Goal: Task Accomplishment & Management: Complete application form

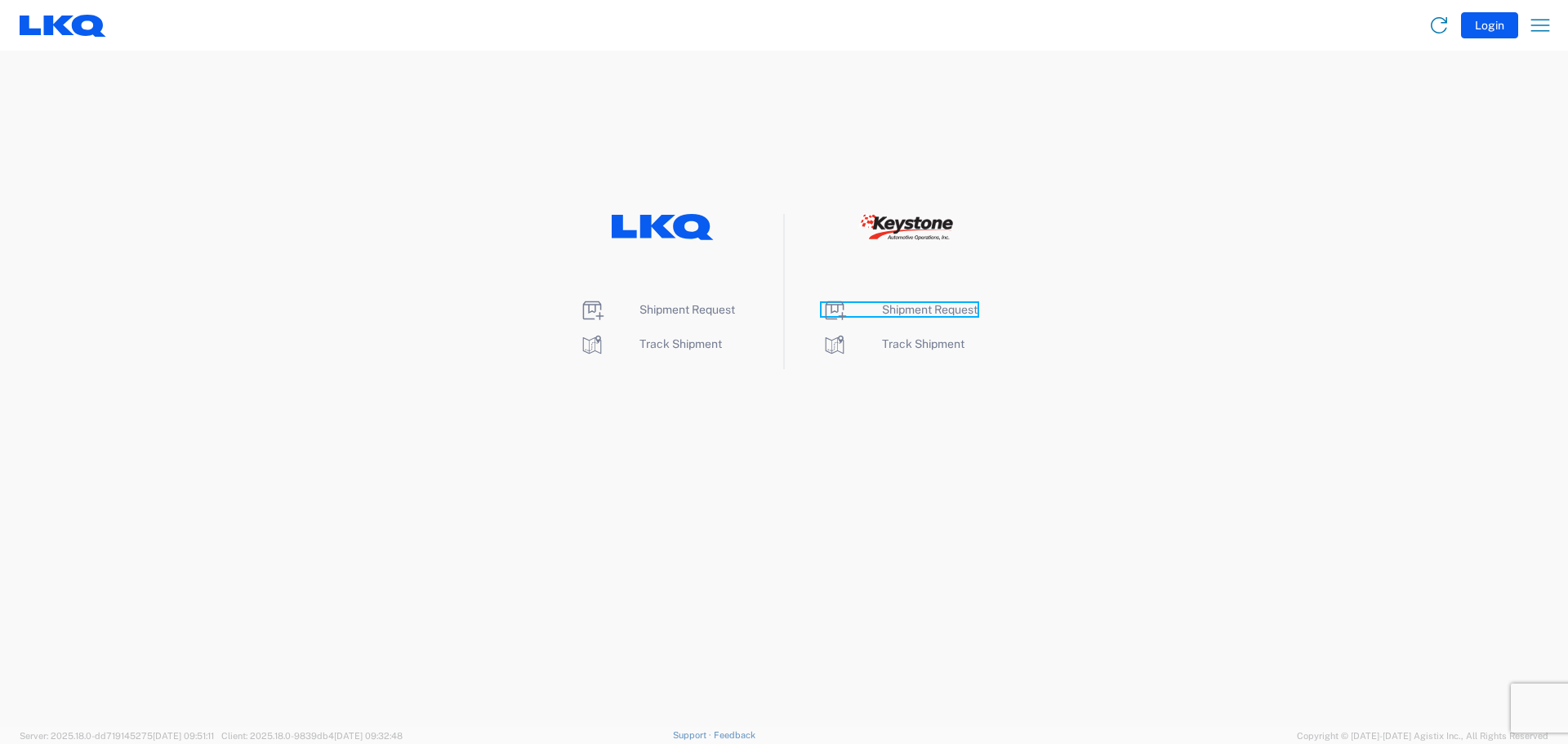
click at [909, 311] on span "Shipment Request" at bounding box center [929, 310] width 96 height 13
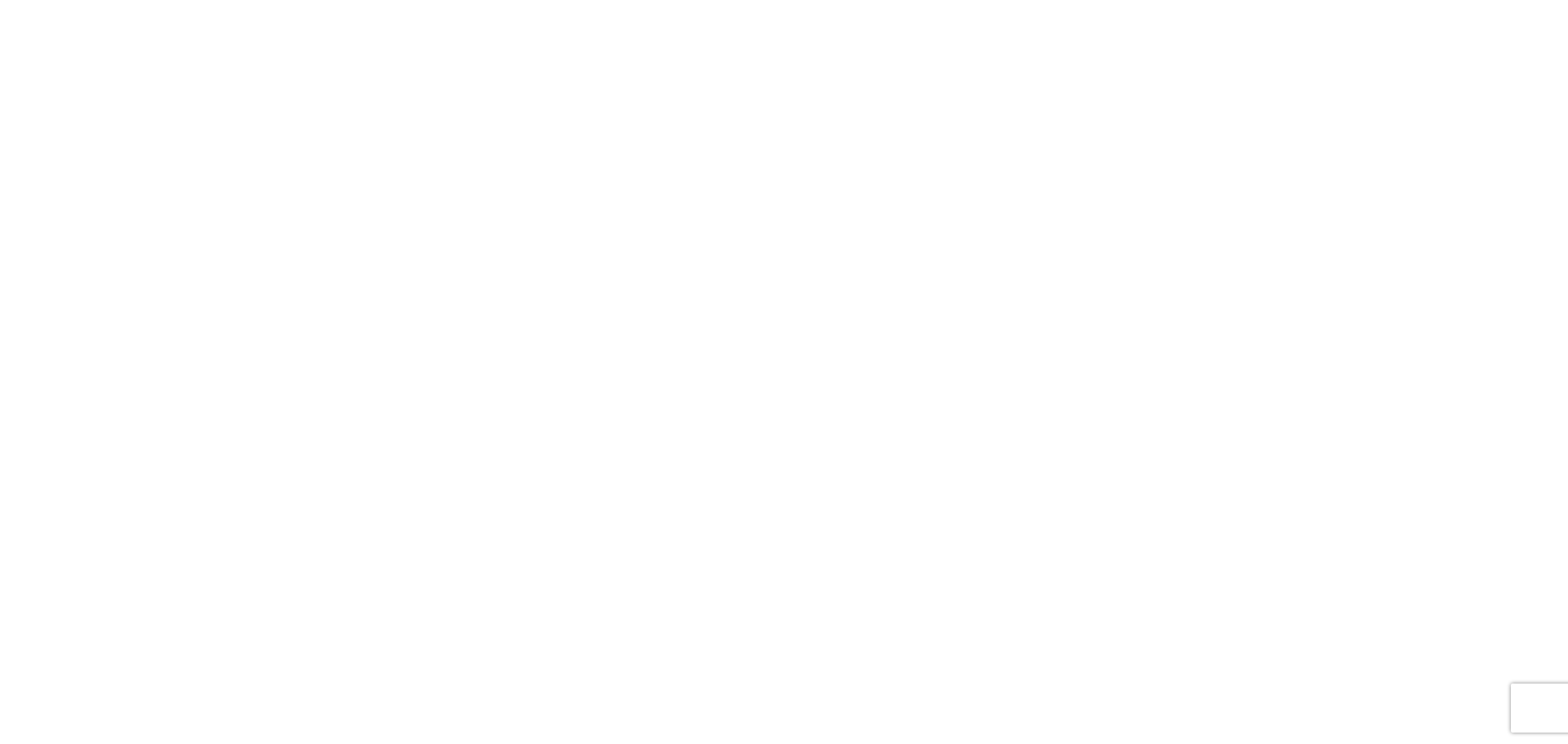
select select "FULL"
select select "LBS"
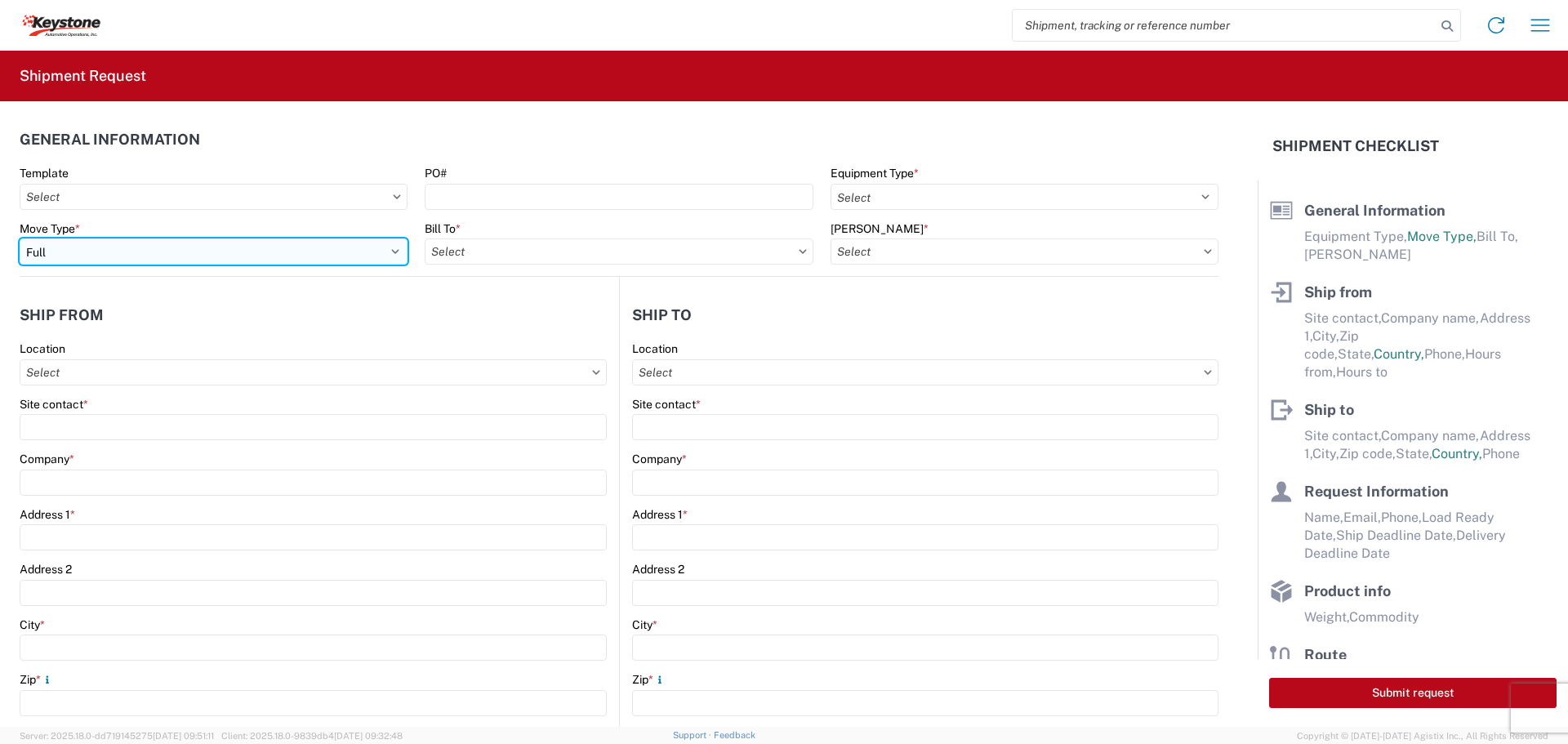
click at [70, 257] on select "Select Full Partial TL" at bounding box center [213, 252] width 388 height 26
select select "PARTIAL_TL"
click at [19, 238] on select "Select Full Partial TL" at bounding box center [213, 252] width 388 height 26
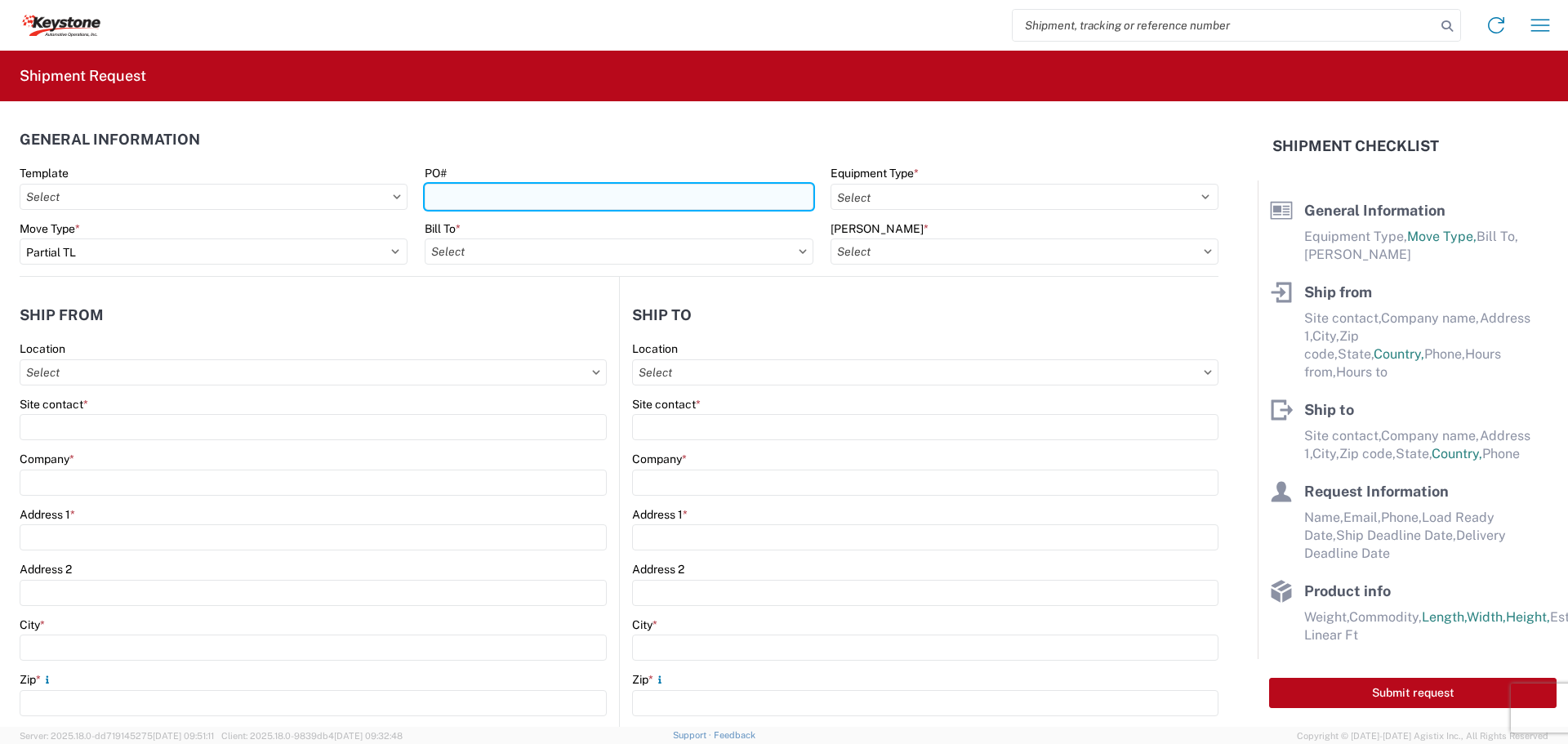
click at [438, 188] on input "PO#" at bounding box center [618, 197] width 388 height 26
type input "2821045"
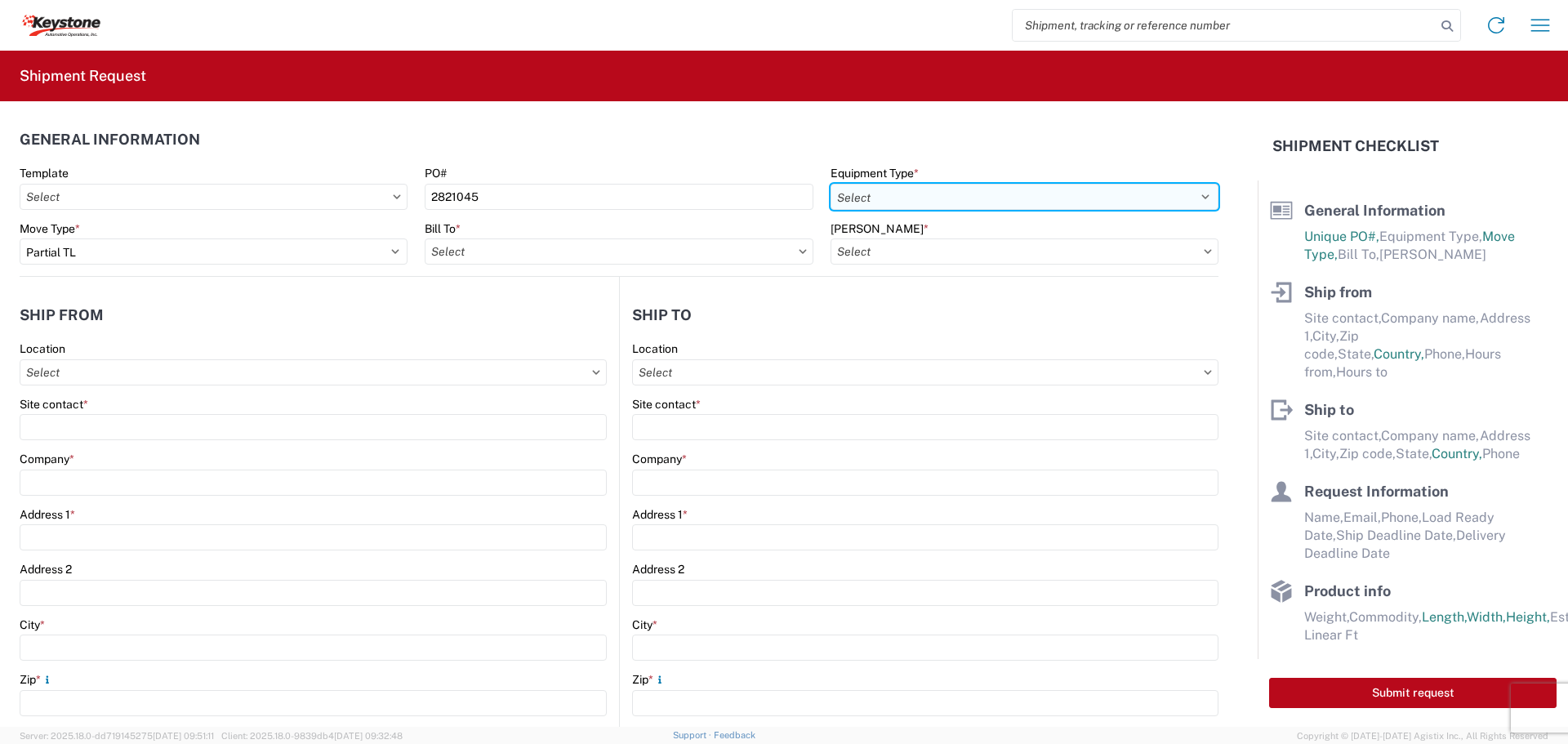
click at [847, 194] on select "Select 53’ Dry Van Flatbed Dropdeck (van) Lowboy (flatbed) Rail" at bounding box center [1024, 197] width 388 height 26
select select "STDV"
click at [831, 184] on select "Select 53’ Dry Van Flatbed Dropdeck (van) Lowboy (flatbed) Rail" at bounding box center [1024, 197] width 388 height 26
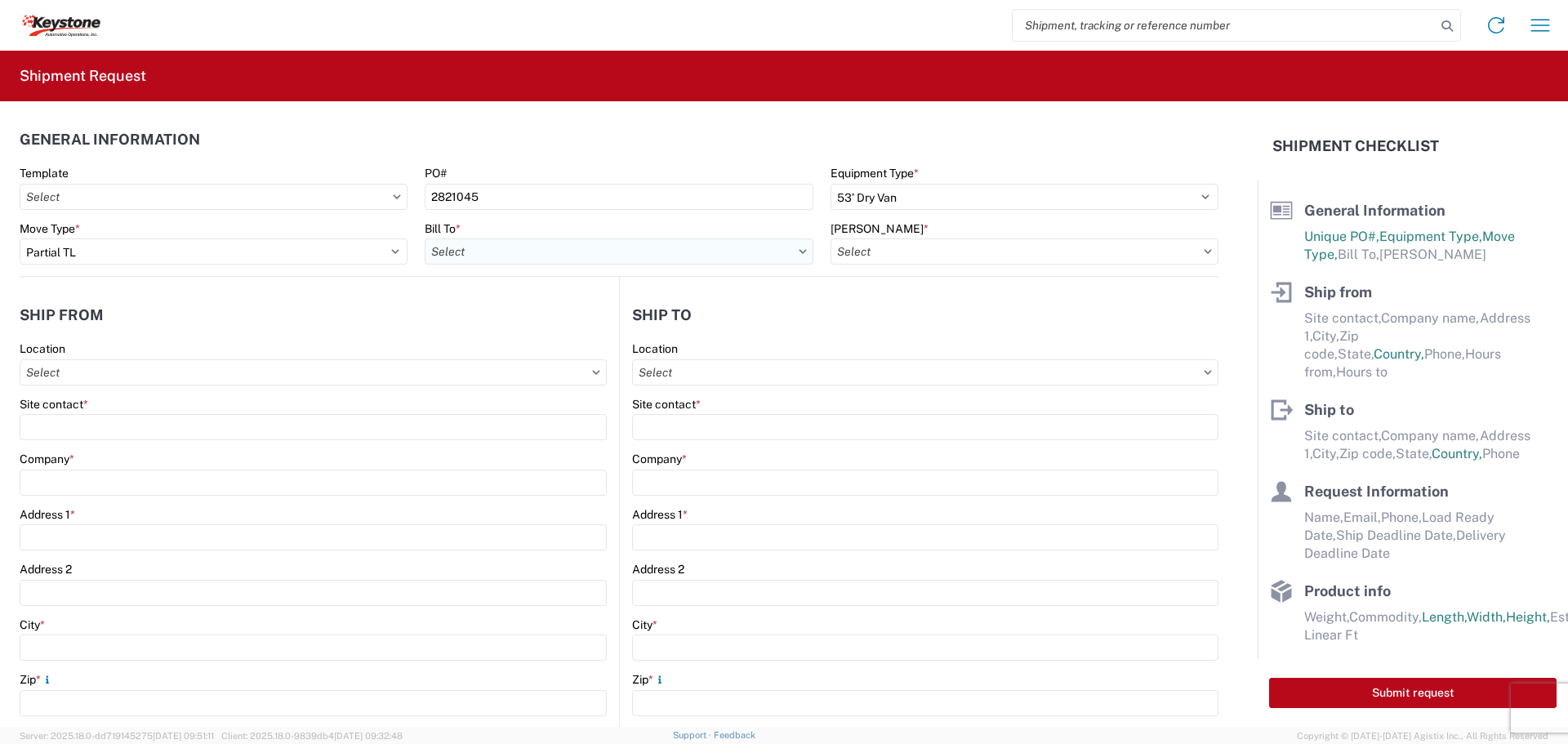
click at [588, 251] on input "Bill To *" at bounding box center [618, 252] width 388 height 26
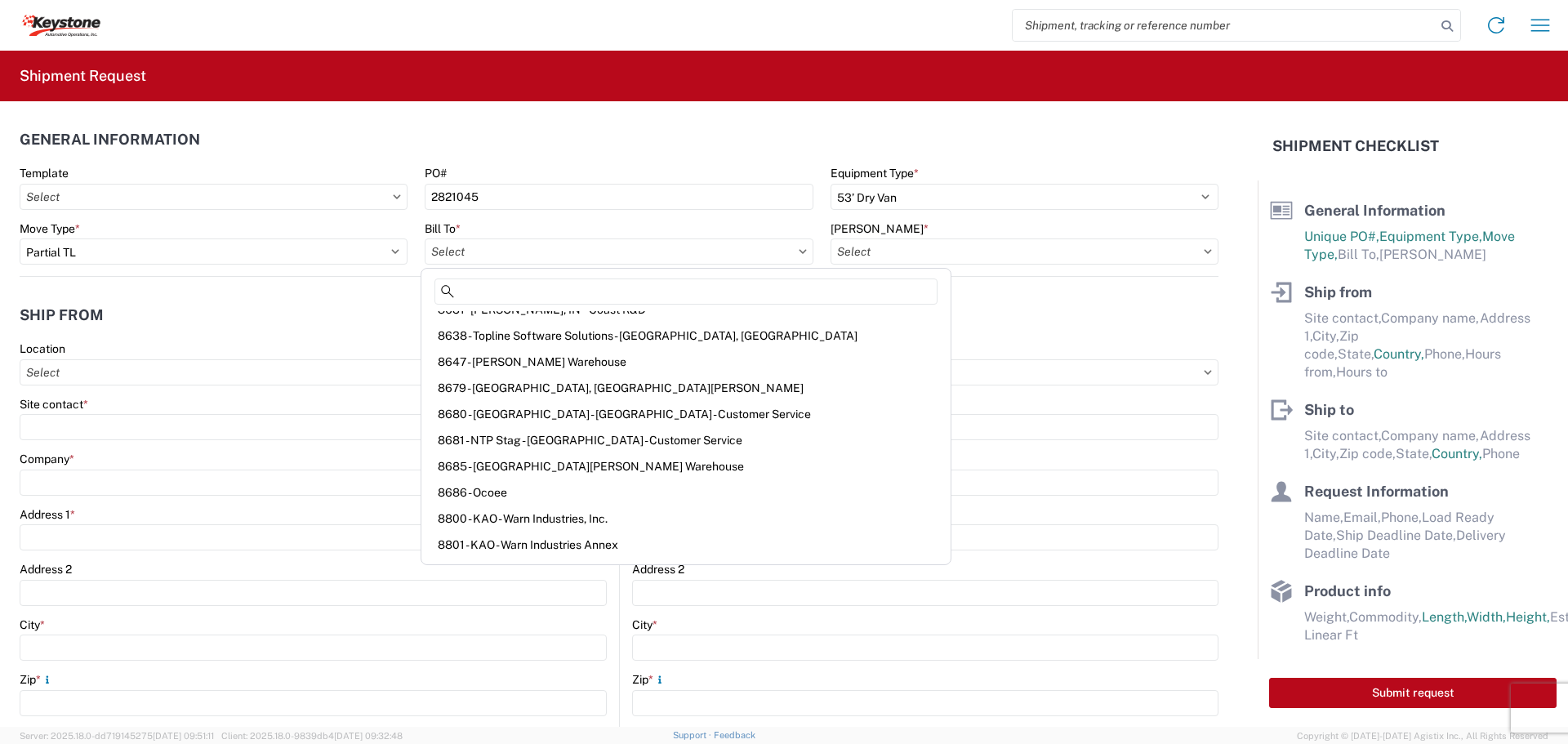
scroll to position [2369, 0]
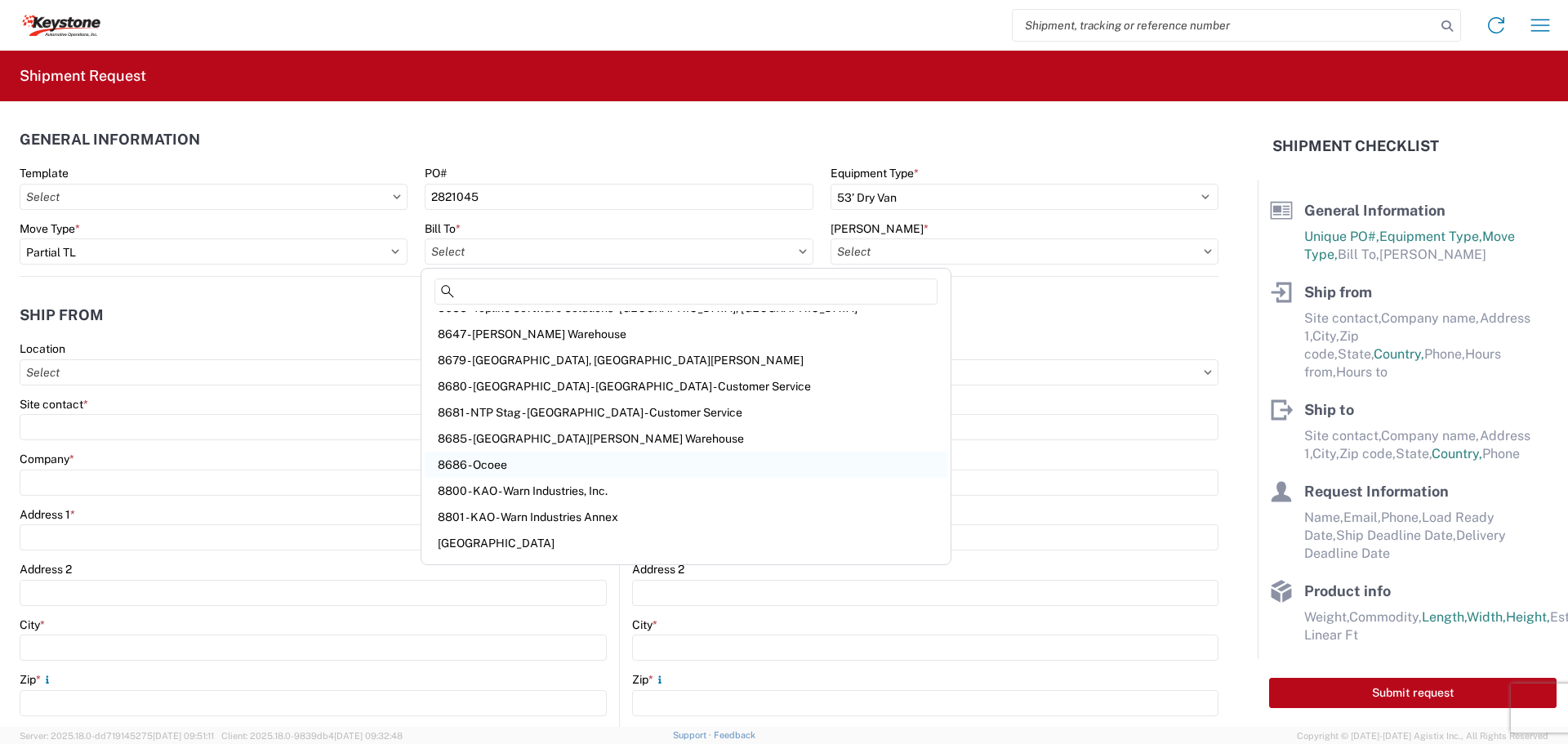
click at [490, 463] on div "8686 - Ocoee" at bounding box center [686, 465] width 523 height 26
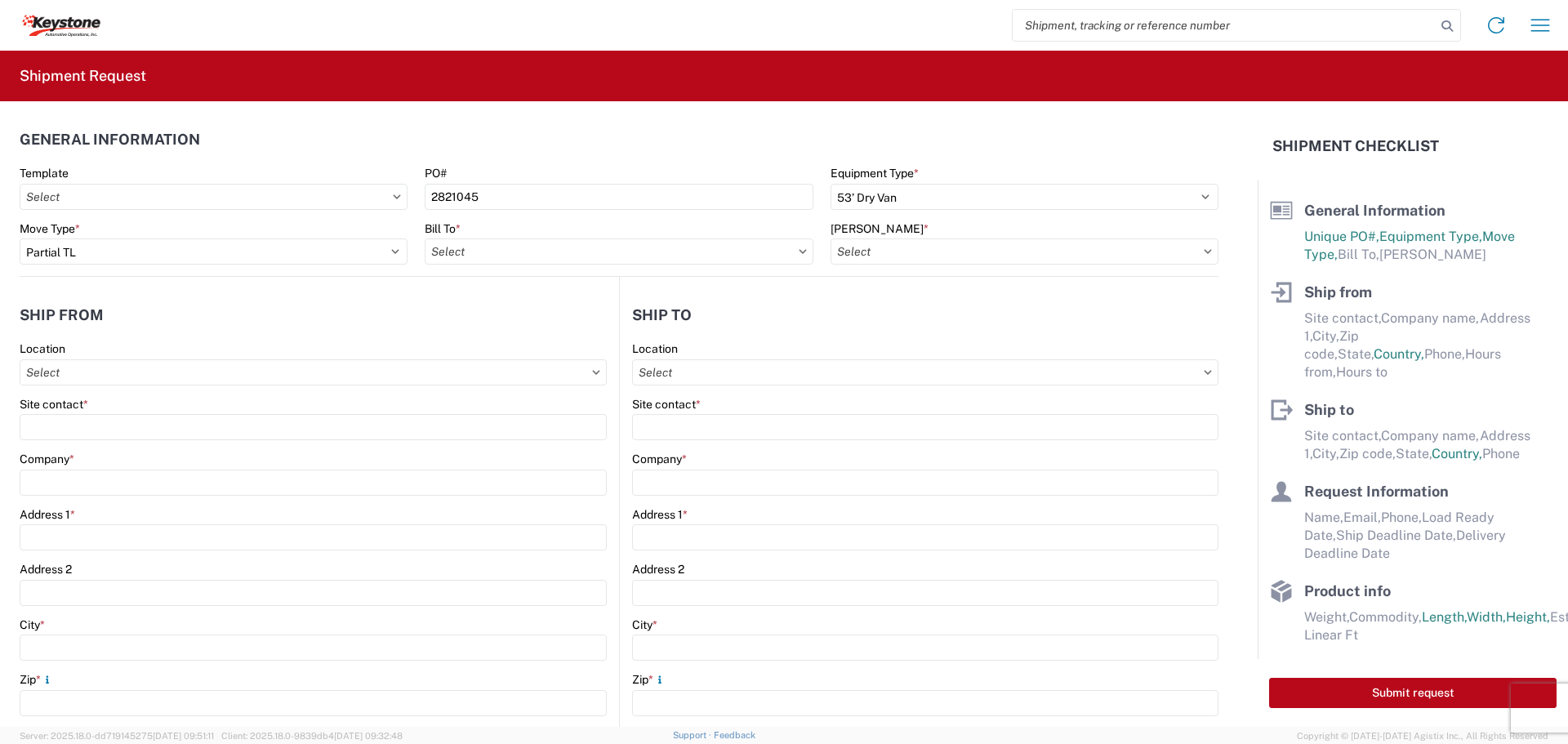
type input "8686 - Ocoee"
click at [850, 253] on input "[PERSON_NAME] *" at bounding box center [1024, 252] width 388 height 26
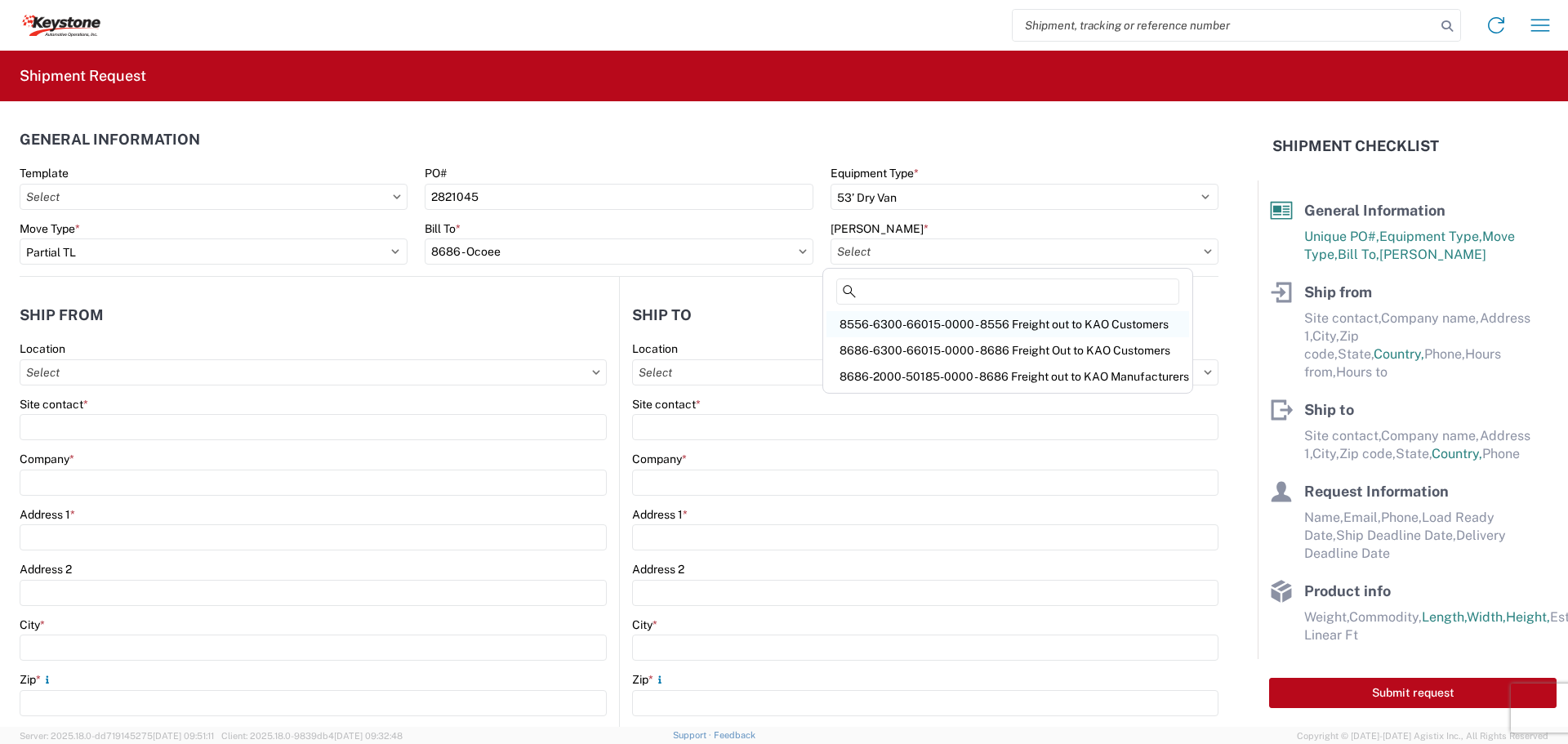
click at [929, 322] on div "8556-6300-66015-0000 - 8556 Freight out to KAO Customers" at bounding box center [1007, 325] width 363 height 26
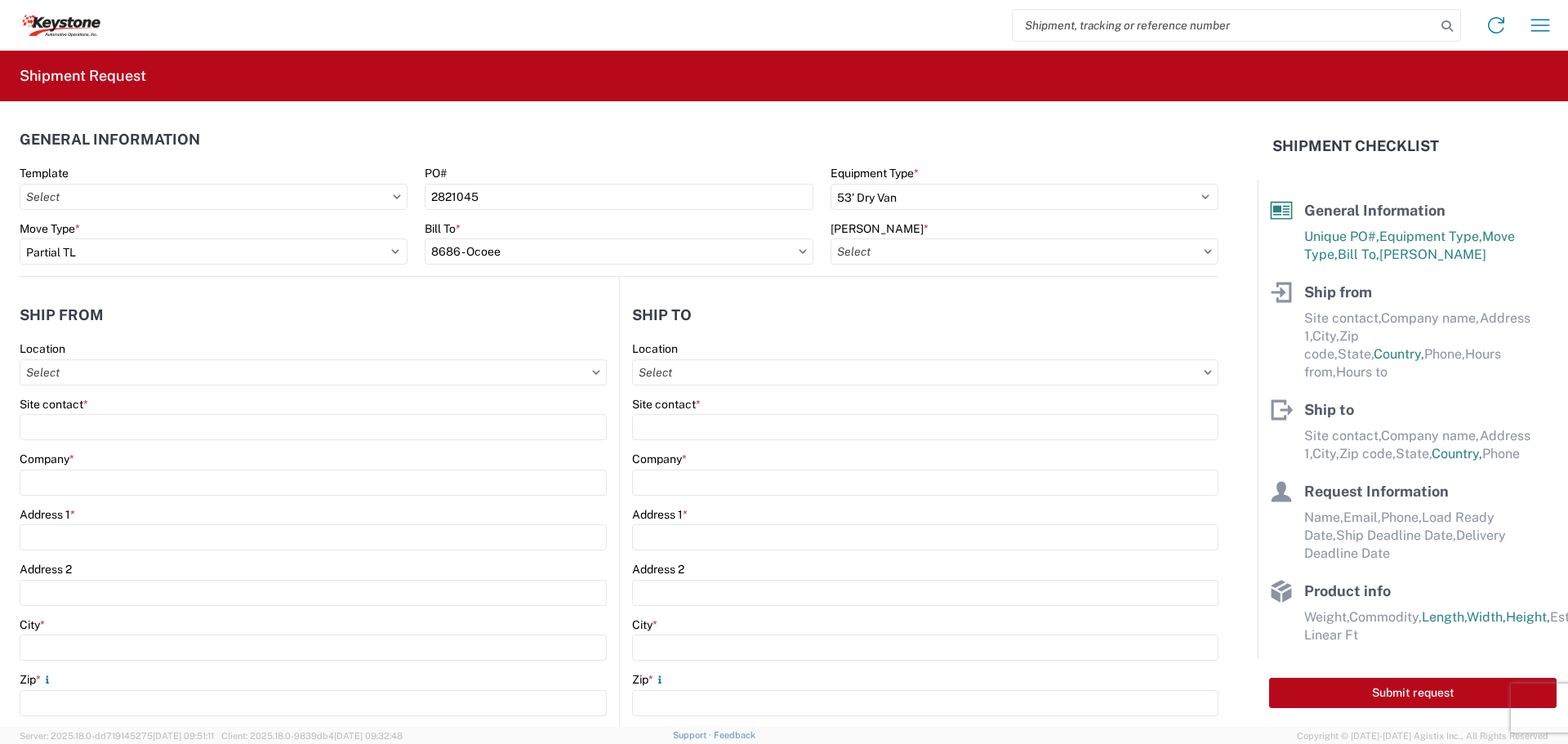
type input "8556-6300-66015-0000 - 8556 Freight out to KAO Customers"
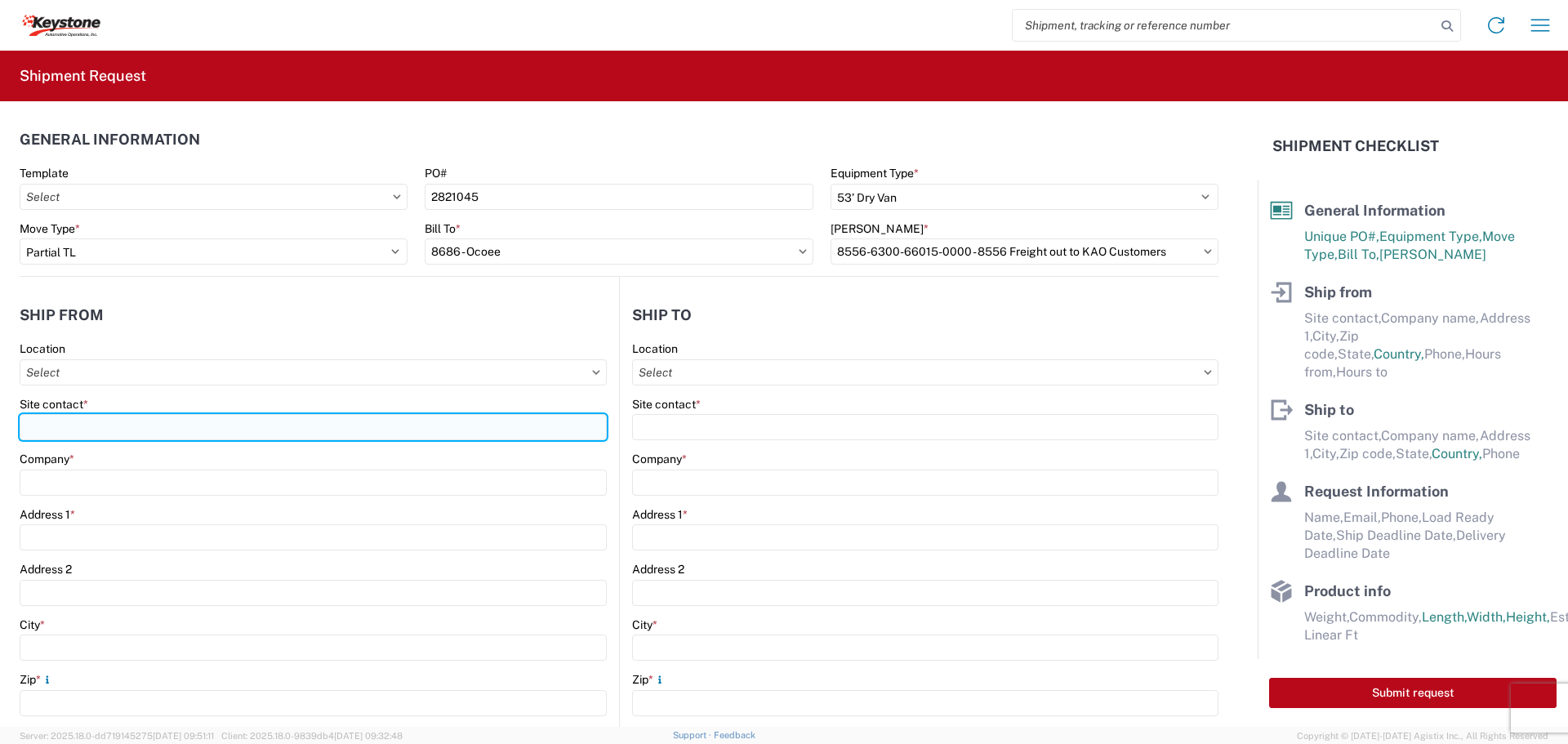
click at [119, 422] on input "Site contact *" at bounding box center [313, 427] width 587 height 26
type input "[PERSON_NAME]"
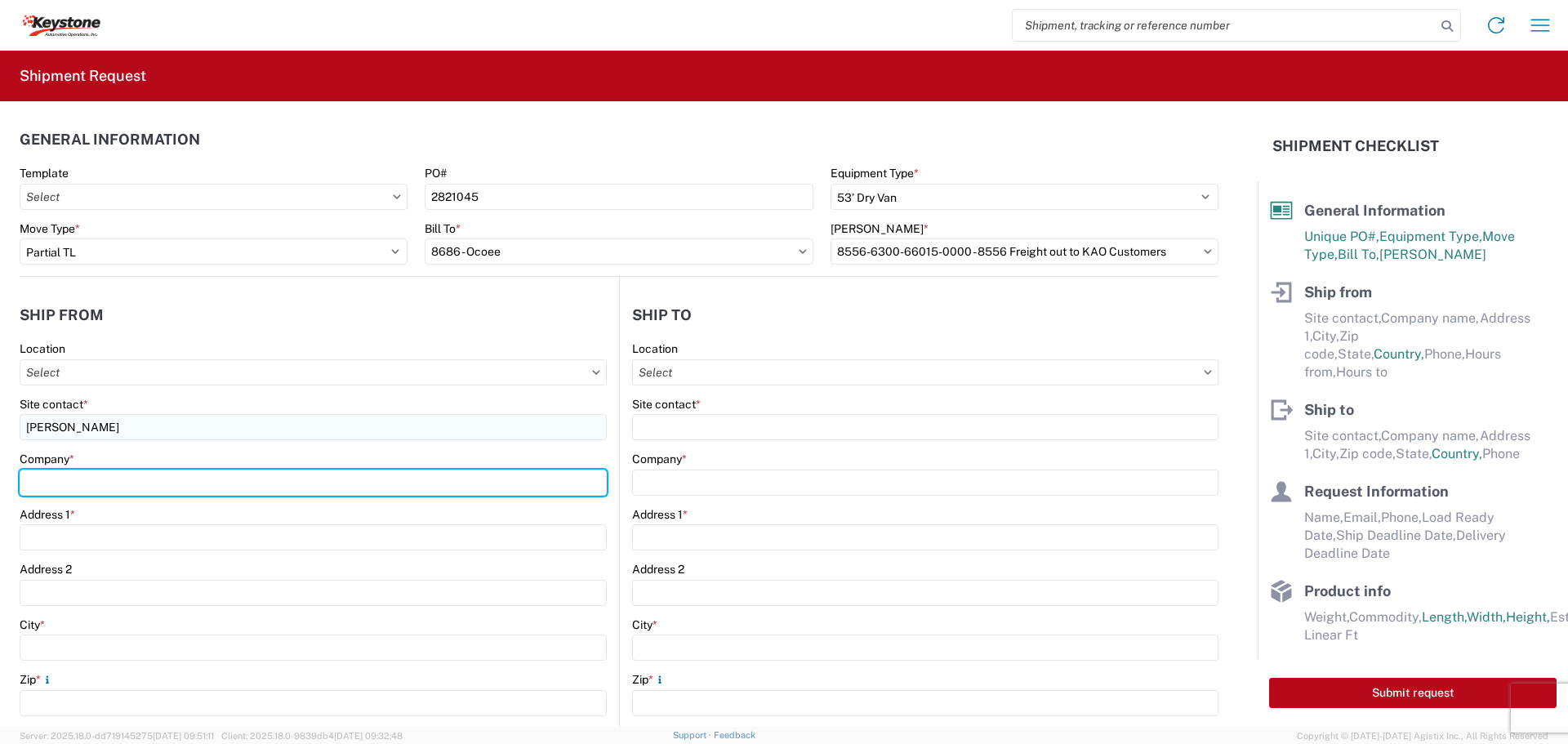
type input "RV Products Div. of Airxcel co Forte Products"
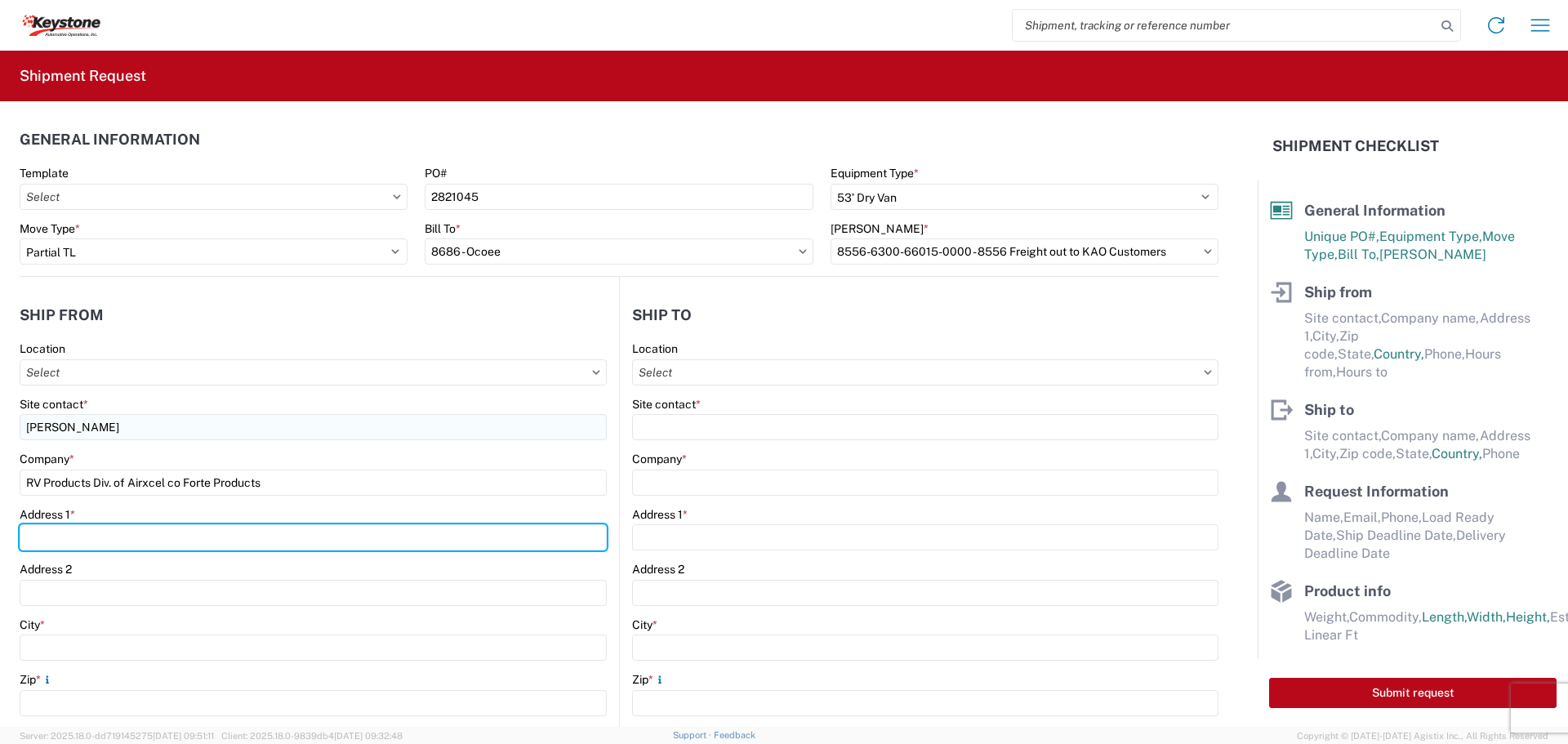
type input "[STREET_ADDRESS]"
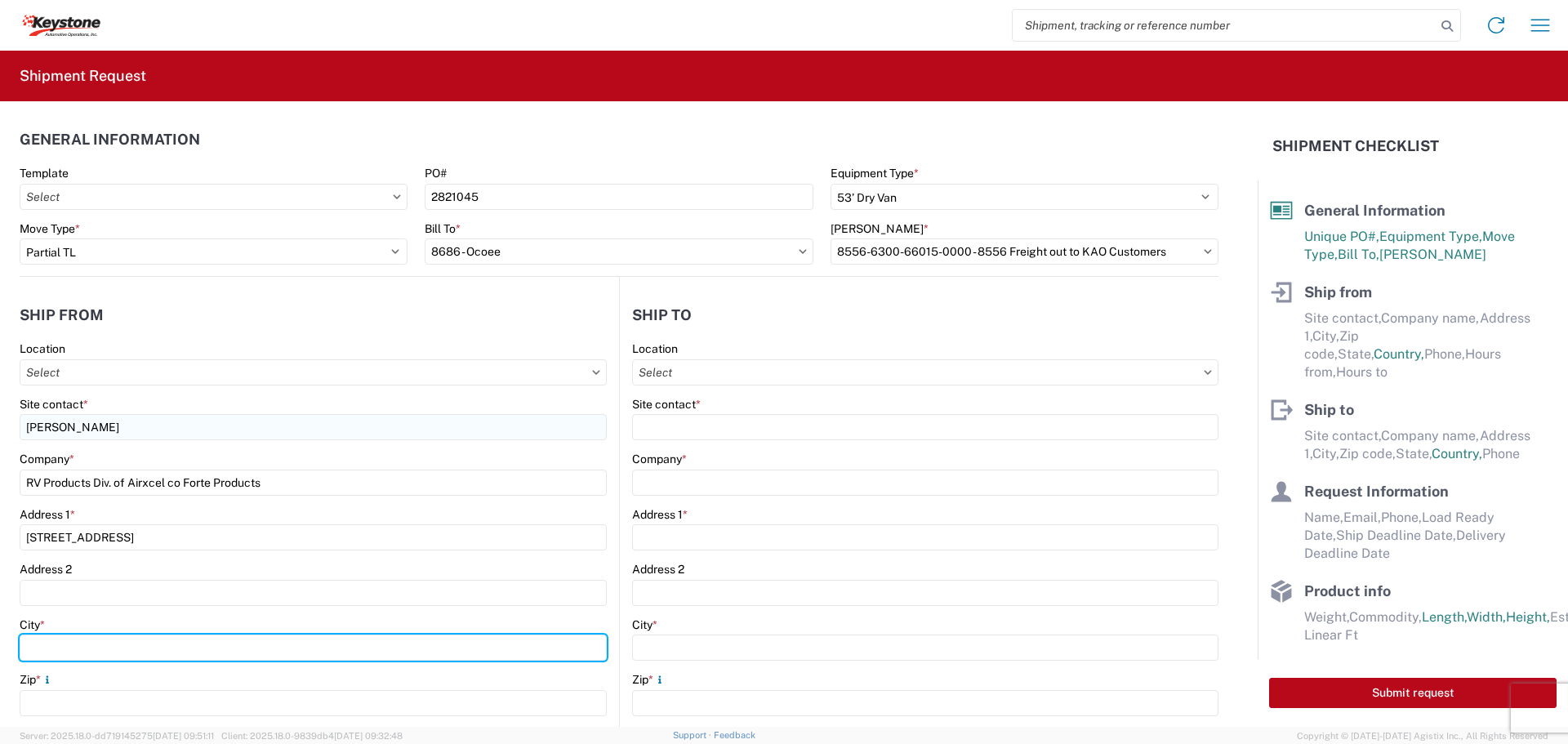
type input "[GEOGRAPHIC_DATA]"
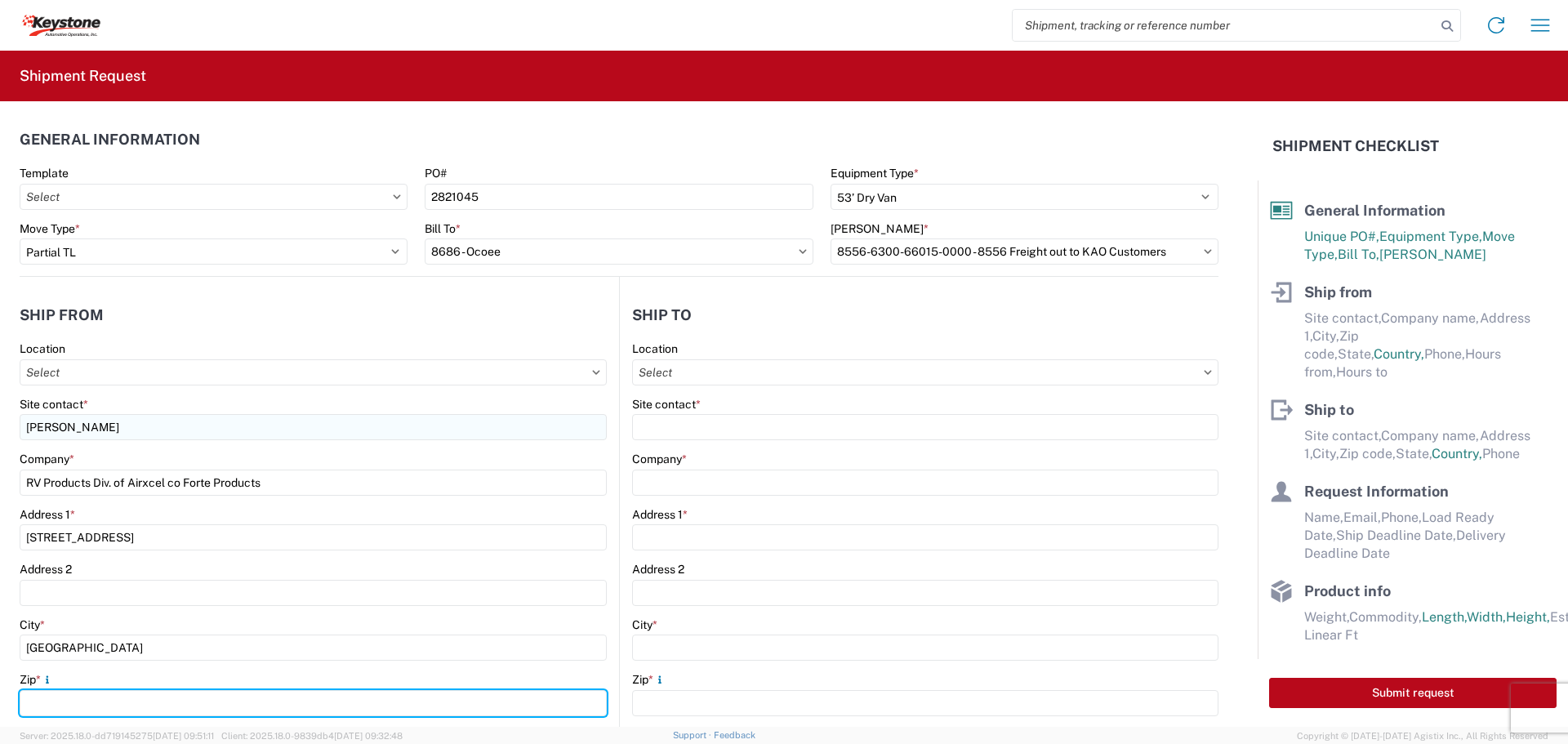
type input "66839"
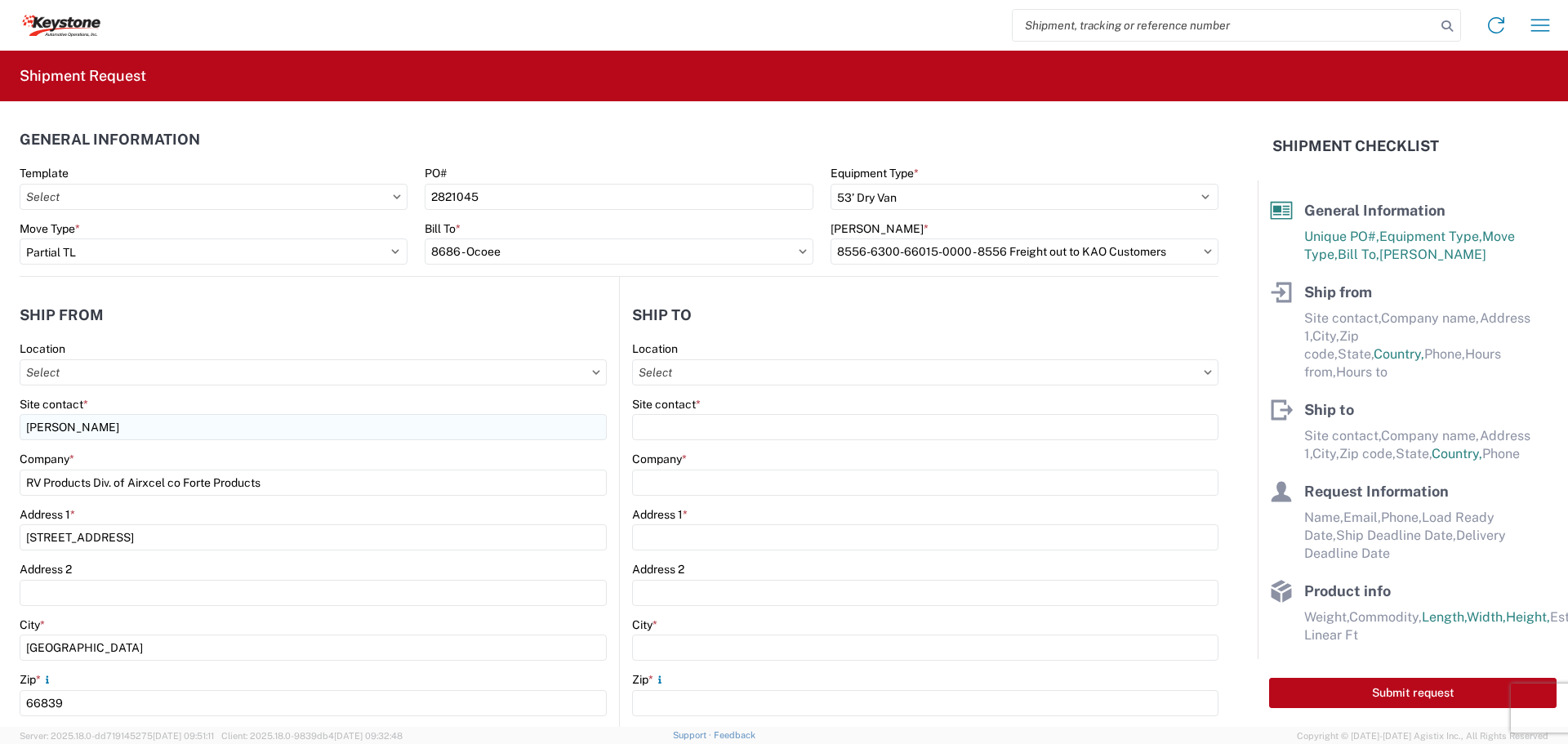
select select "KS"
type input "[EMAIL_ADDRESS][DOMAIN_NAME]"
type input "6203642701"
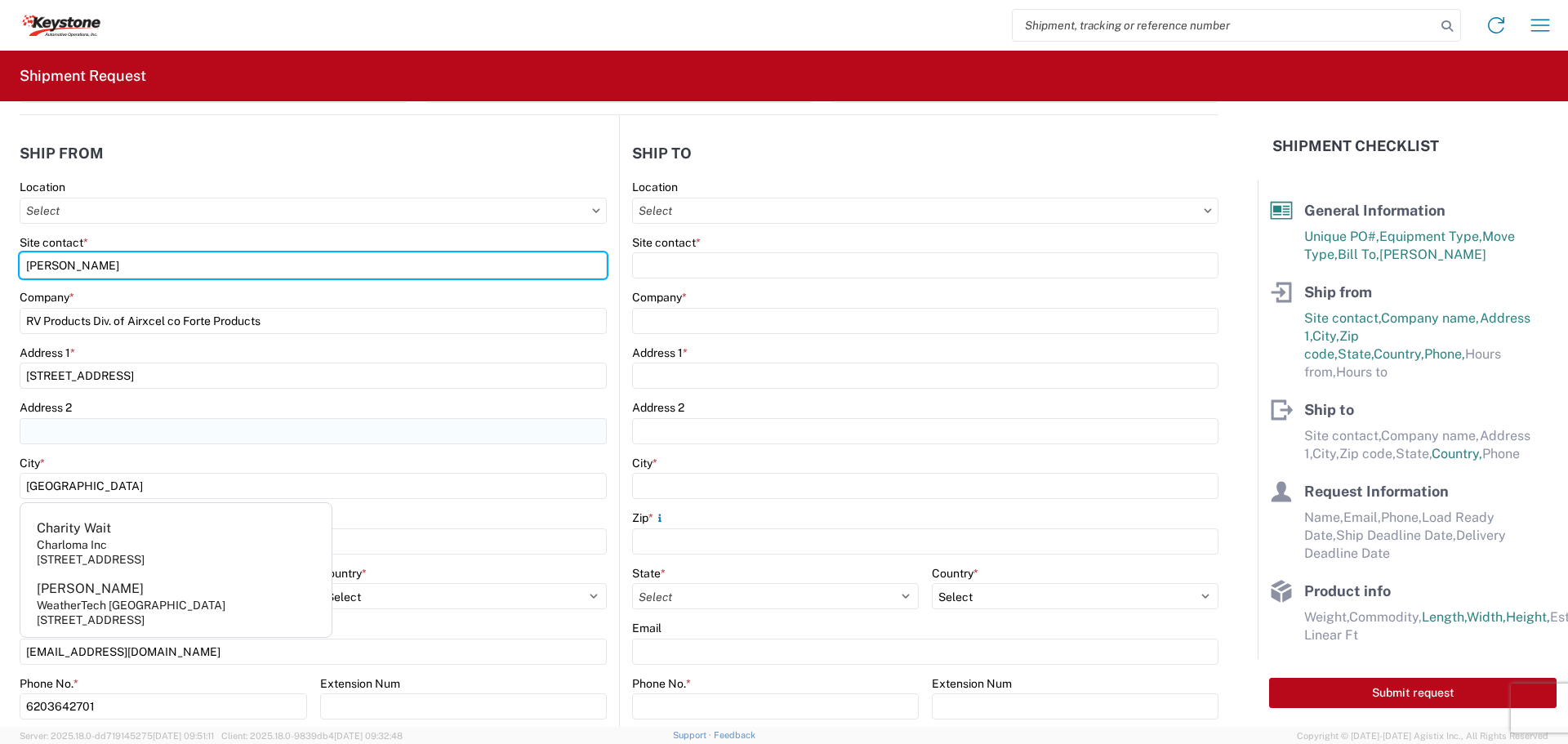
scroll to position [164, 0]
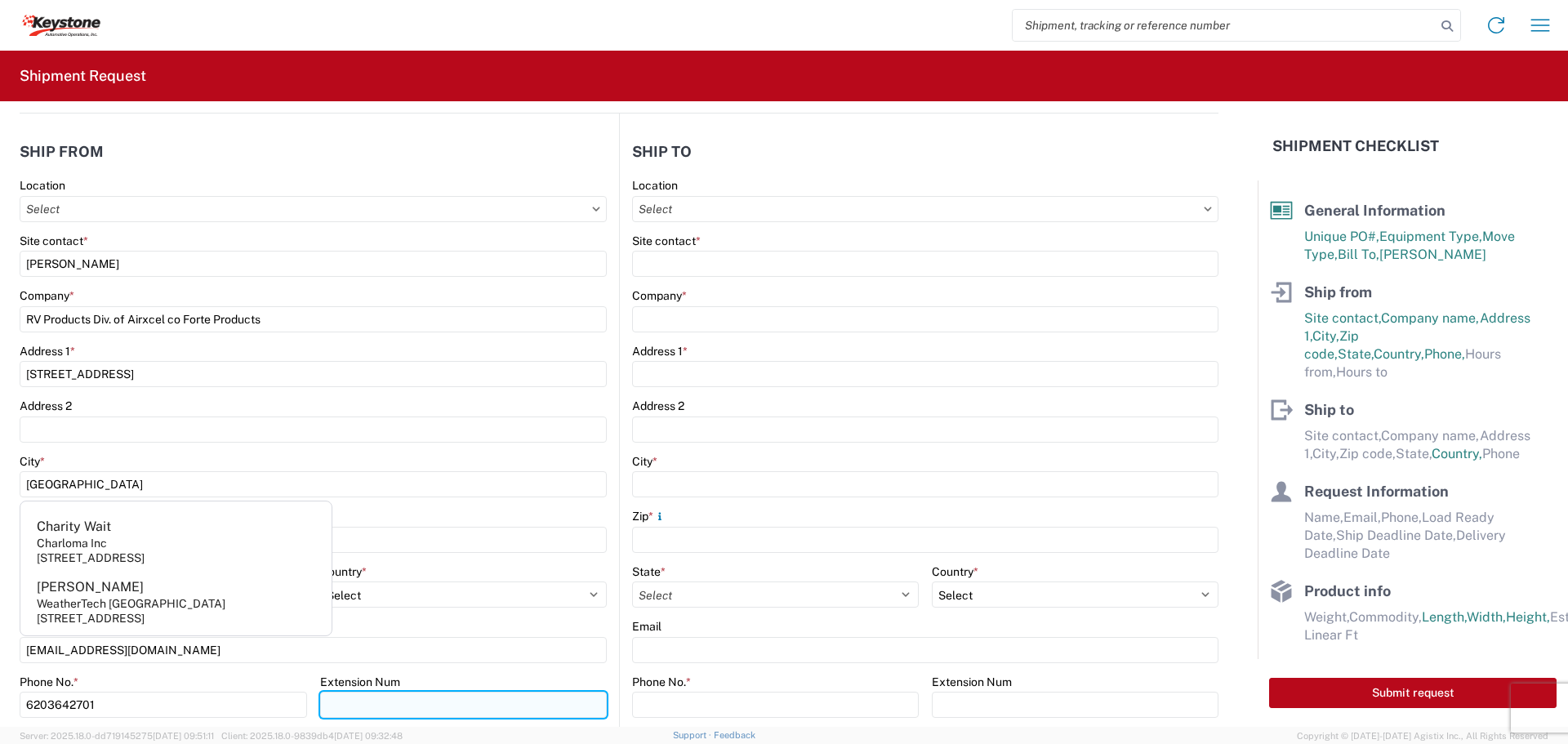
click at [327, 708] on input "Extension Num" at bounding box center [463, 705] width 287 height 26
type input "2704"
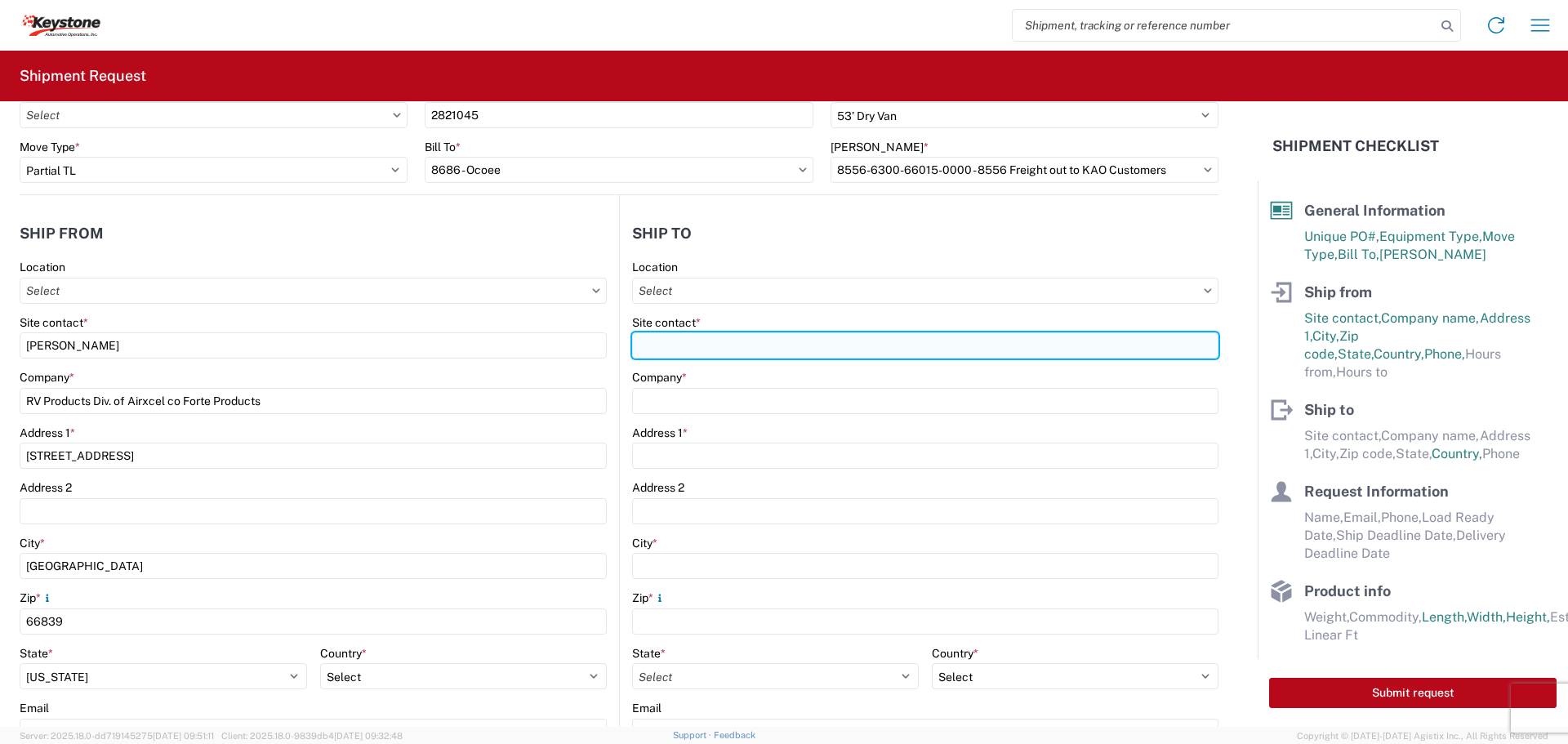
click at [673, 349] on input "Site contact *" at bounding box center [925, 346] width 586 height 26
type input "[PERSON_NAME]"
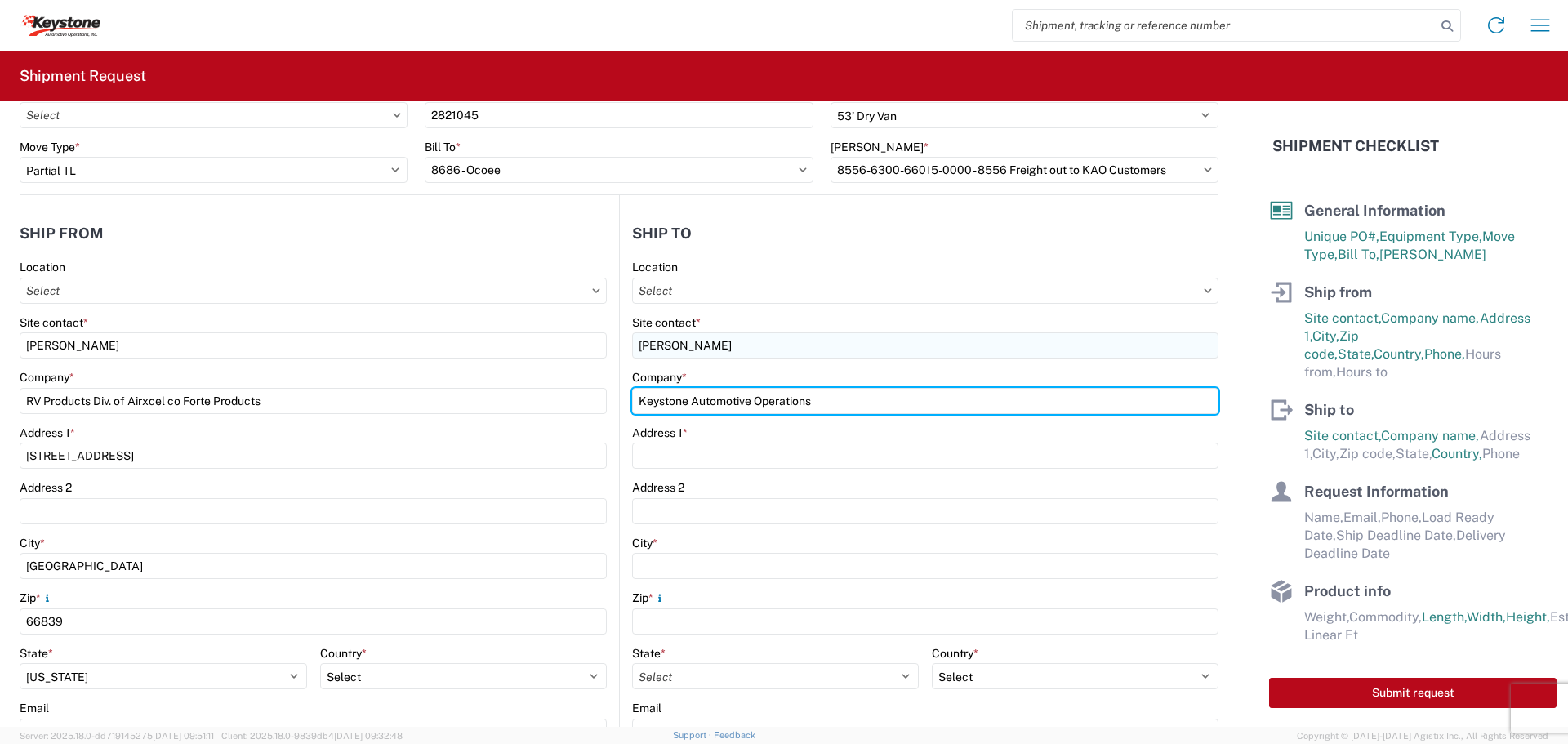
type input "Keystone Automotive Operations"
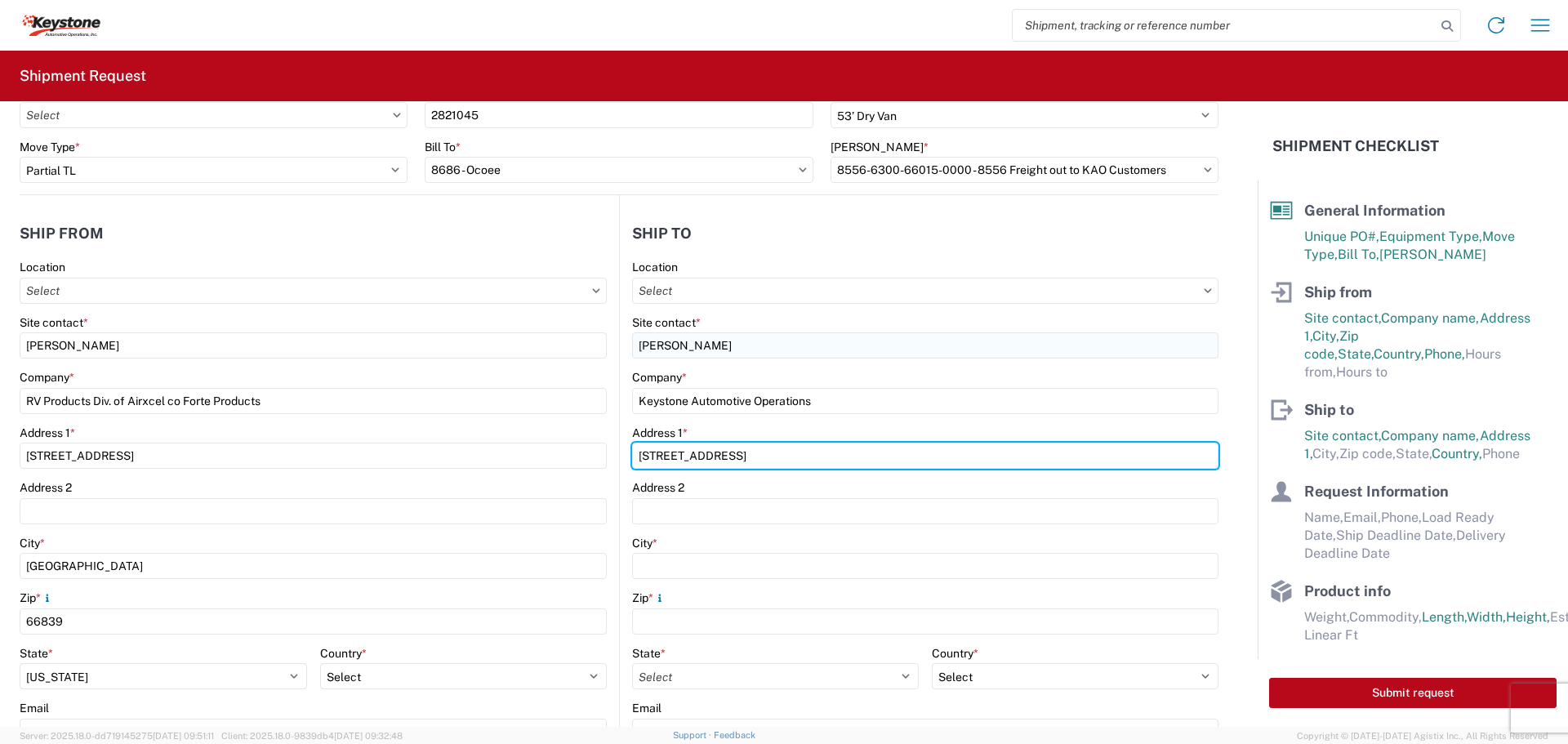
type input "[STREET_ADDRESS]"
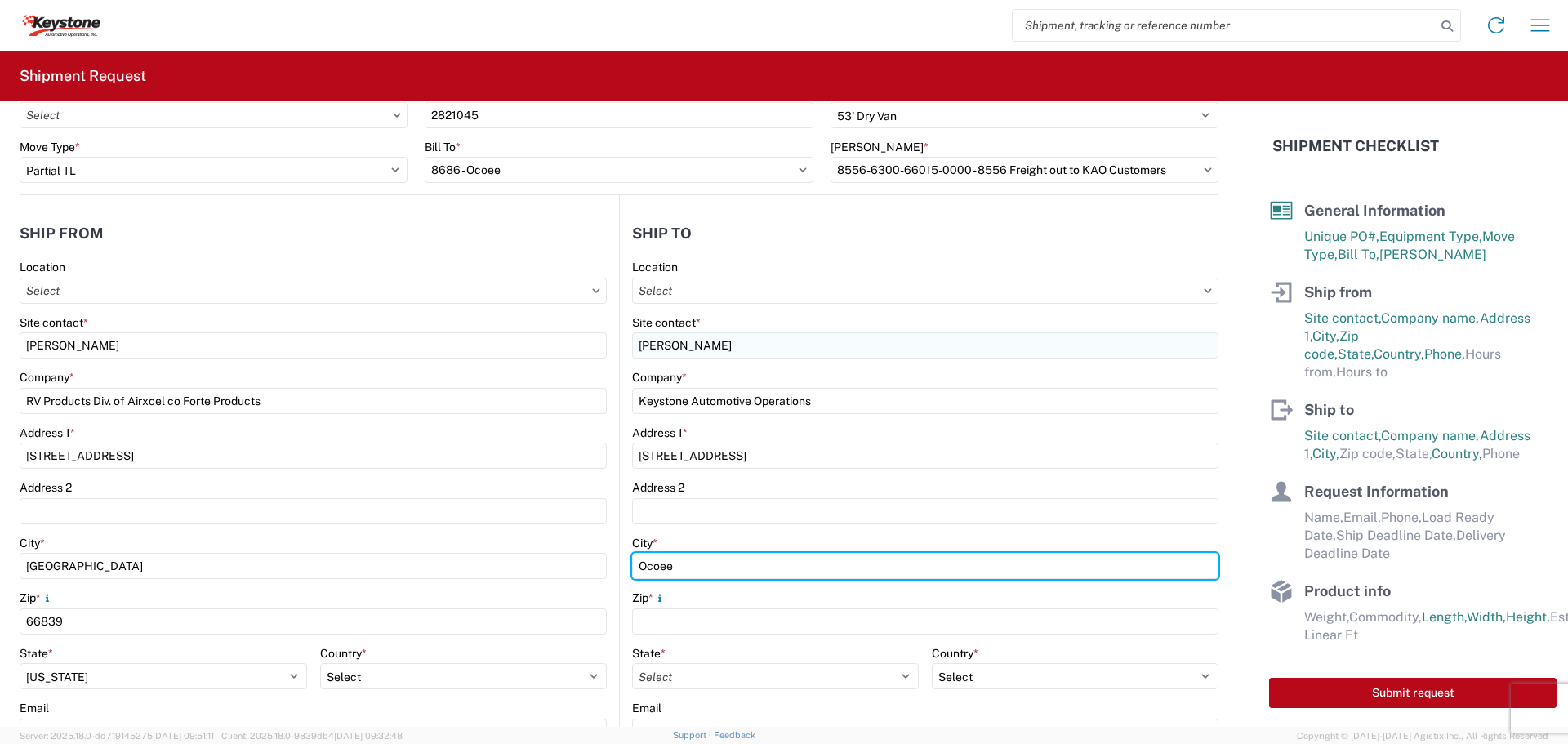
type input "Ocoee"
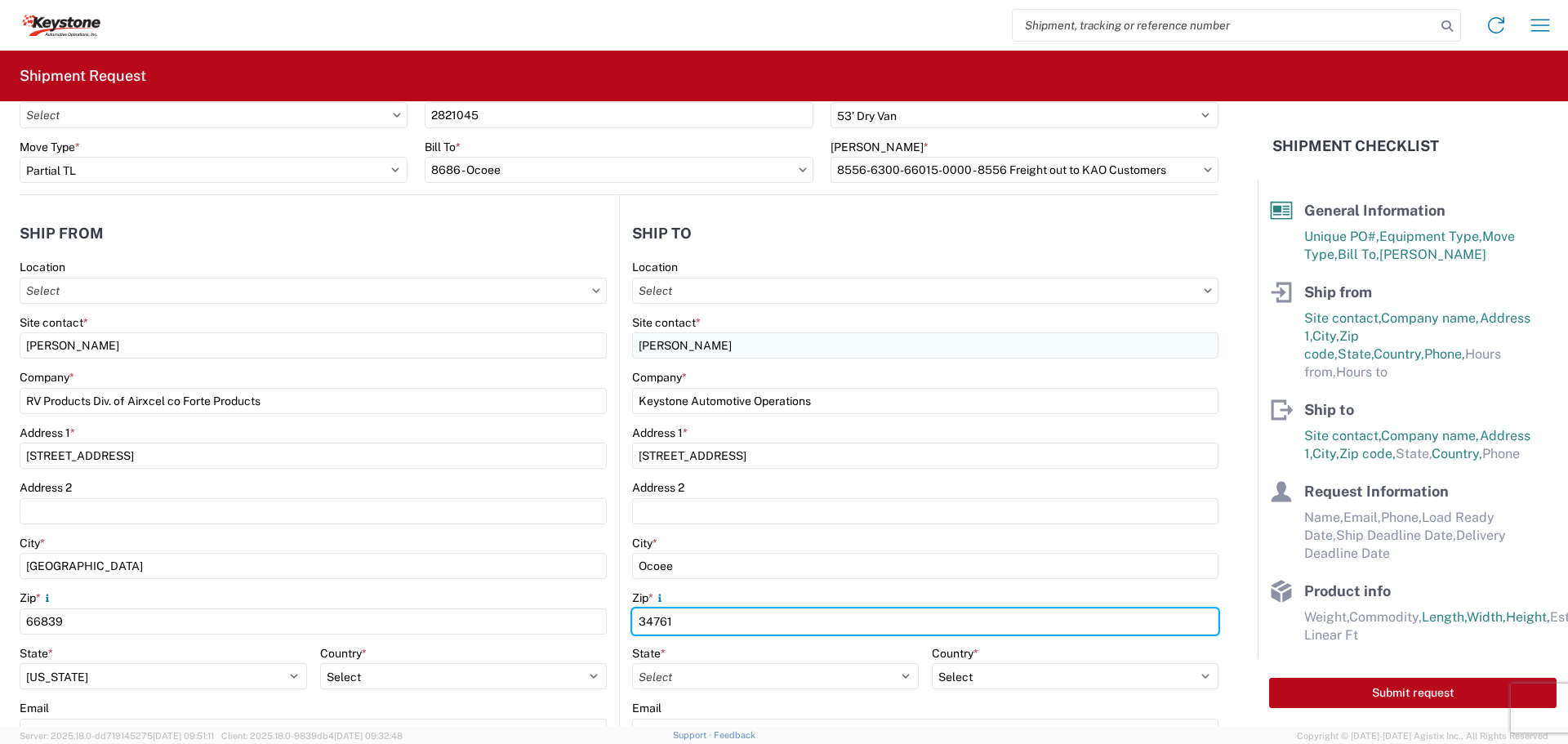
type input "34761"
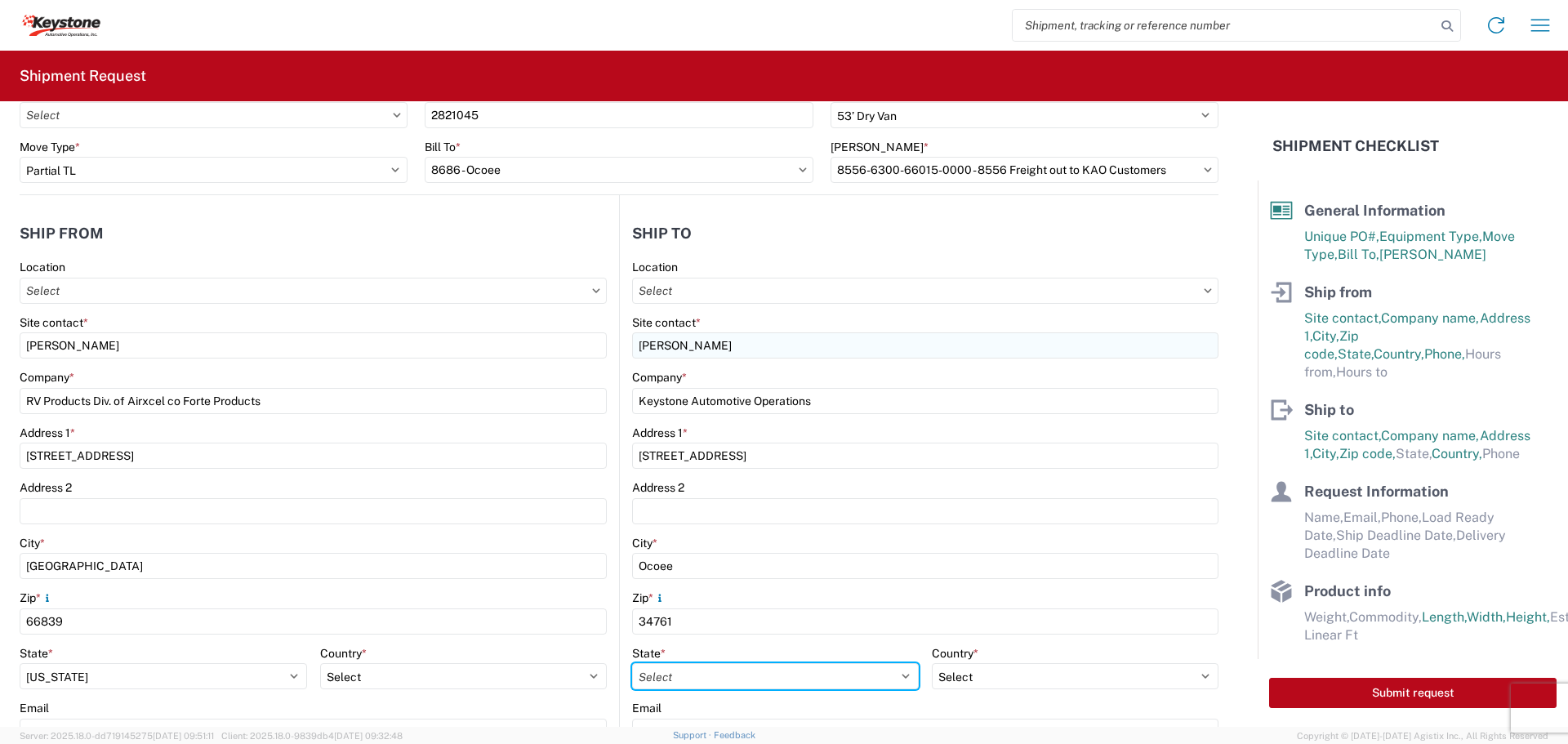
select select "FL"
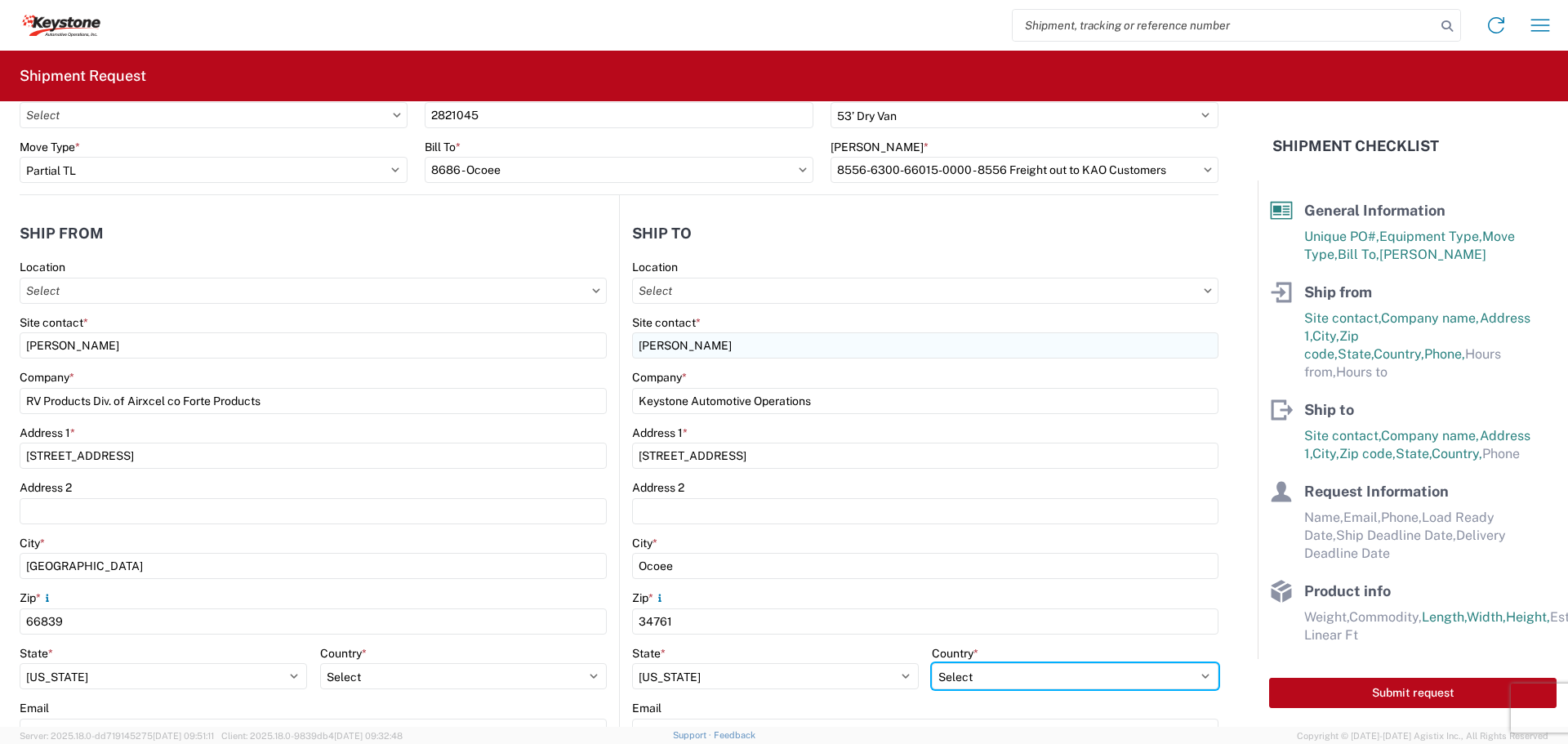
select select "US"
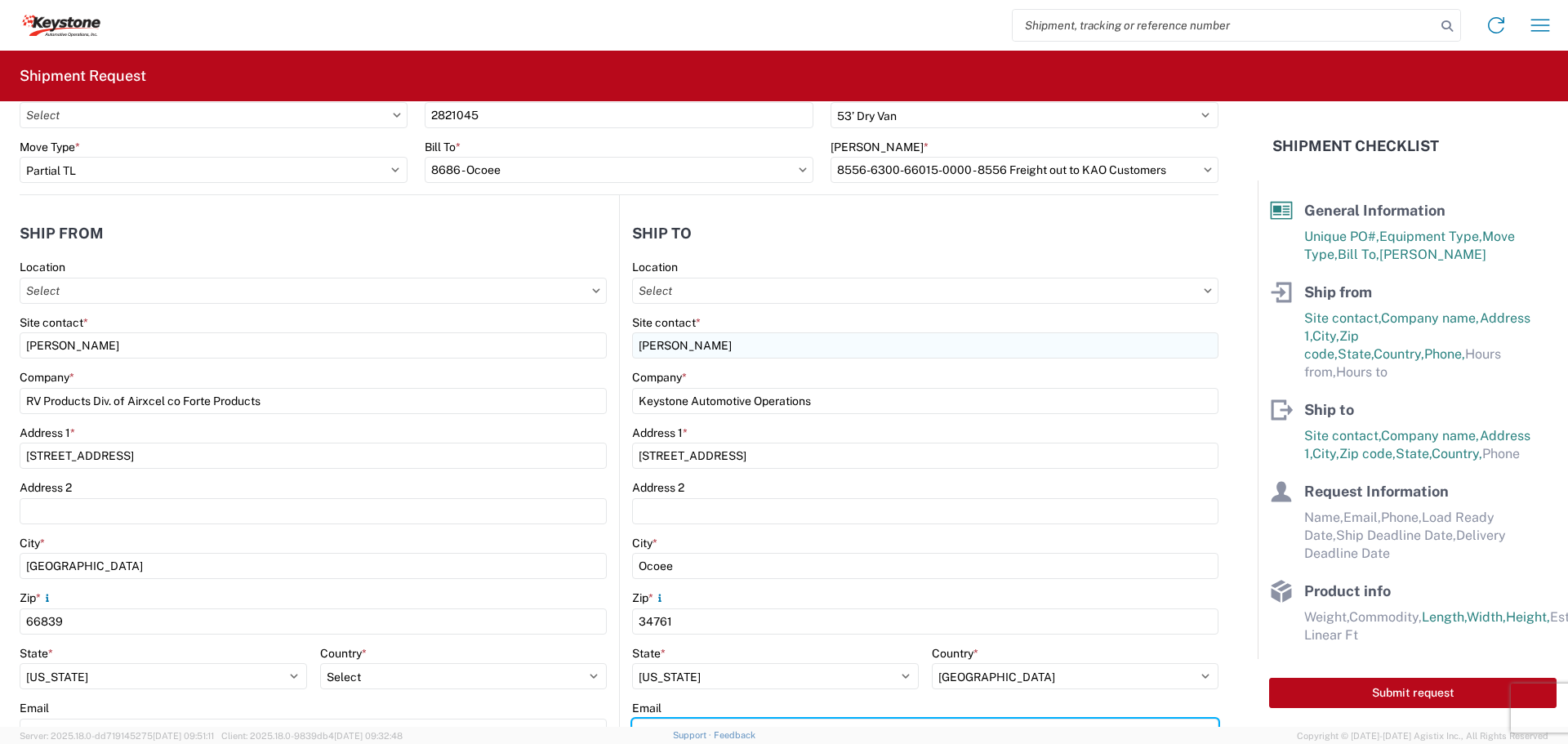
scroll to position [99, 0]
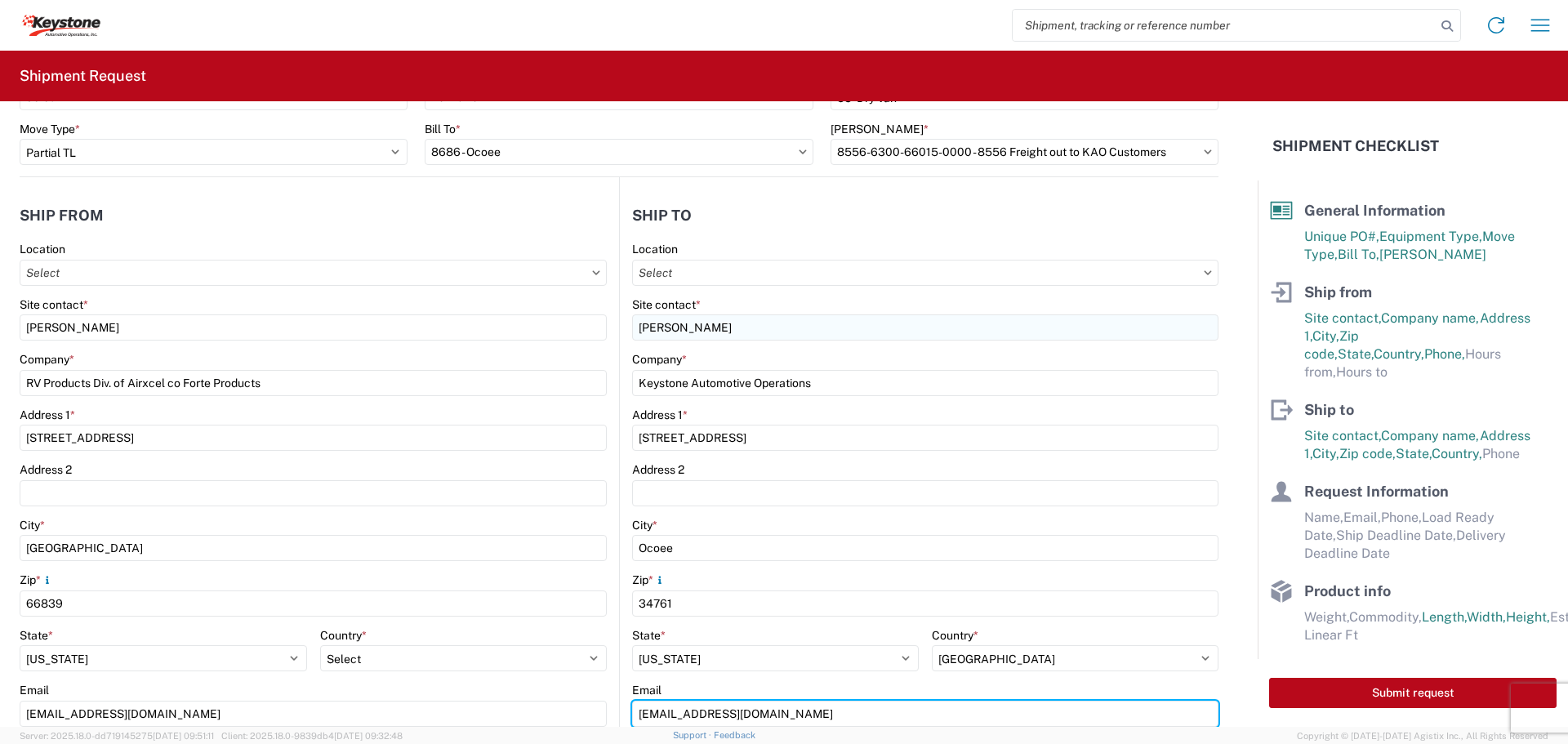
type input "[EMAIL_ADDRESS][DOMAIN_NAME]"
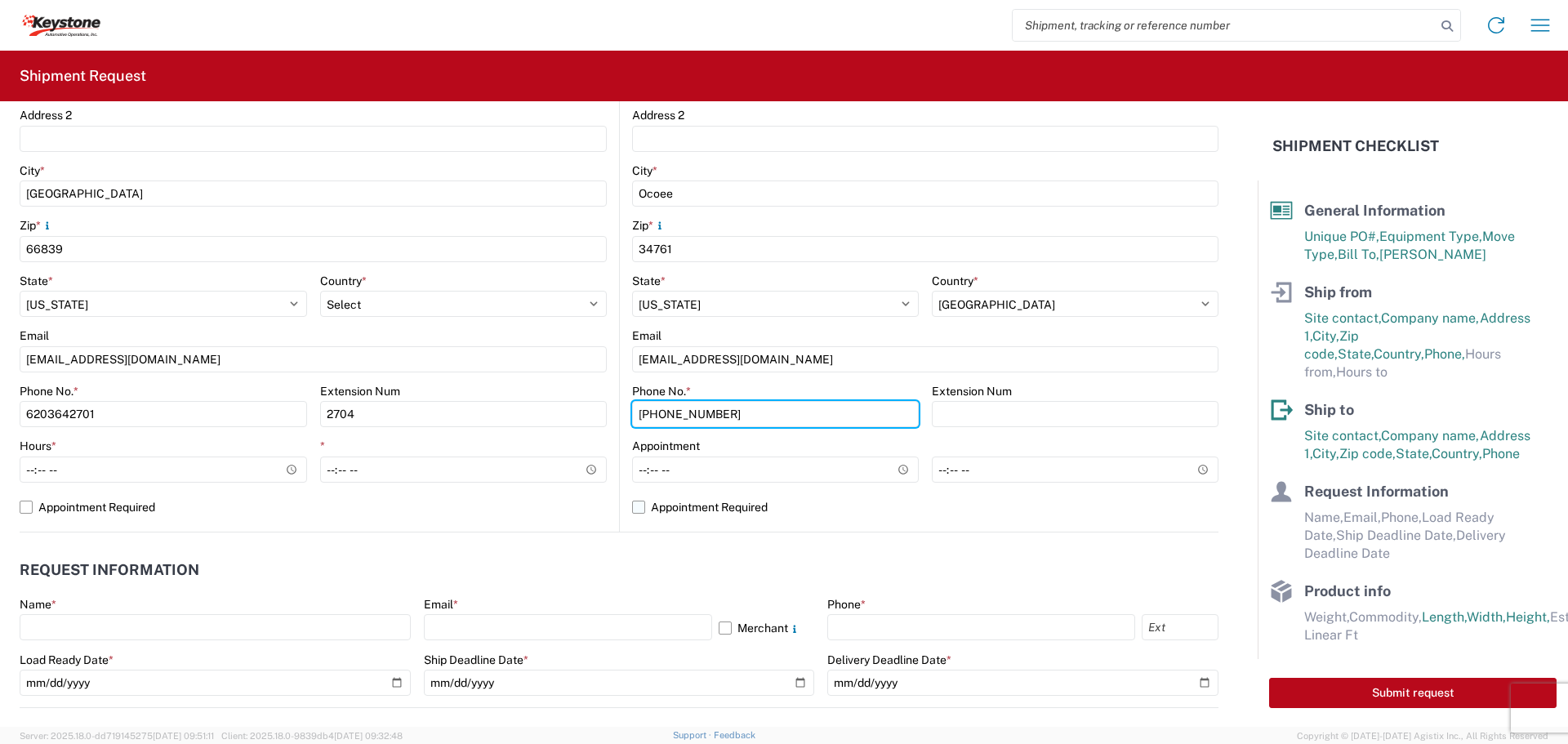
type input "[PHONE_NUMBER]"
click at [634, 509] on label "Appointment Required" at bounding box center [925, 507] width 586 height 26
click at [0, 0] on input "Appointment Required" at bounding box center [0, 0] width 0 height 0
select select "US"
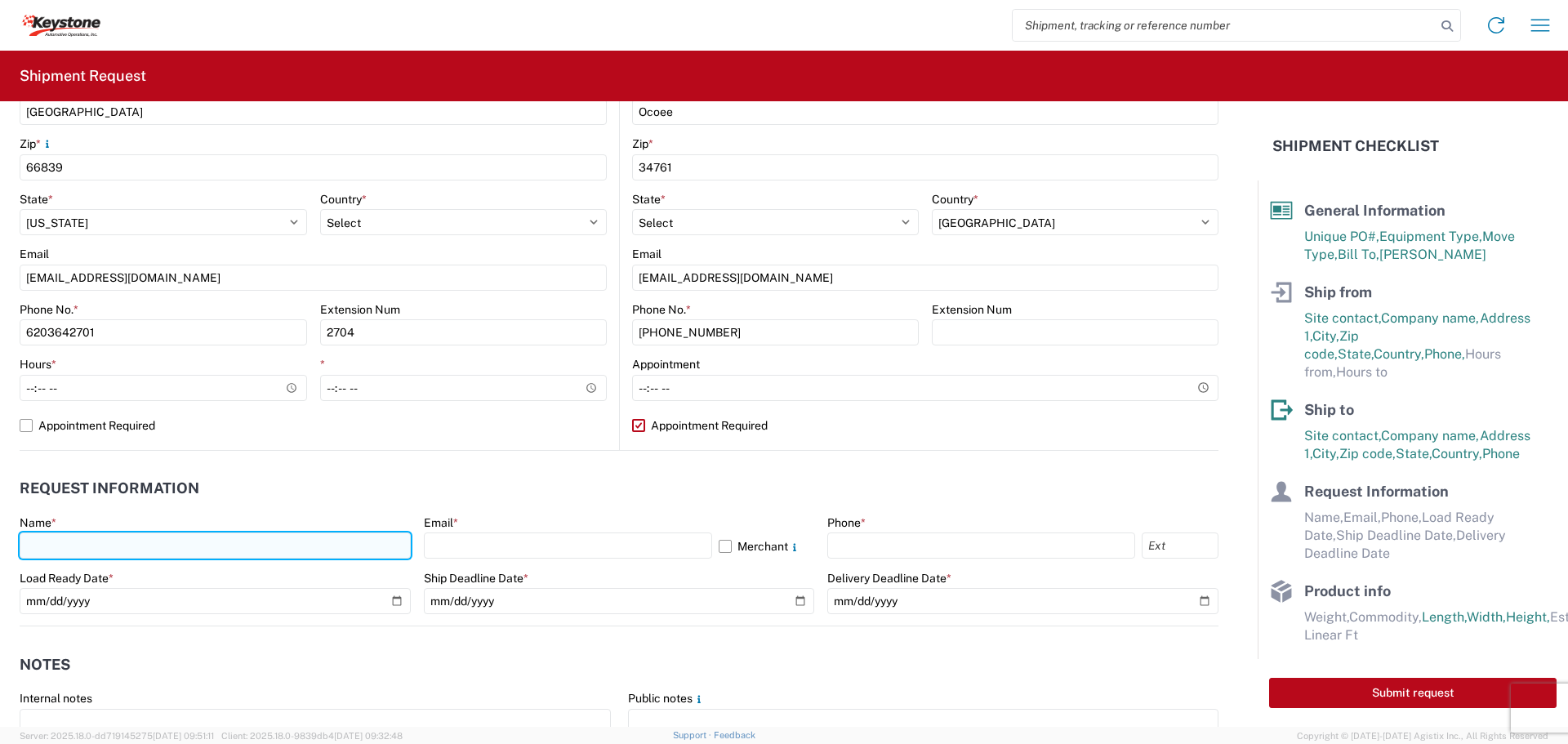
click at [221, 542] on input "text" at bounding box center [214, 546] width 391 height 26
type input "[PERSON_NAME]"
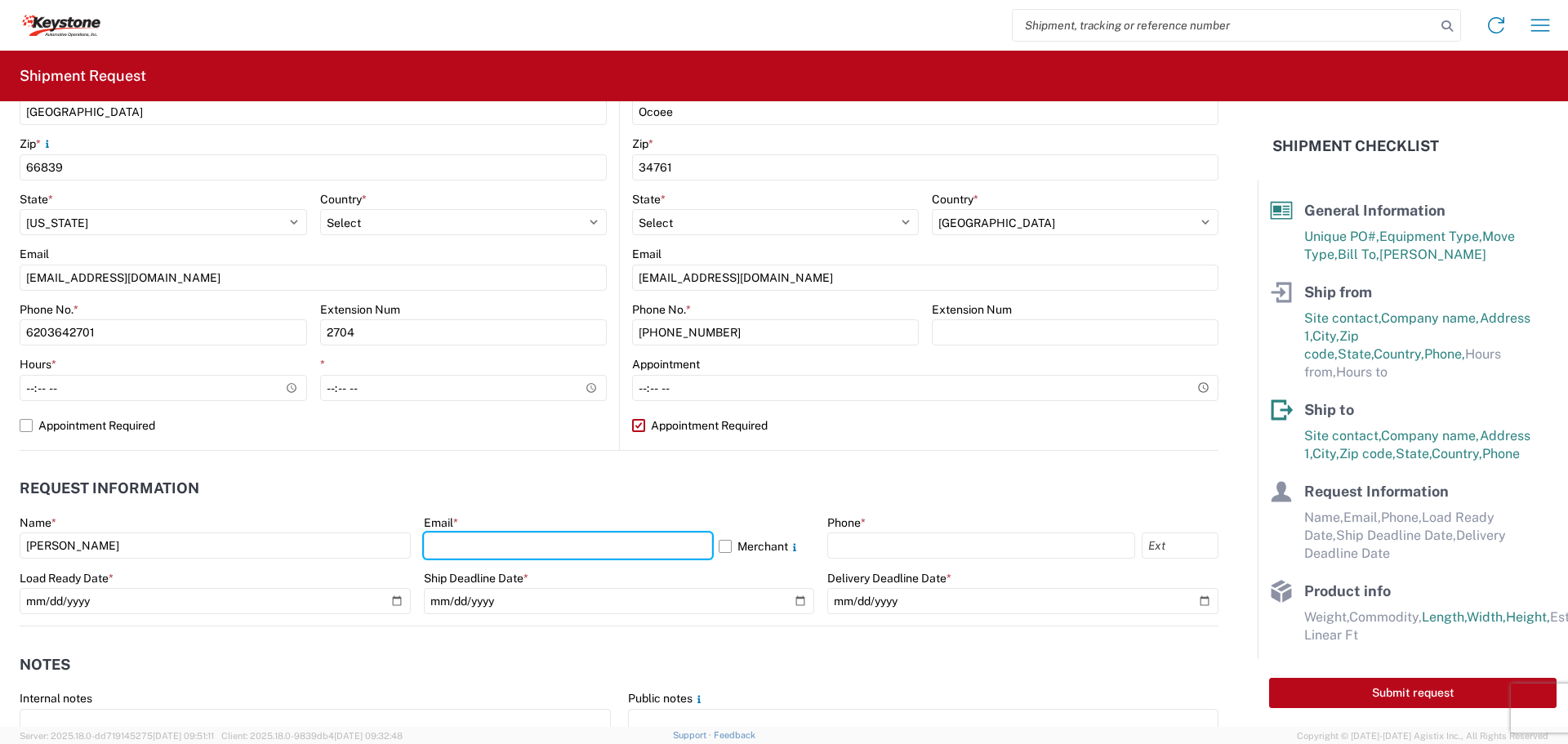
type input "[EMAIL_ADDRESS][DOMAIN_NAME]"
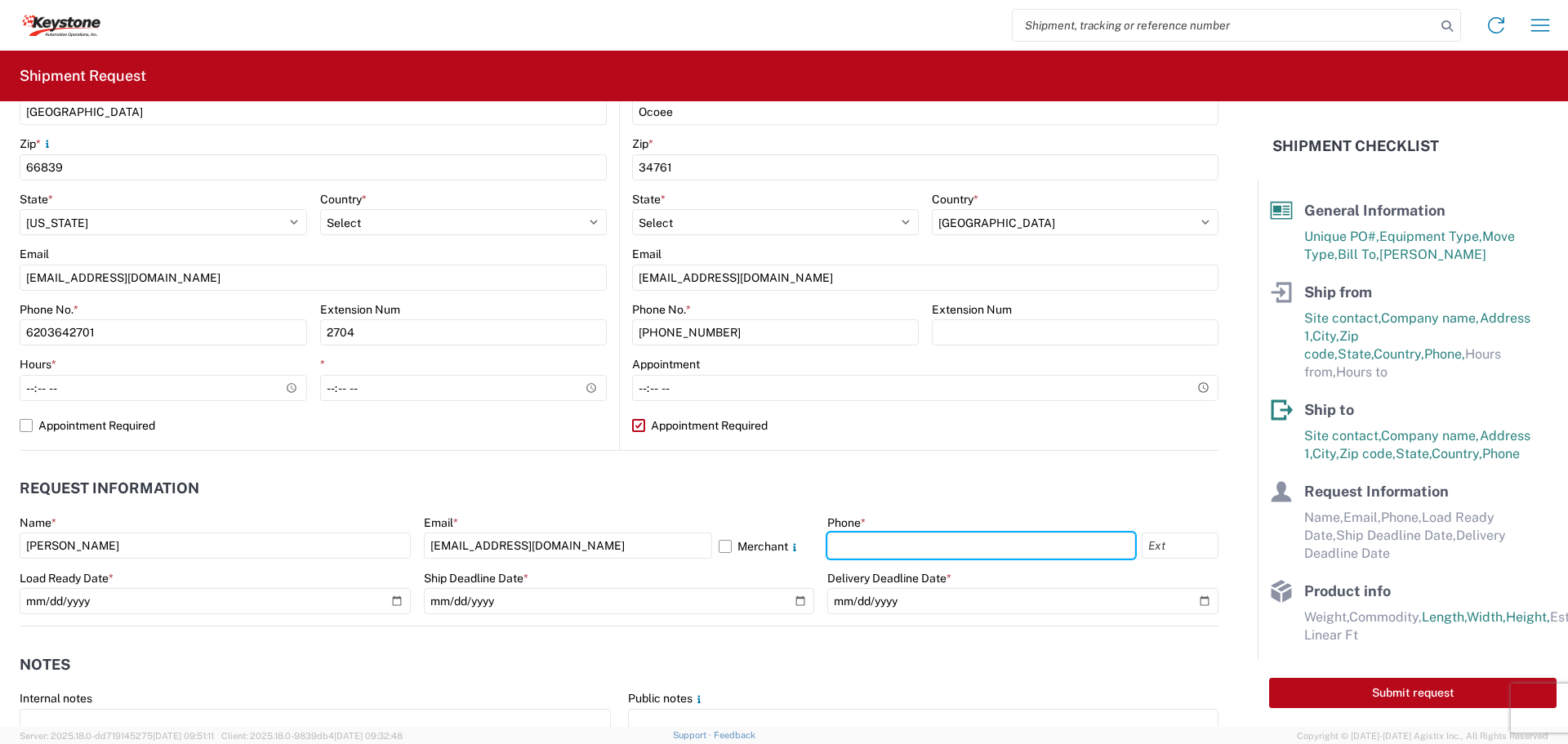
type input "6203642701"
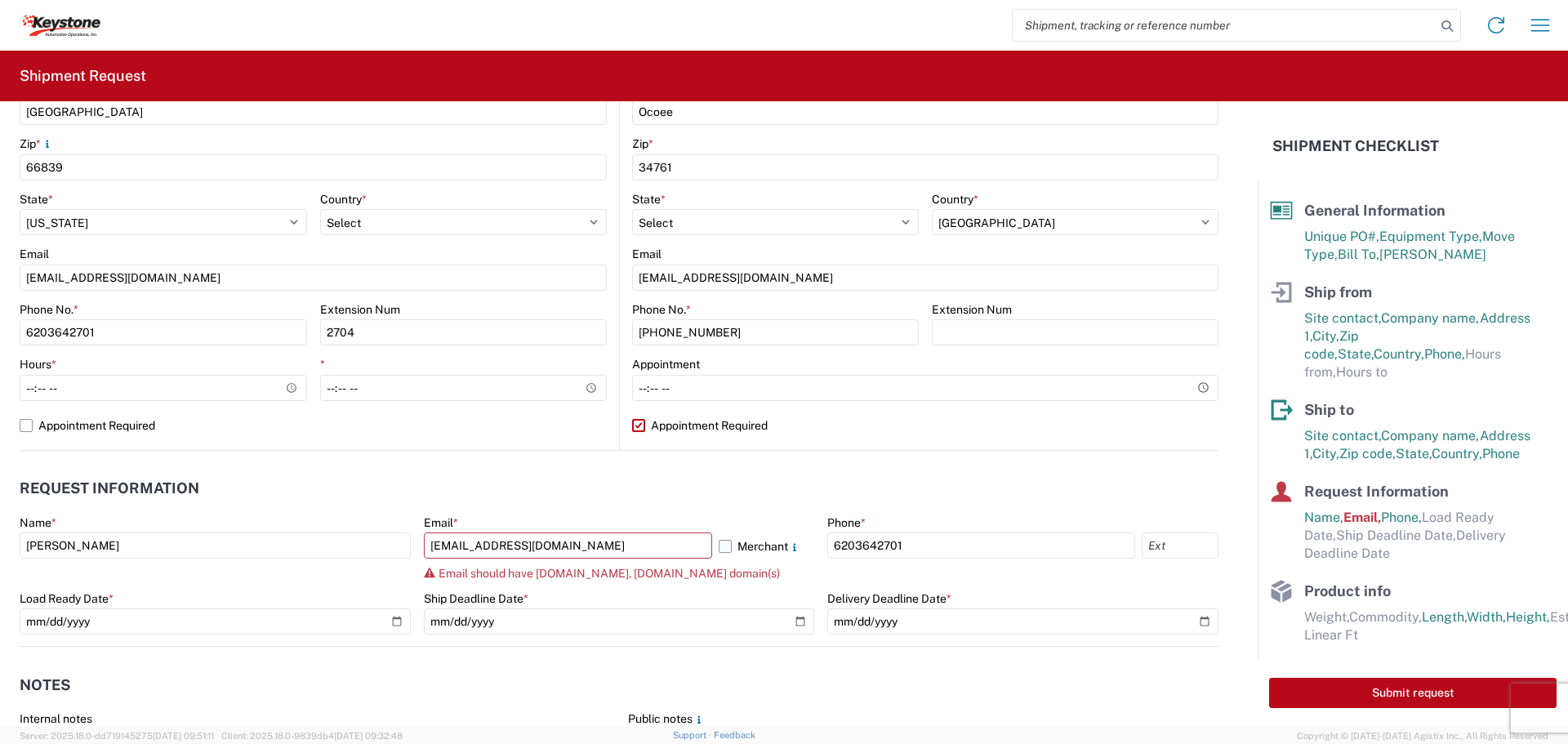
click at [721, 546] on label "Merchant" at bounding box center [767, 546] width 97 height 26
click at [0, 0] on input "Merchant" at bounding box center [0, 0] width 0 height 0
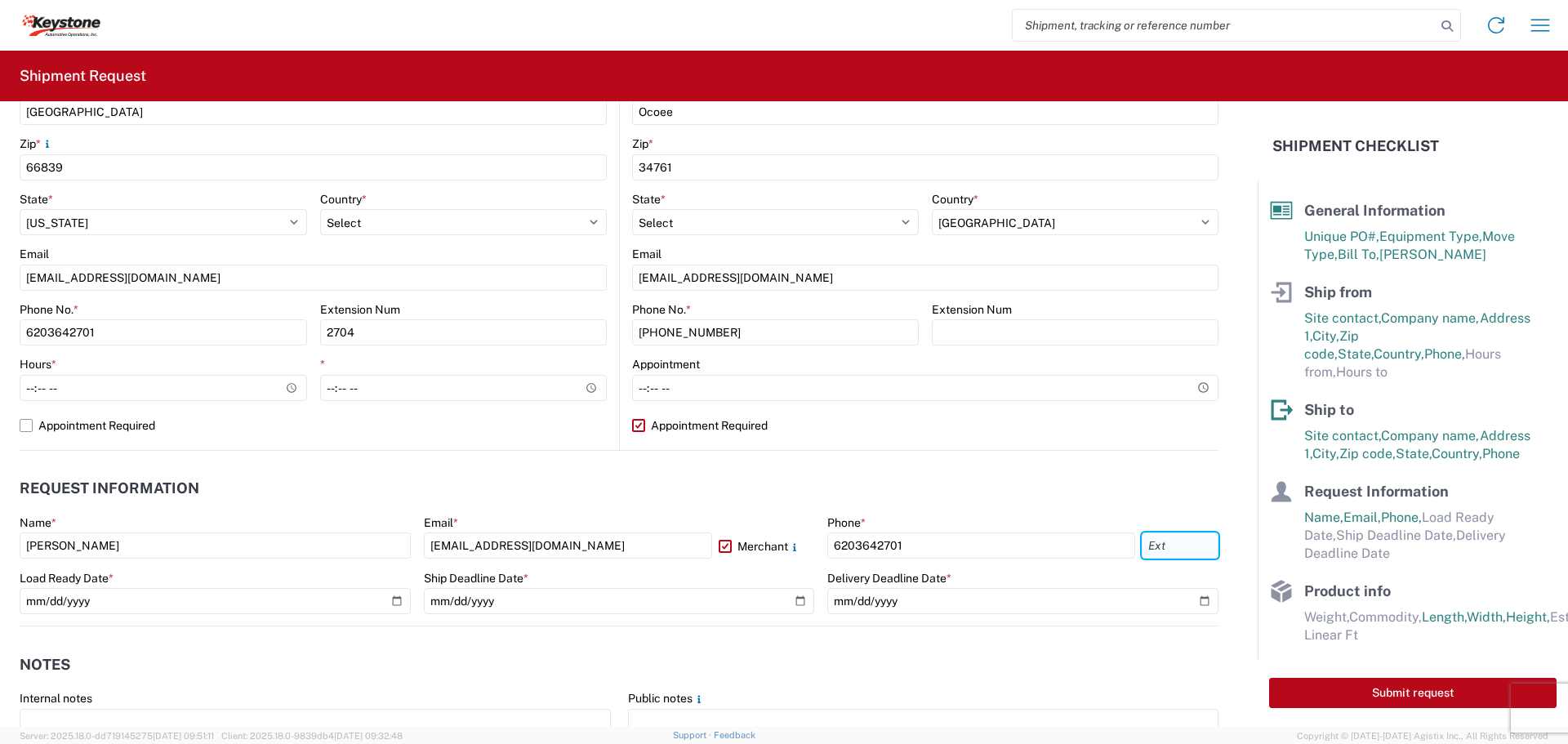
click at [1153, 551] on input "text" at bounding box center [1180, 546] width 76 height 26
type input "2704"
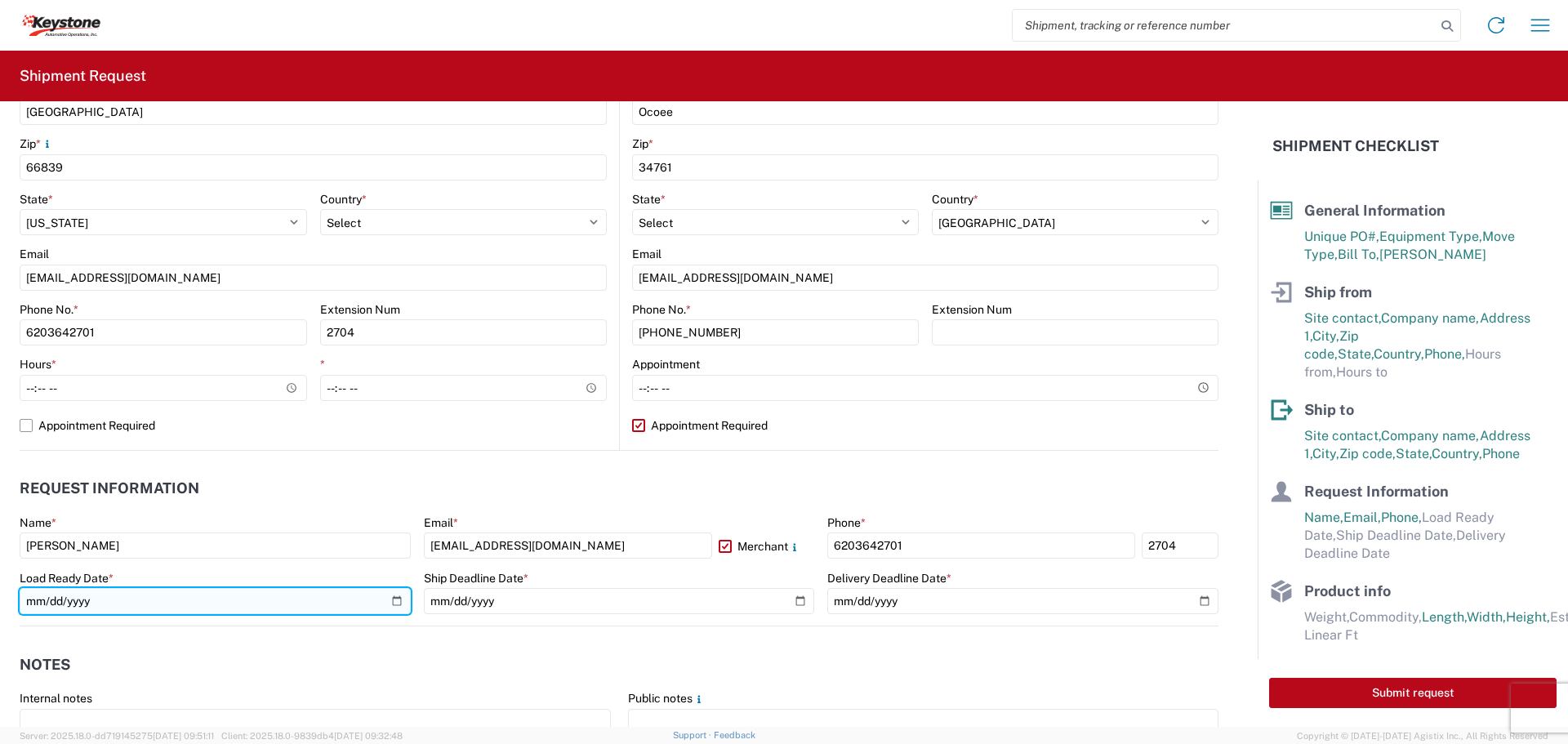
click at [394, 600] on input "date" at bounding box center [214, 602] width 391 height 26
type input "[DATE]"
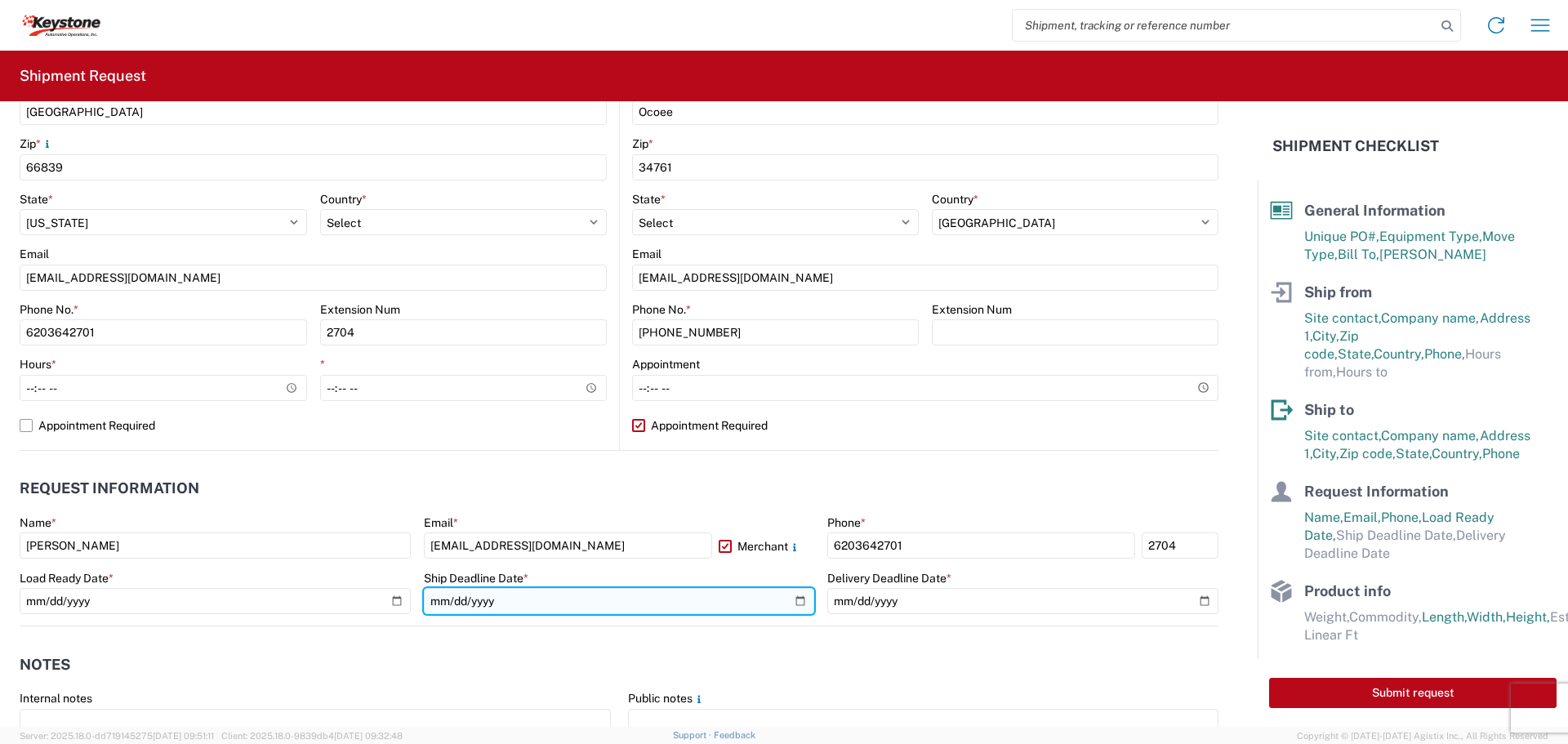
click at [788, 605] on input "date" at bounding box center [619, 602] width 391 height 26
type input "[DATE]"
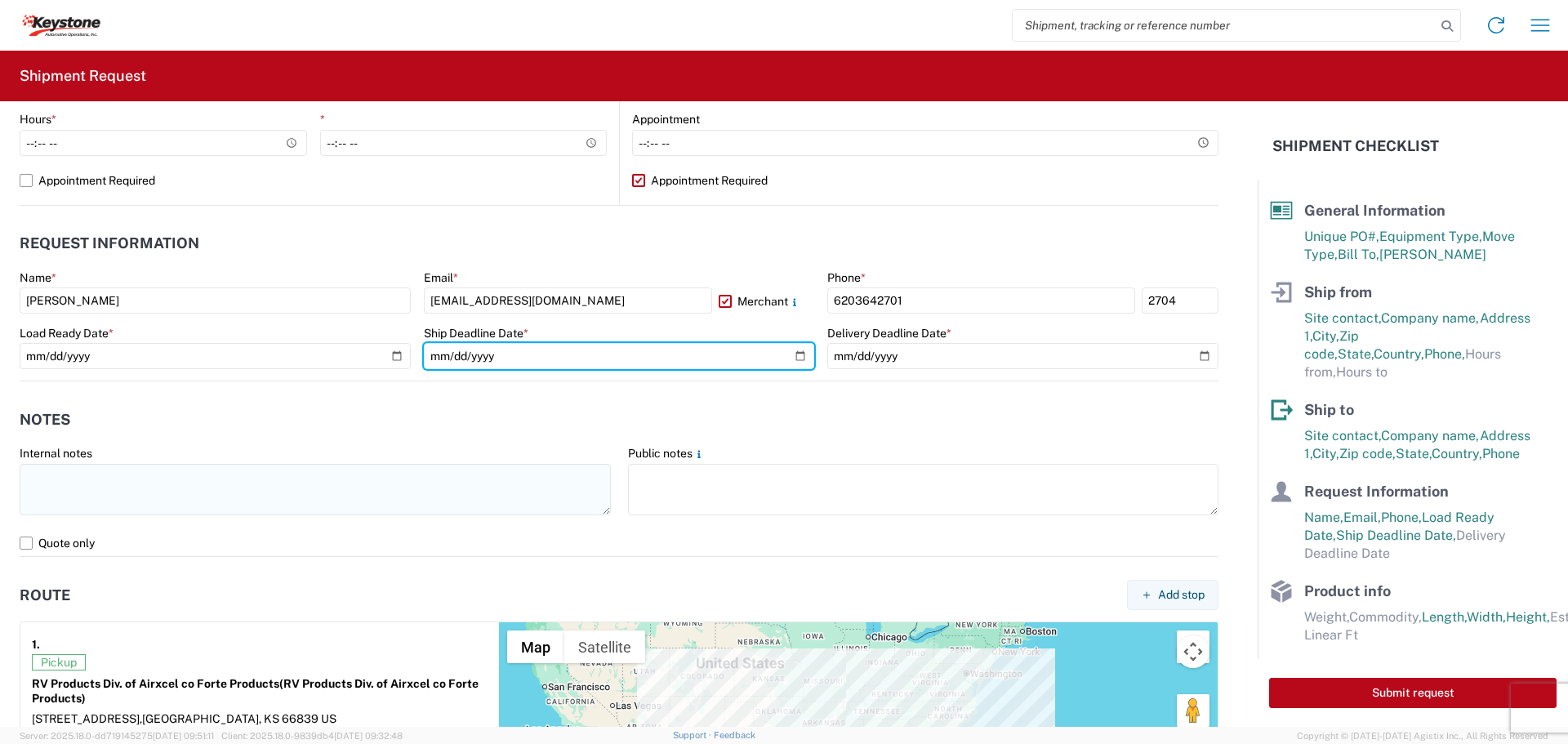
scroll to position [863, 0]
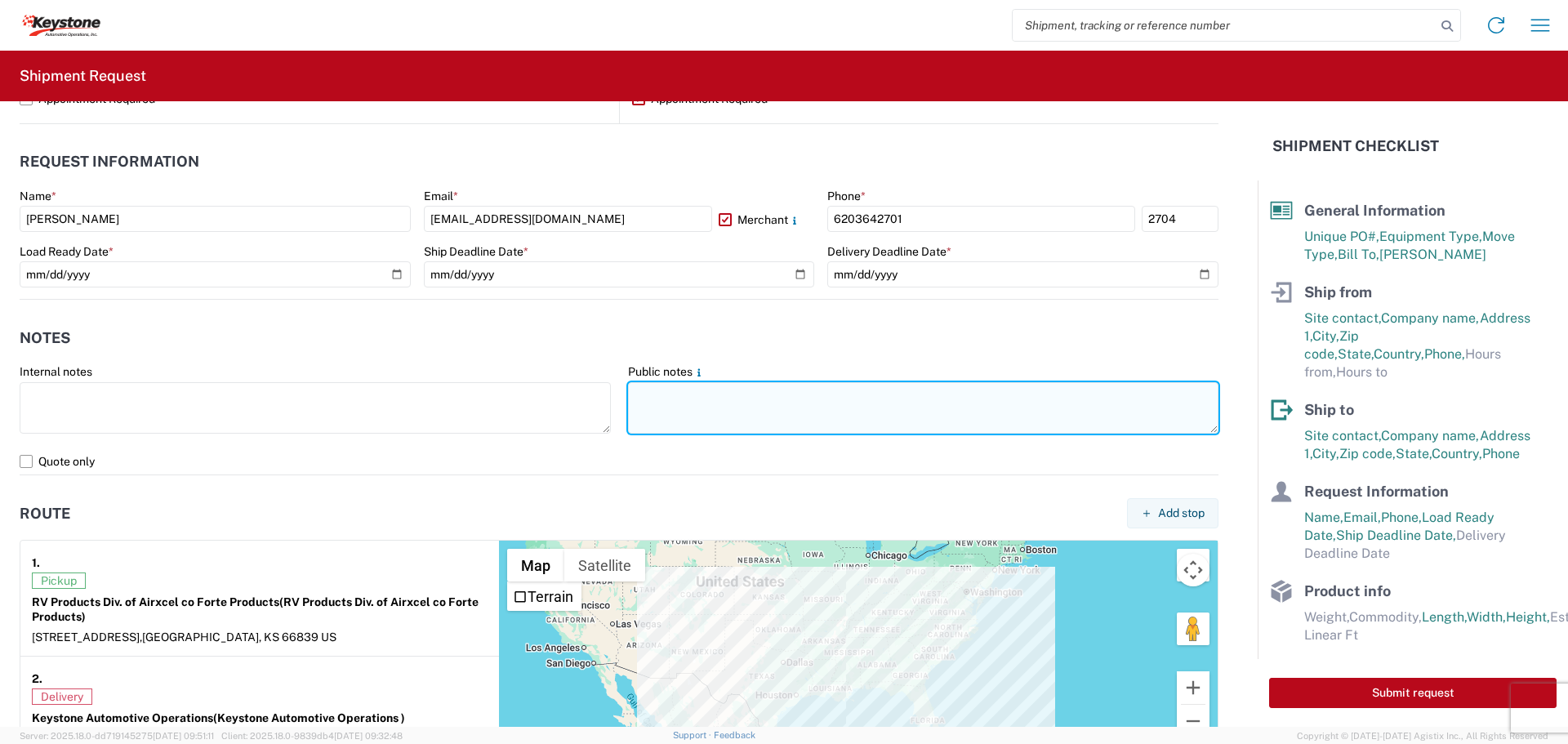
click at [639, 394] on textarea at bounding box center [923, 408] width 592 height 52
drag, startPoint x: 1098, startPoint y: 391, endPoint x: 629, endPoint y: 386, distance: 469.0
click at [629, 386] on textarea "We do not accept 26' box trucks for pickup at this location. Reefer trailers ar…" at bounding box center [923, 408] width 592 height 52
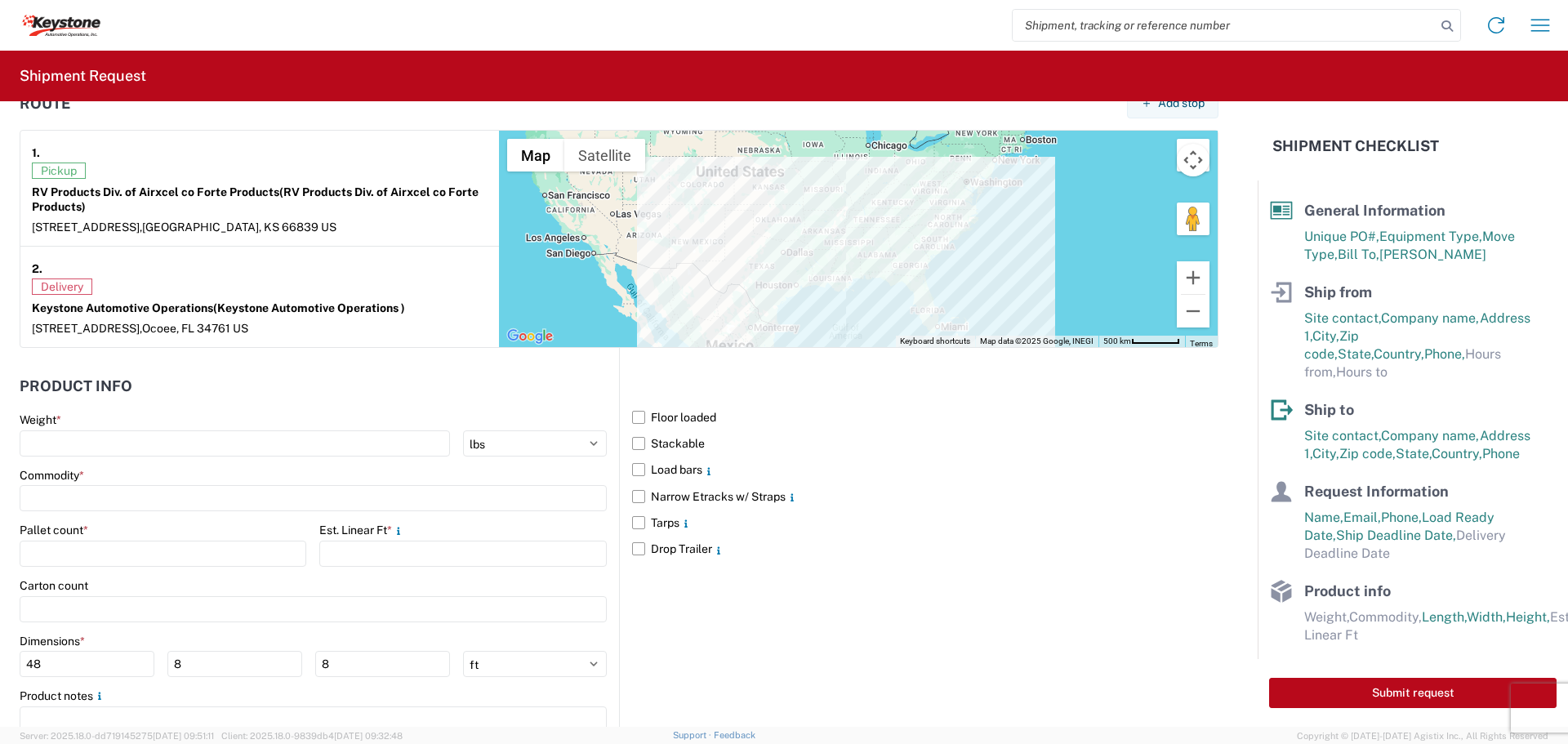
scroll to position [1349, 0]
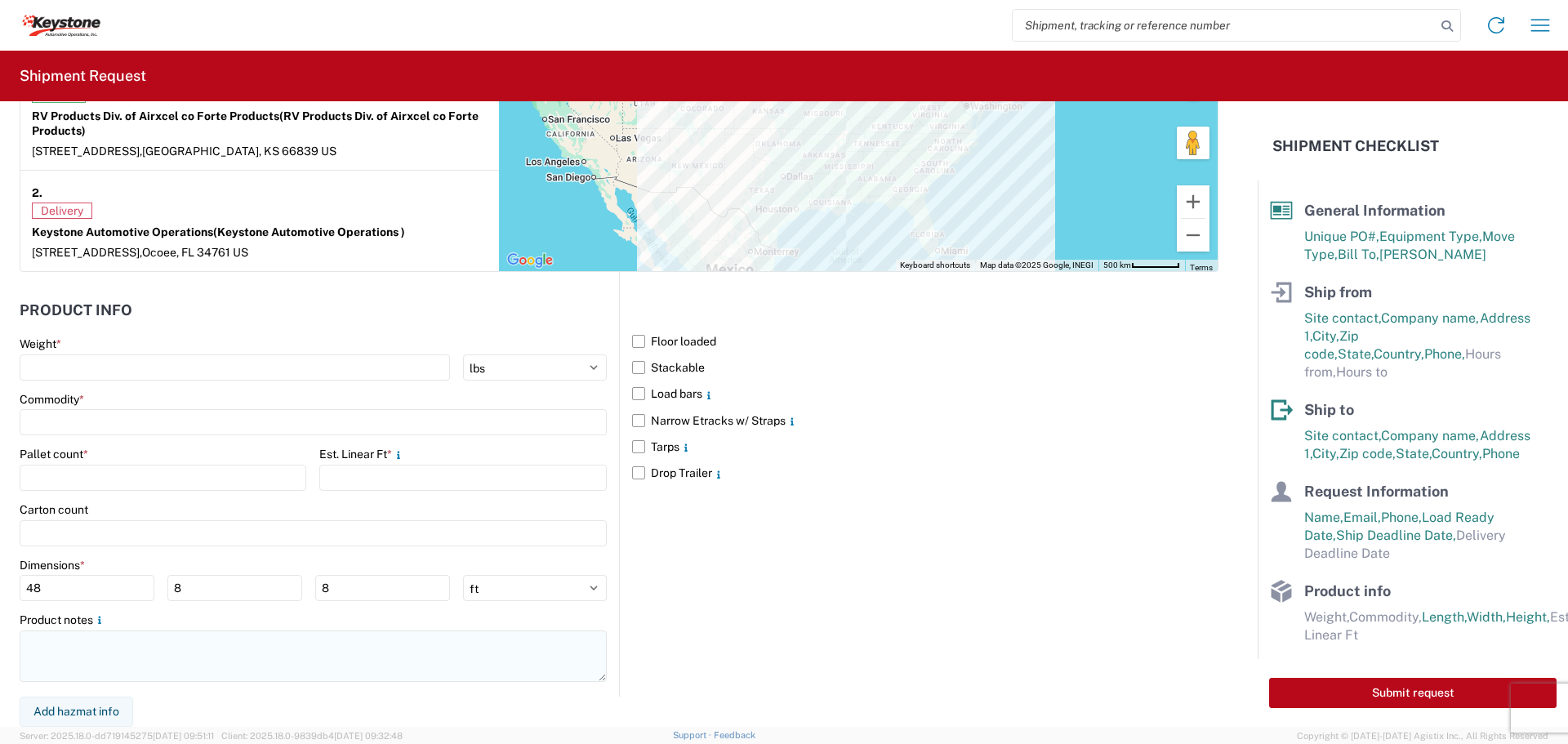
type textarea "We do not accept 26' box trucks for pickup at this location. Reefer trailers ar…"
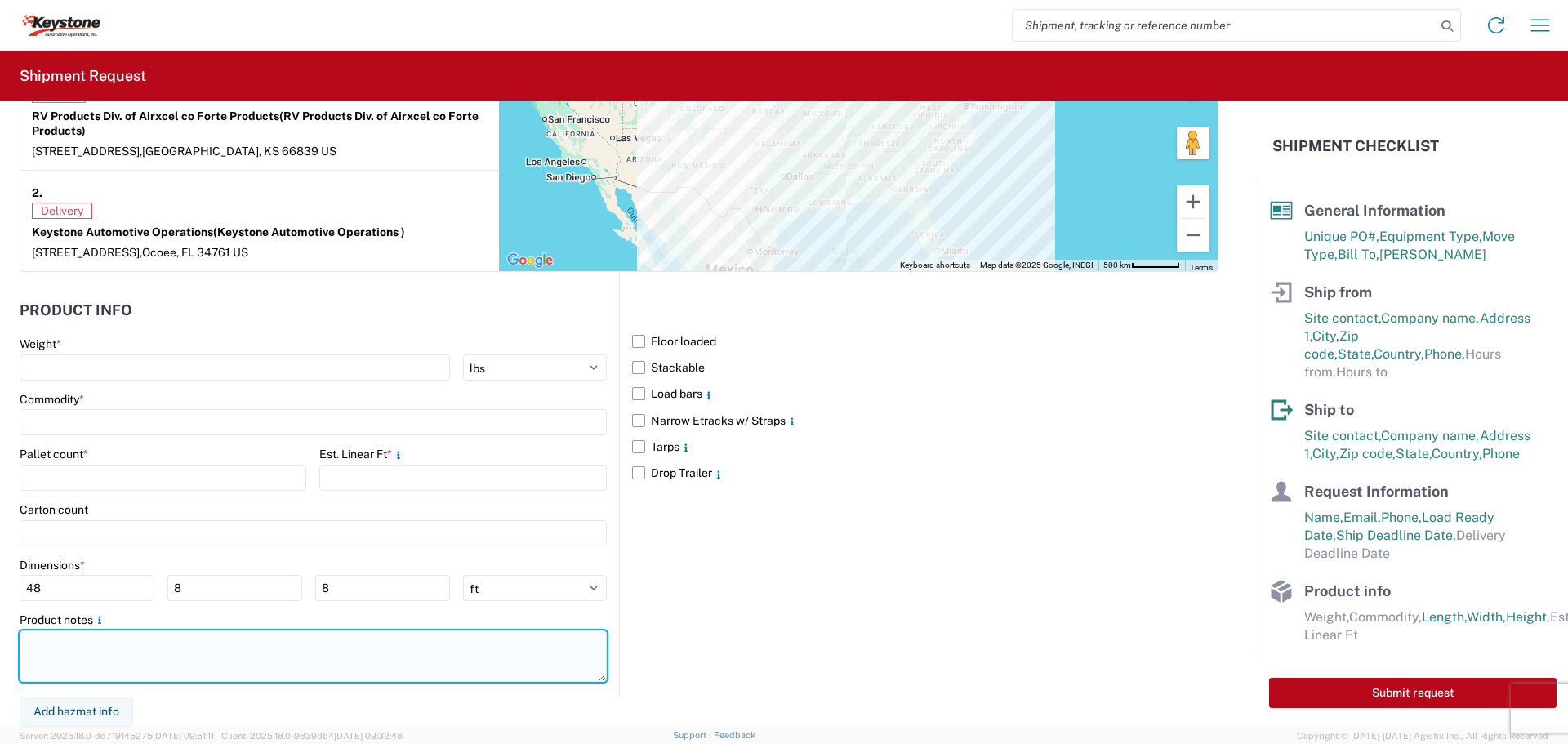
click at [50, 644] on textarea at bounding box center [313, 656] width 587 height 52
paste textarea "We do not accept 26' box trucks for pickup at this location. Reefer trailers ar…"
type textarea "We do not accept 26' box trucks for pickup at this location. Reefer trailers ar…"
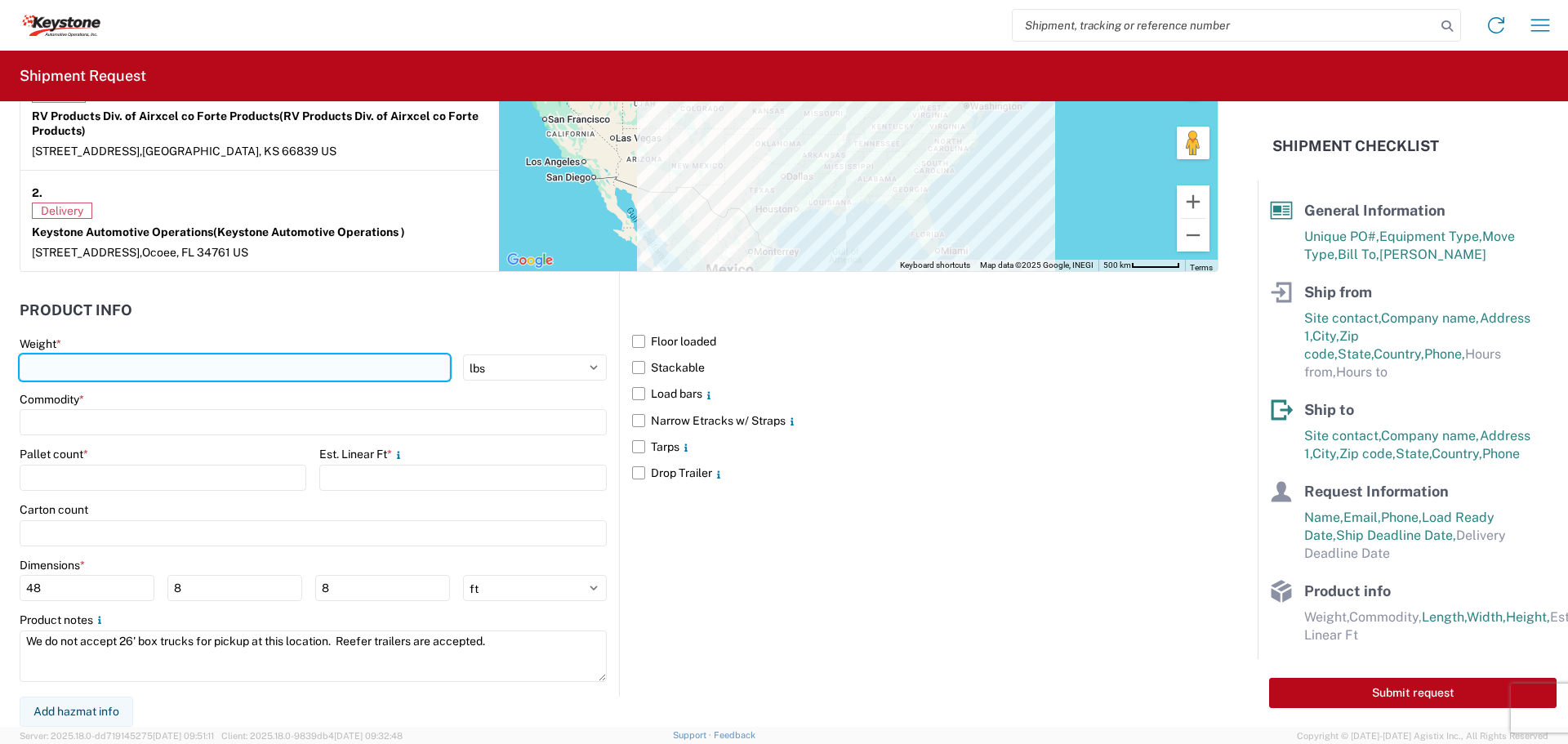
click at [35, 358] on input "number" at bounding box center [235, 368] width 431 height 26
type input "3652"
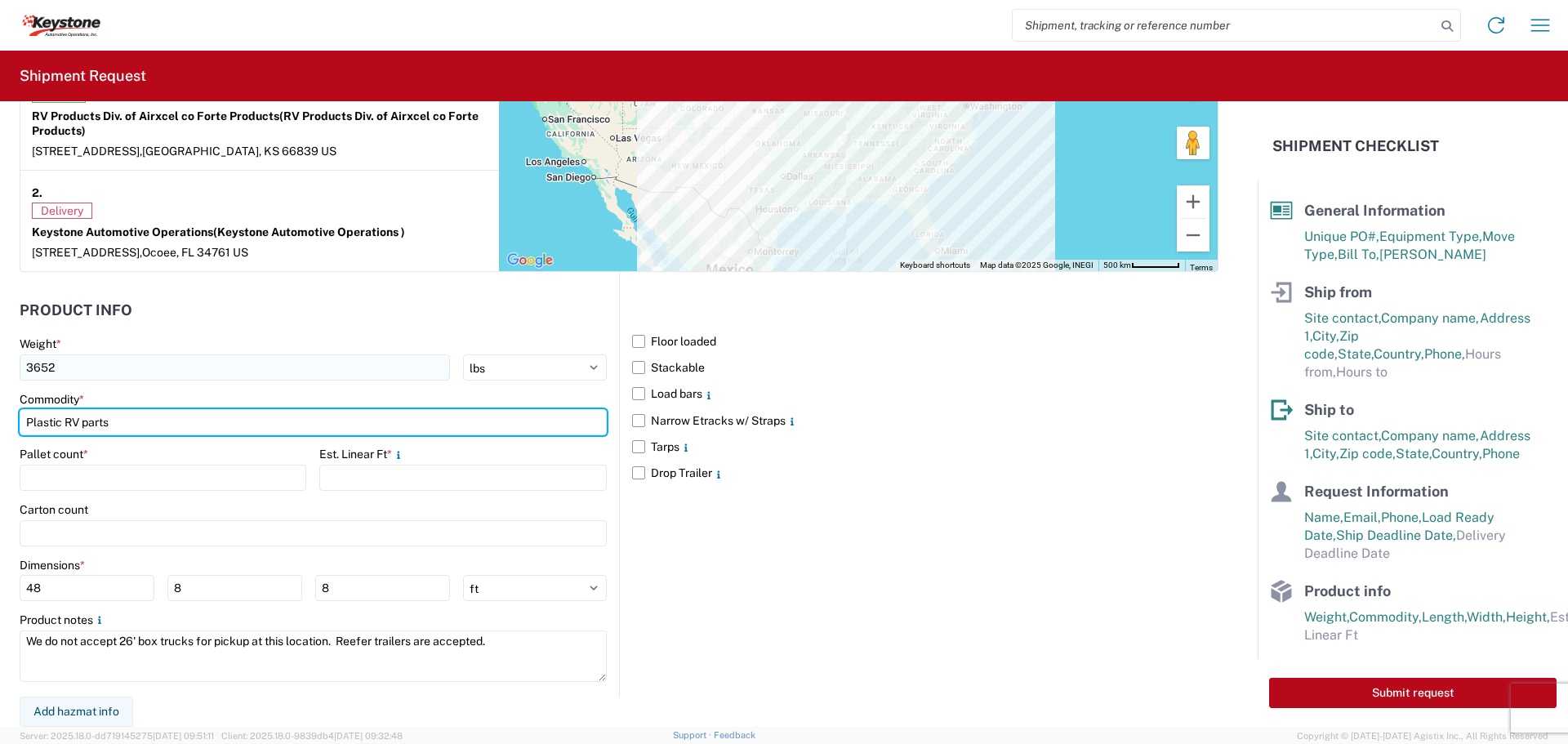
type input "Plastic RV parts"
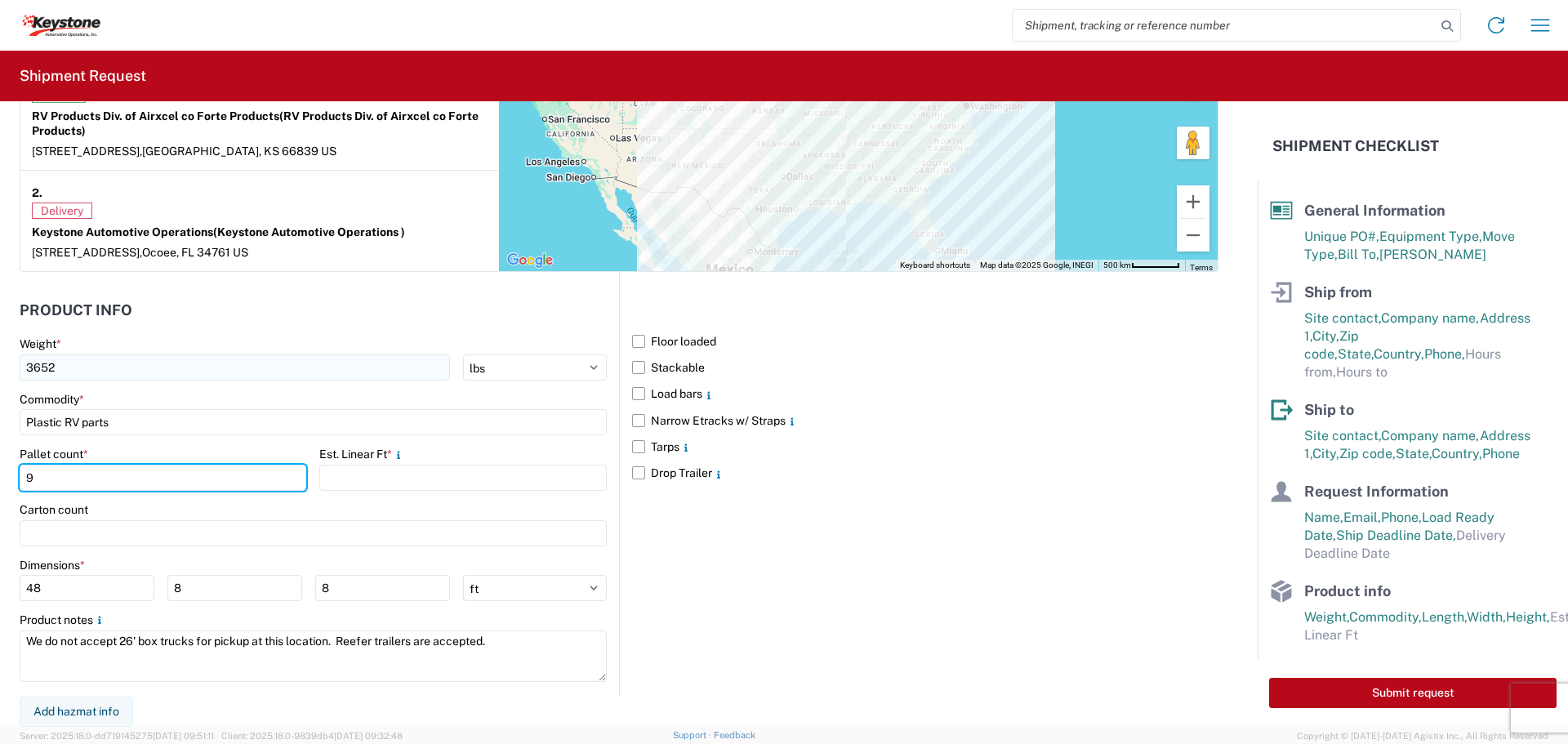
type input "9"
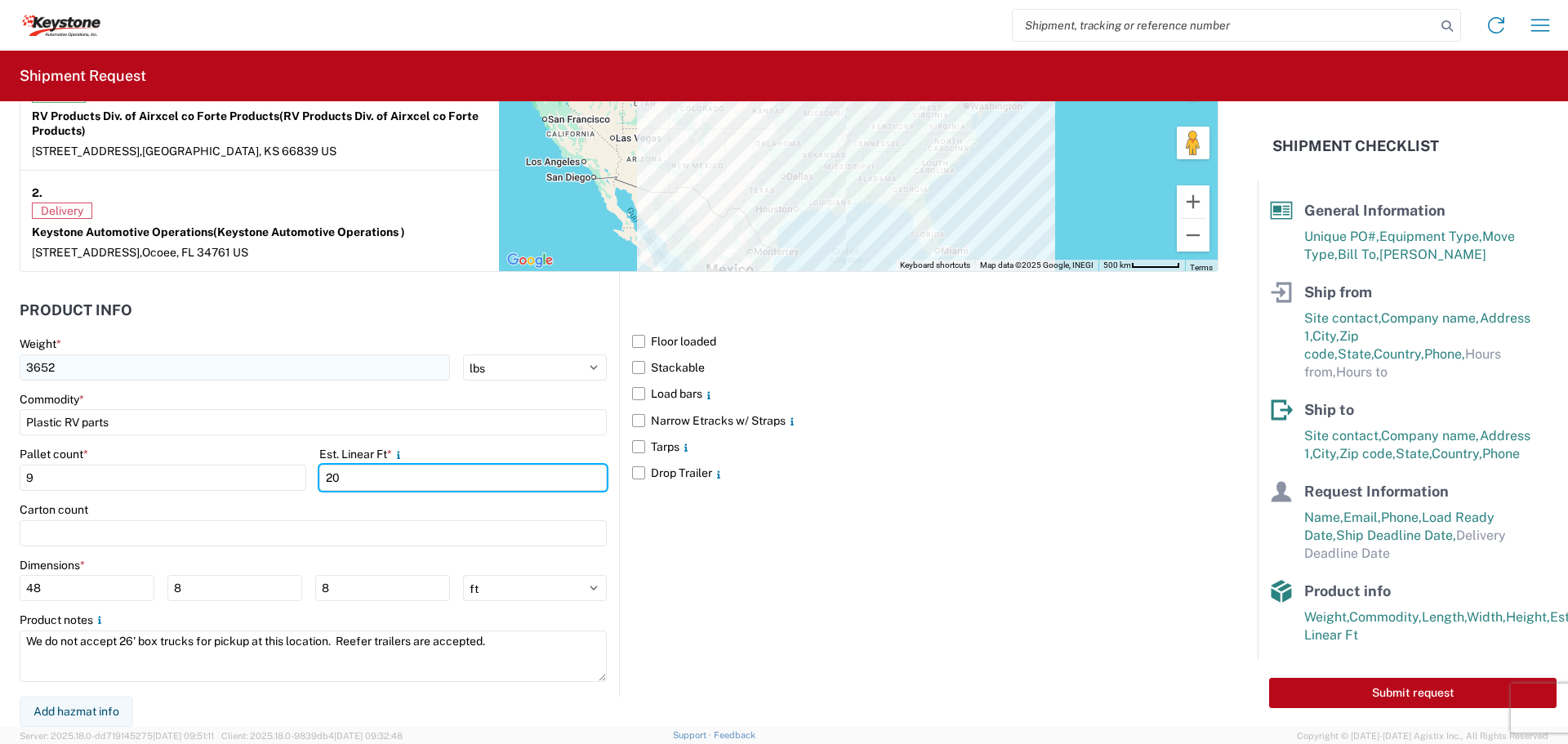
type input "20"
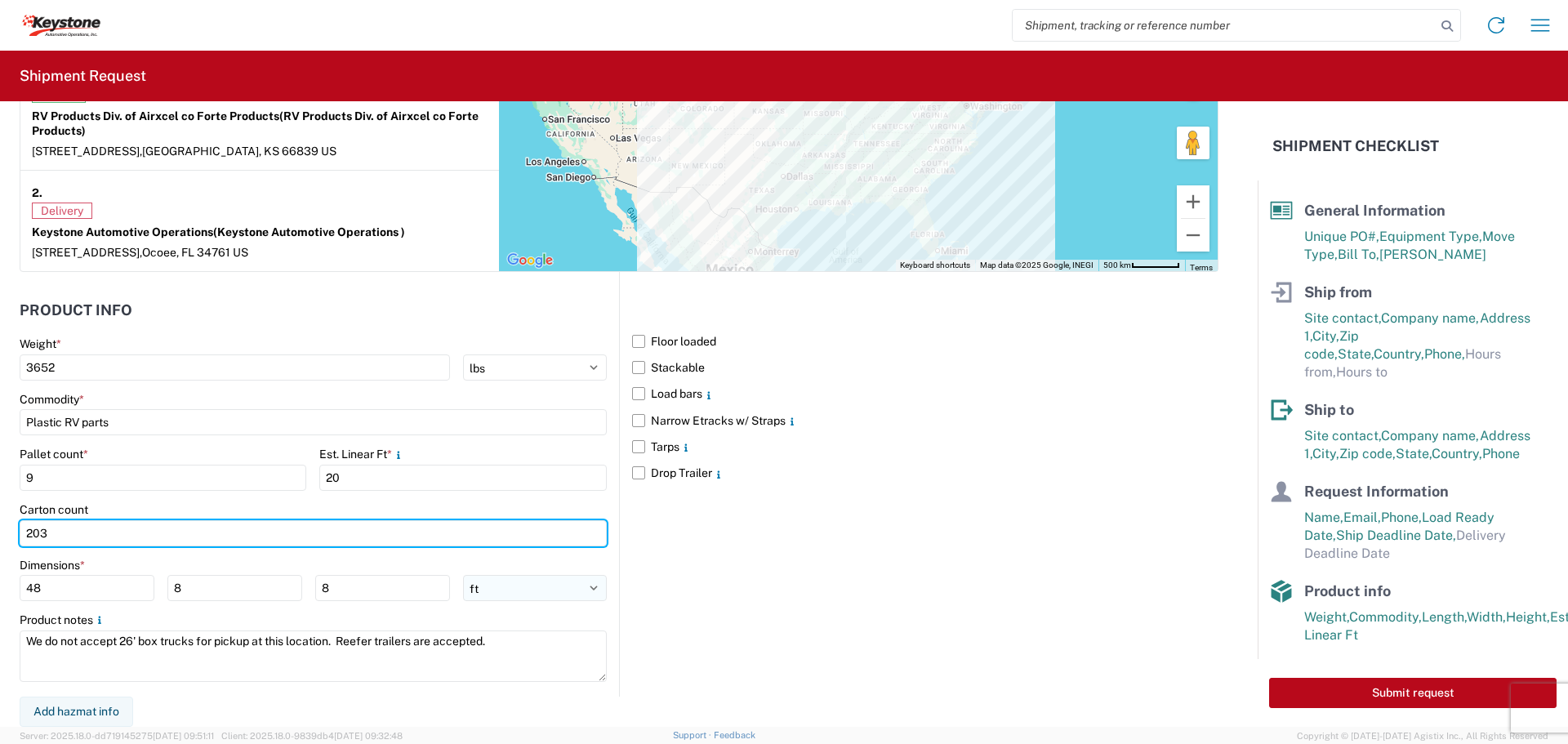
type input "203"
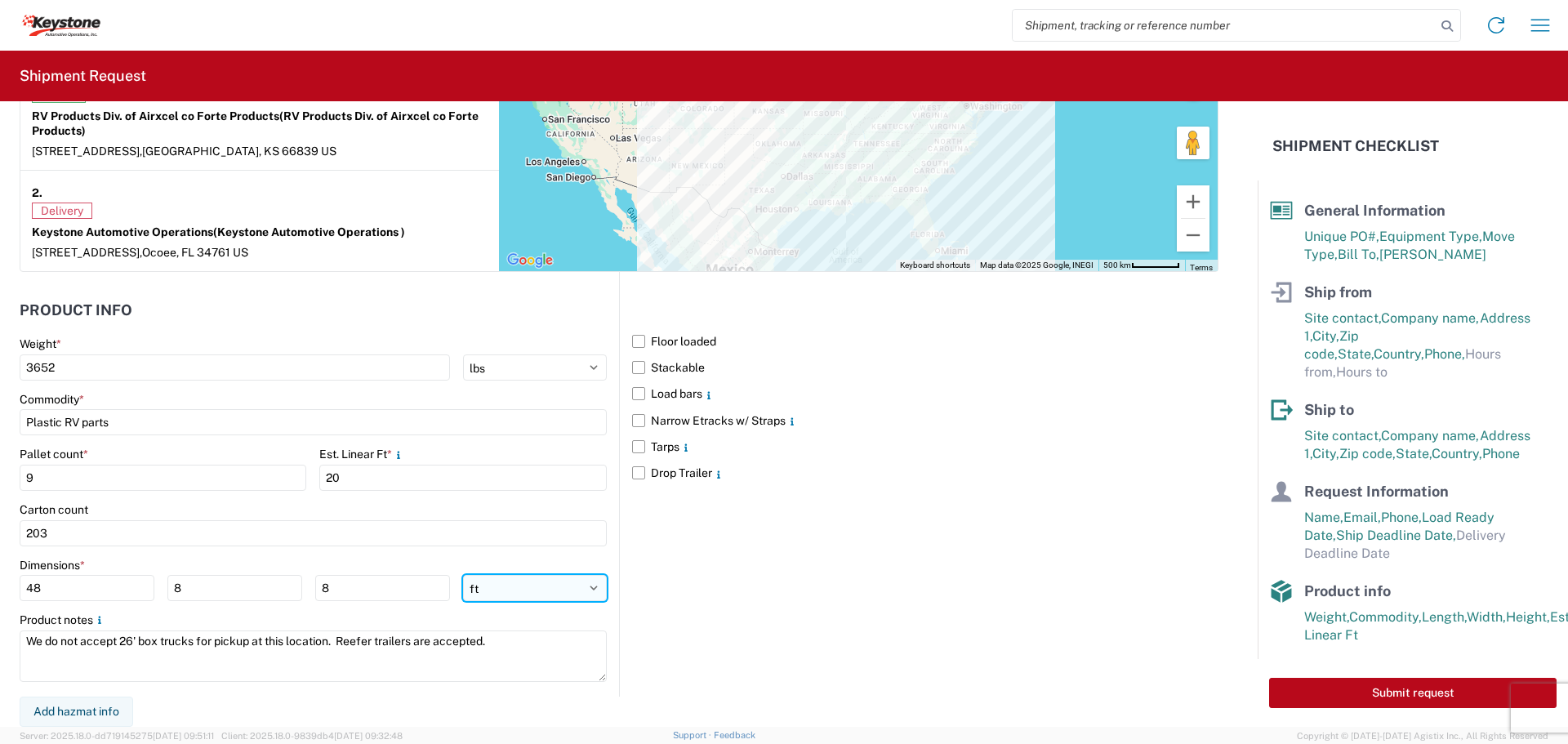
click at [513, 584] on select "ft in cm" at bounding box center [535, 588] width 144 height 26
select select "IN"
click at [463, 575] on select "ft in cm" at bounding box center [535, 588] width 144 height 26
type input "576"
type input "96"
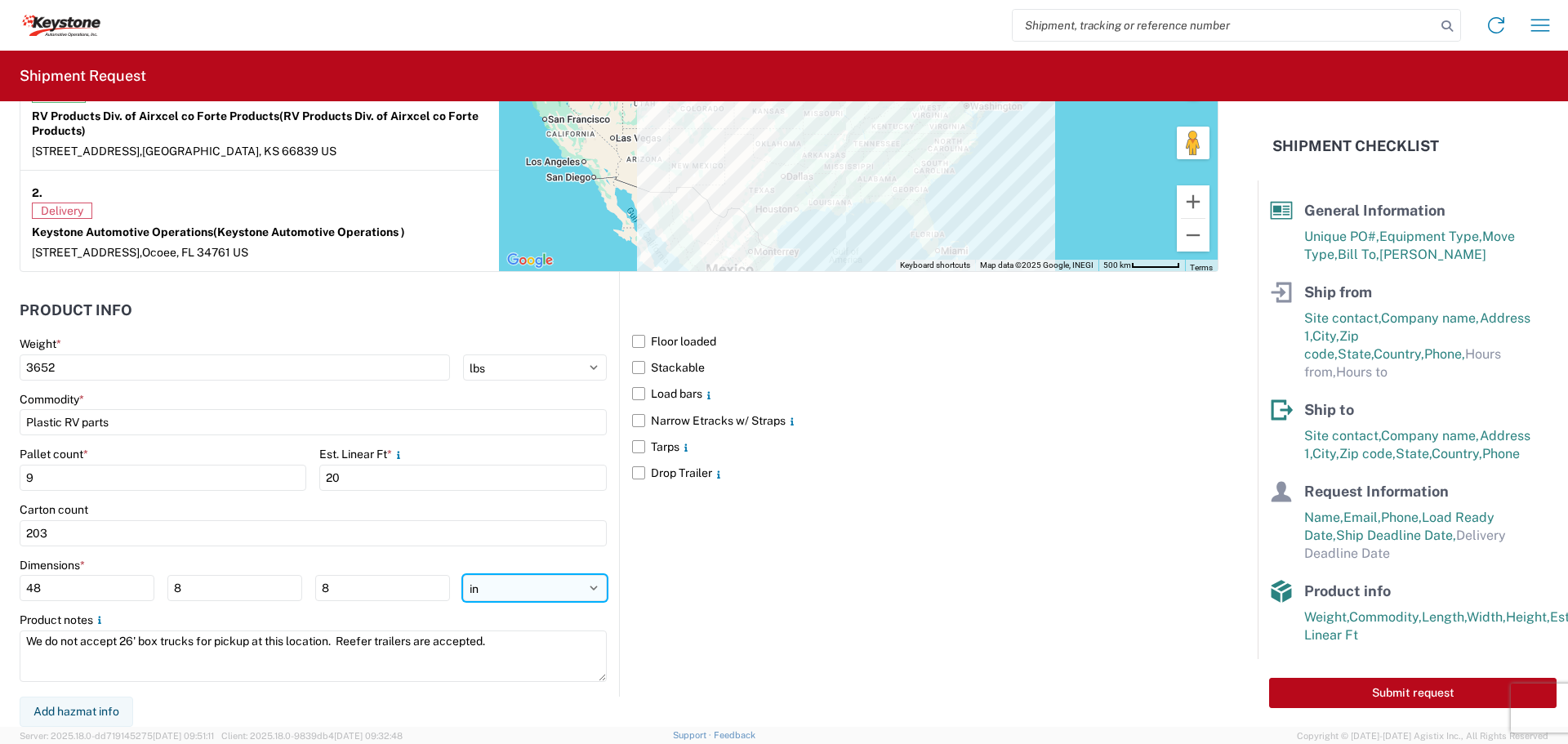
type input "96"
drag, startPoint x: 134, startPoint y: 580, endPoint x: 0, endPoint y: 584, distance: 134.1
click at [0, 584] on form "General Information Template PO# 2821045 Equipment Type * Select 53’ Dry Van Fl…" at bounding box center [628, 414] width 1258 height 626
type input "52"
type input "40"
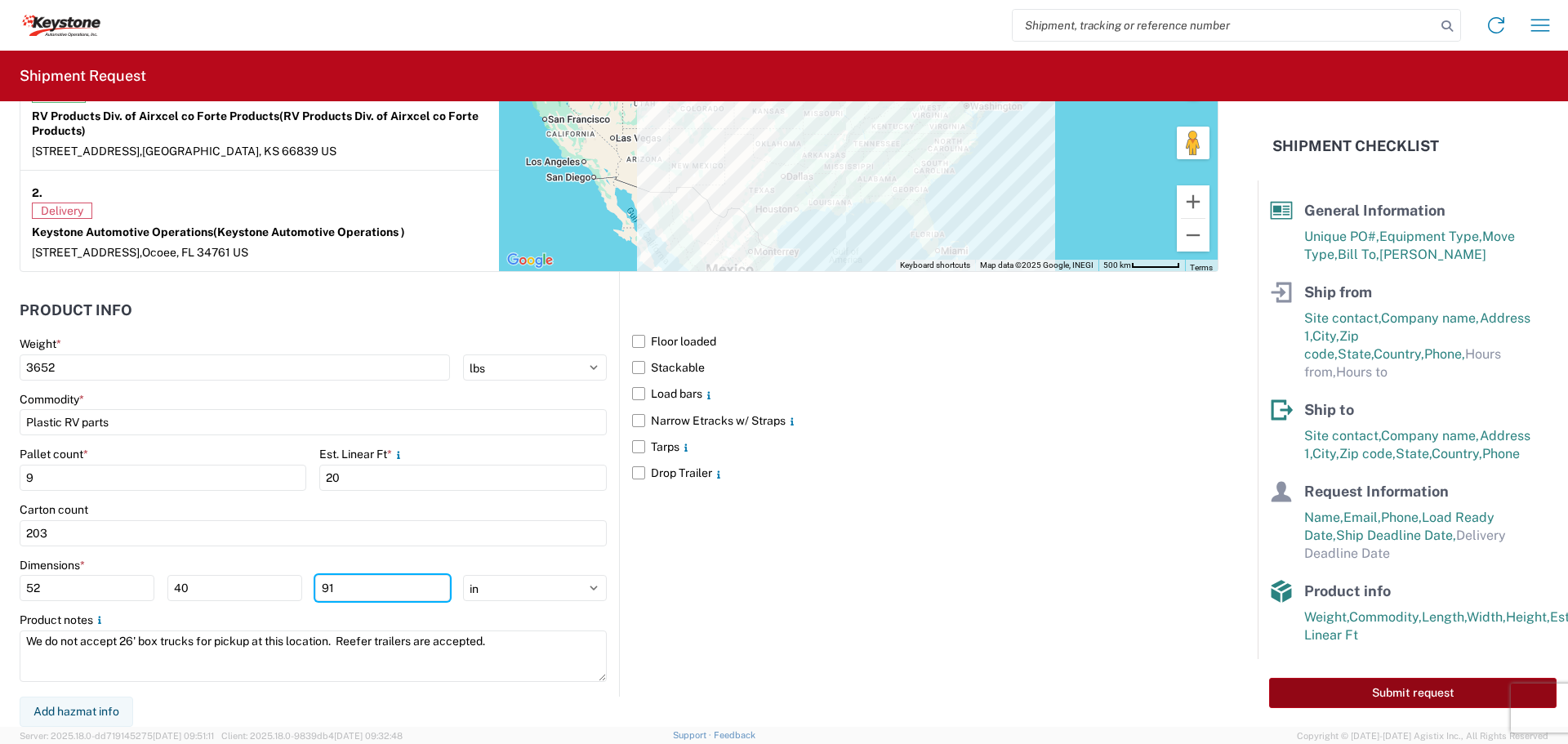
type input "91"
click at [1307, 689] on button "Submit request" at bounding box center [1412, 693] width 287 height 30
select select "KS"
select select "US"
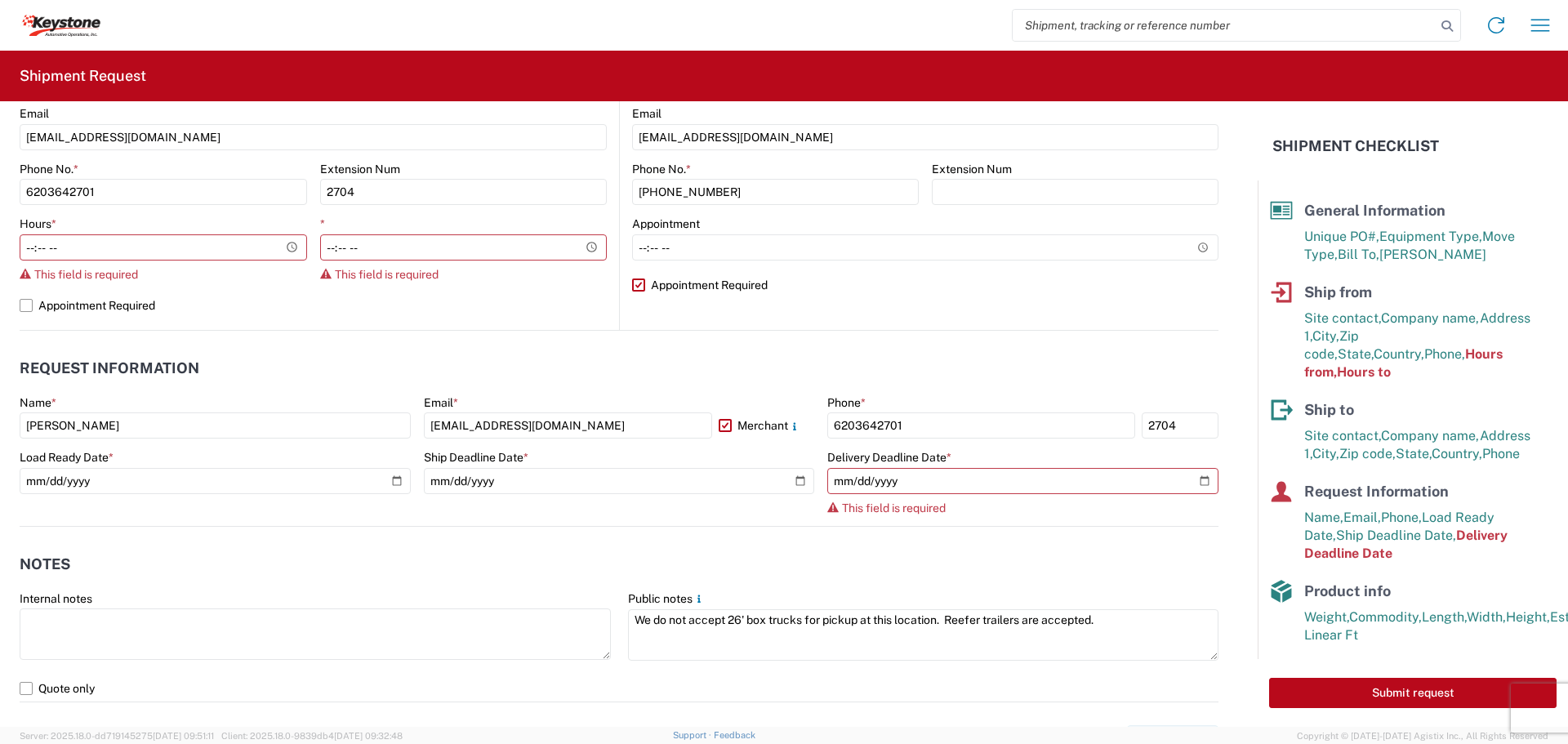
scroll to position [654, 0]
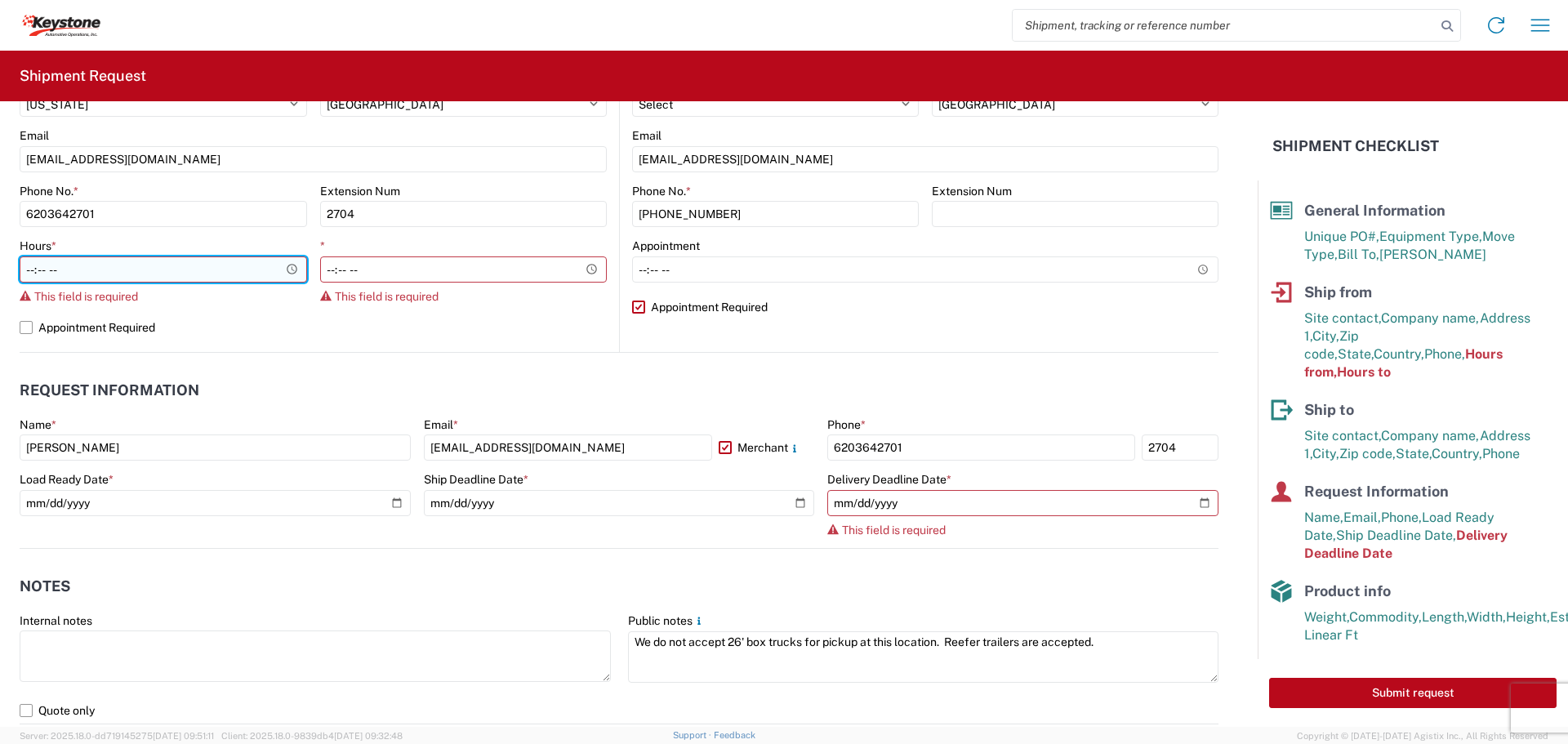
click at [25, 269] on input "Hours *" at bounding box center [163, 270] width 287 height 26
type input "08:00"
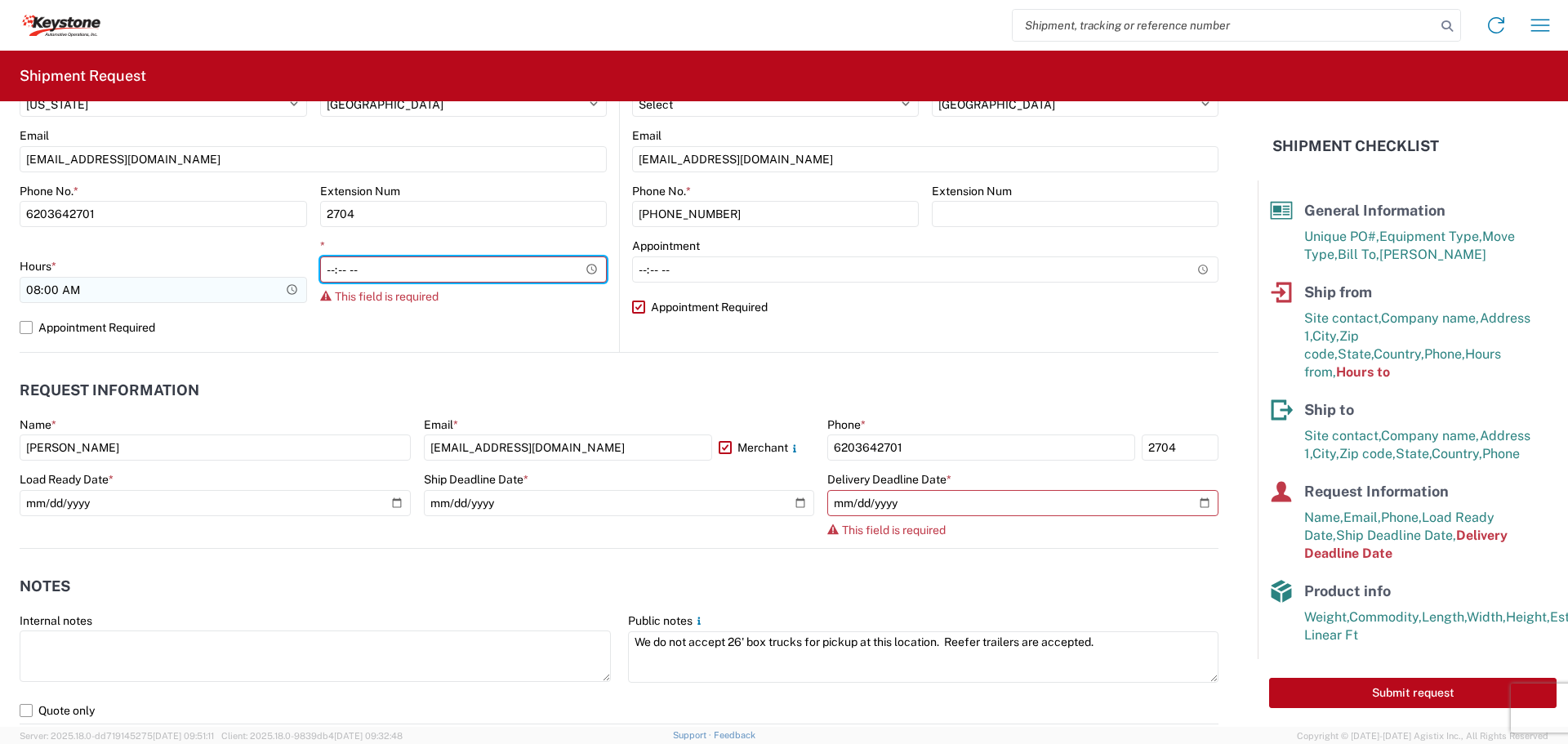
type input "16:00"
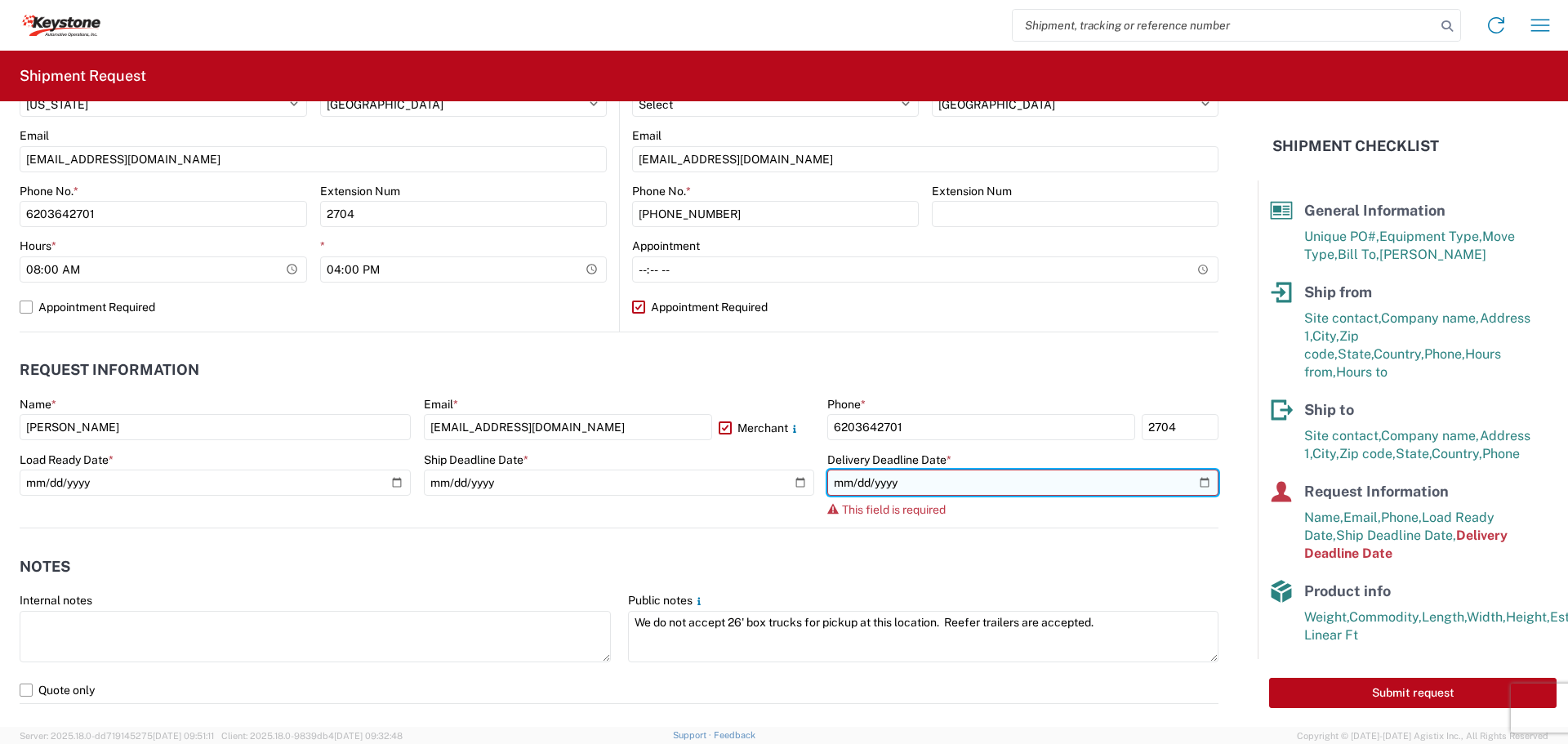
click at [1190, 484] on input "date" at bounding box center [1022, 483] width 391 height 26
type input "[DATE]"
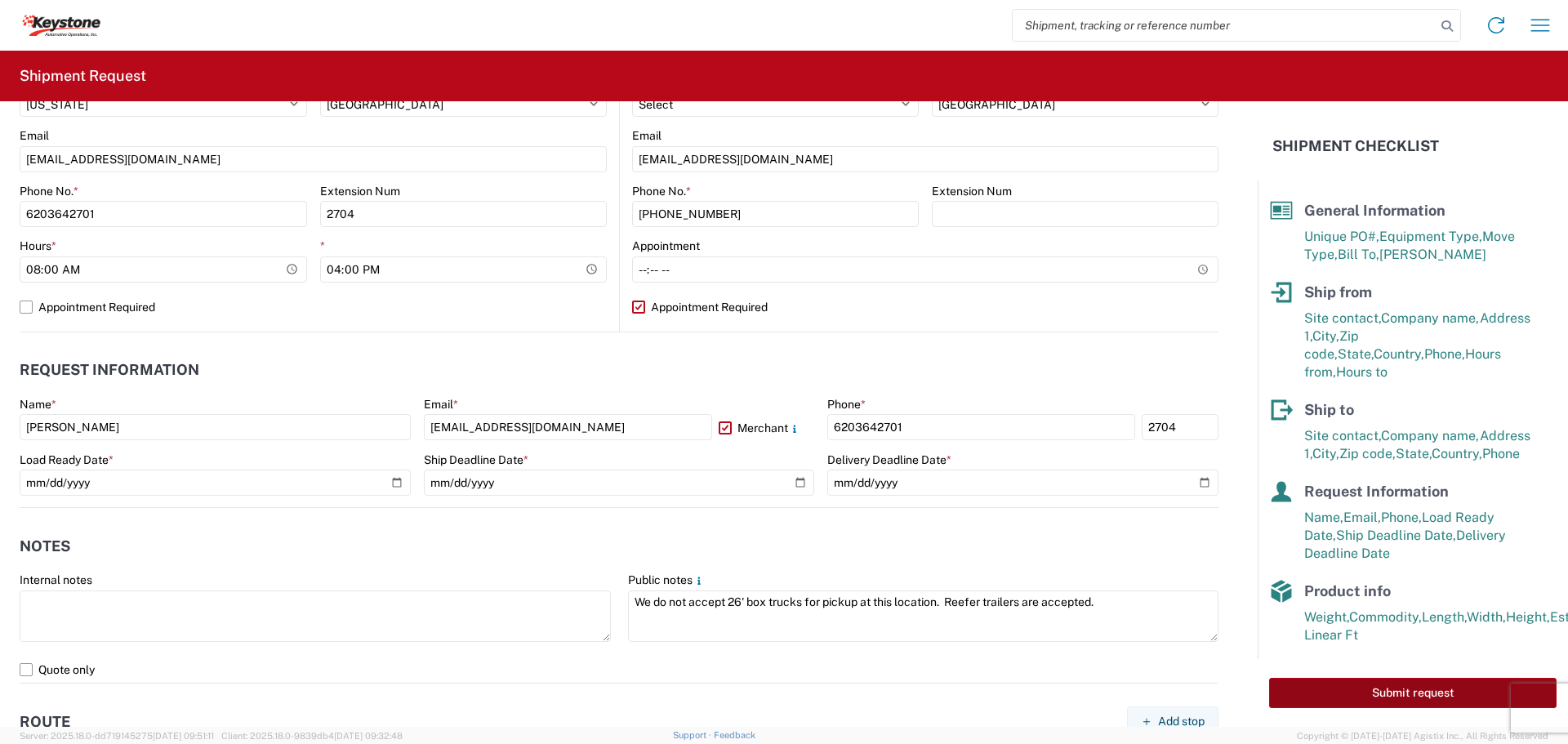
click at [1303, 689] on button "Submit request" at bounding box center [1412, 693] width 287 height 30
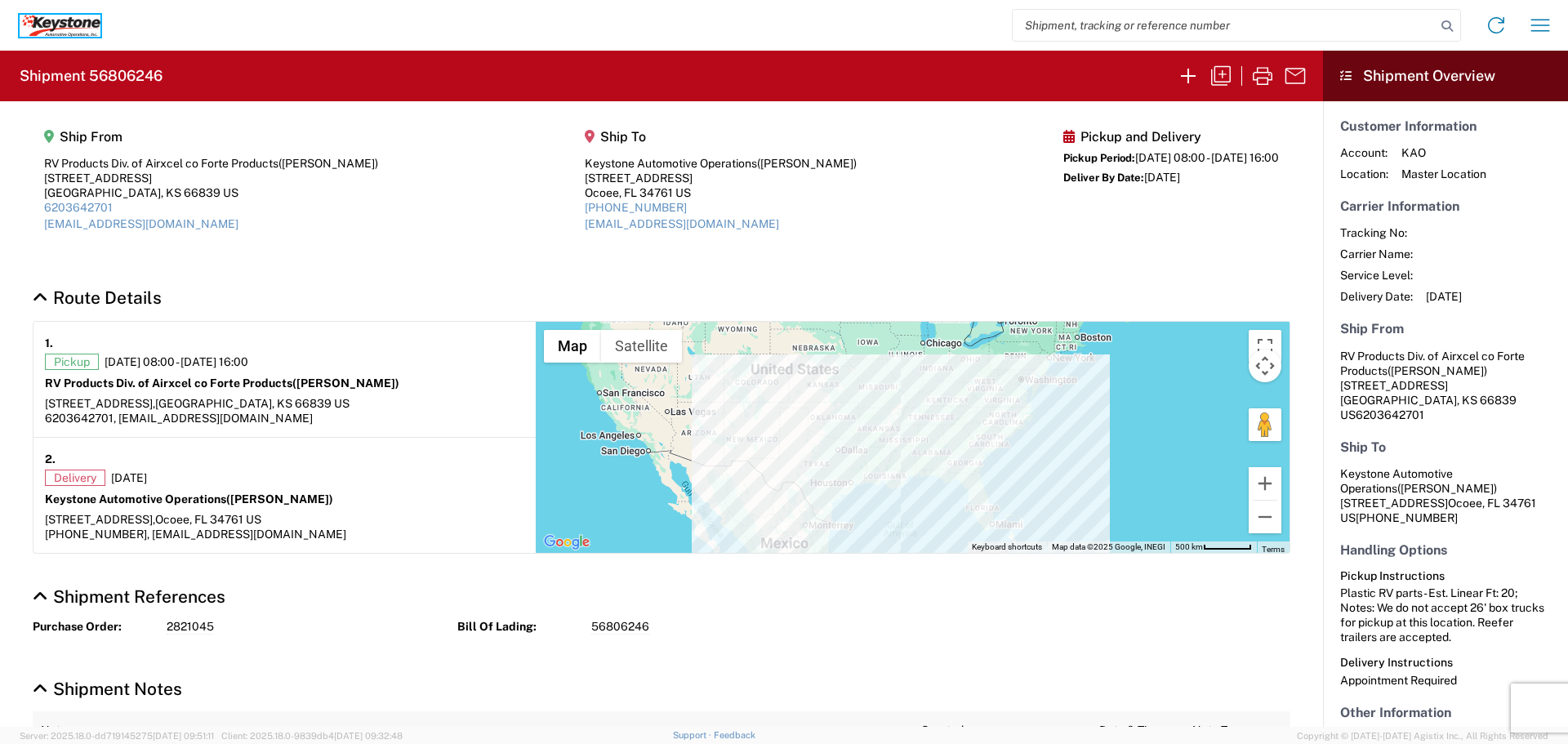
click at [62, 25] on icon at bounding box center [60, 26] width 81 height 22
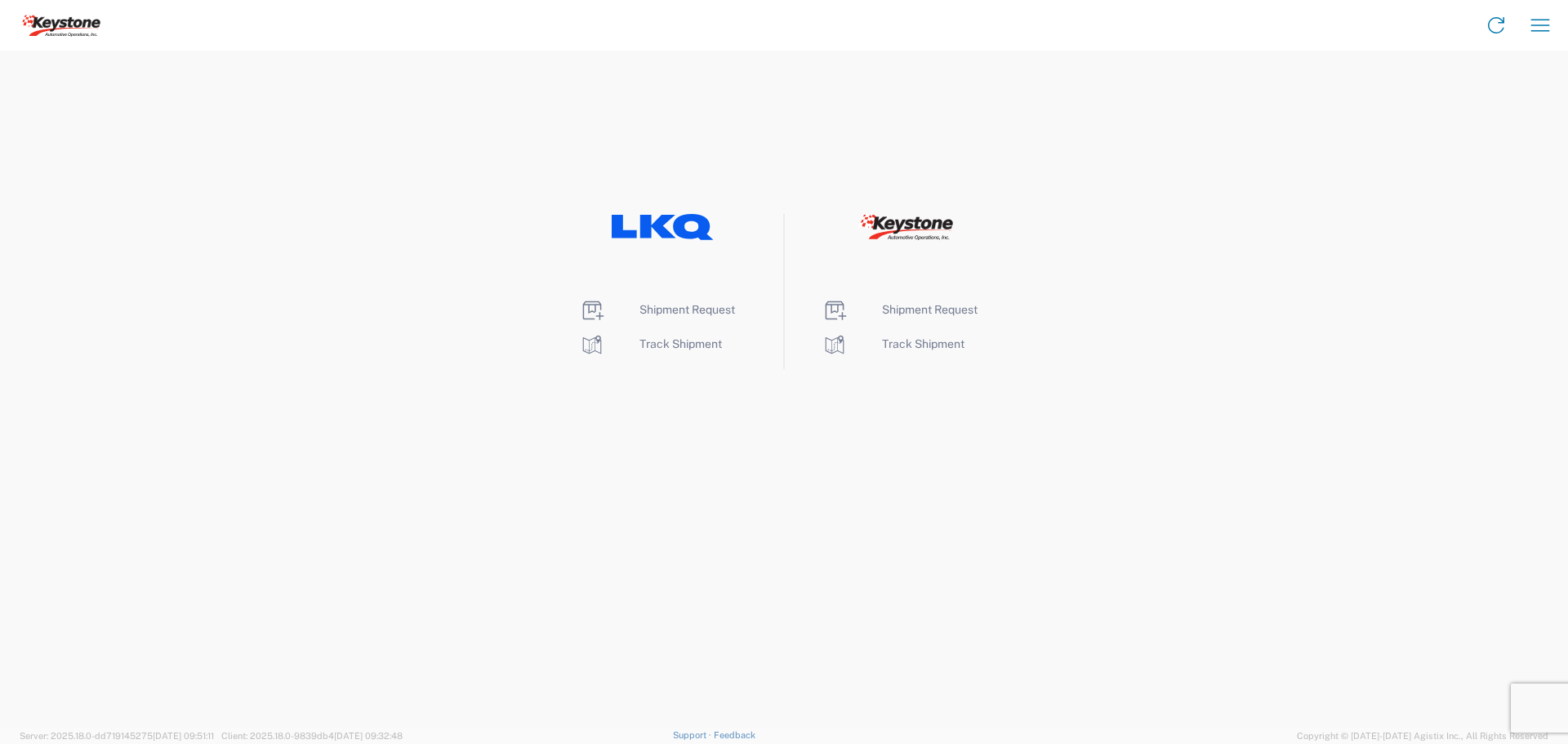
click at [39, 328] on div "Shipment Request Track Shipment Shipment Request Track Shipment" at bounding box center [784, 291] width 1568 height 156
click at [932, 308] on span "Shipment Request" at bounding box center [929, 310] width 96 height 13
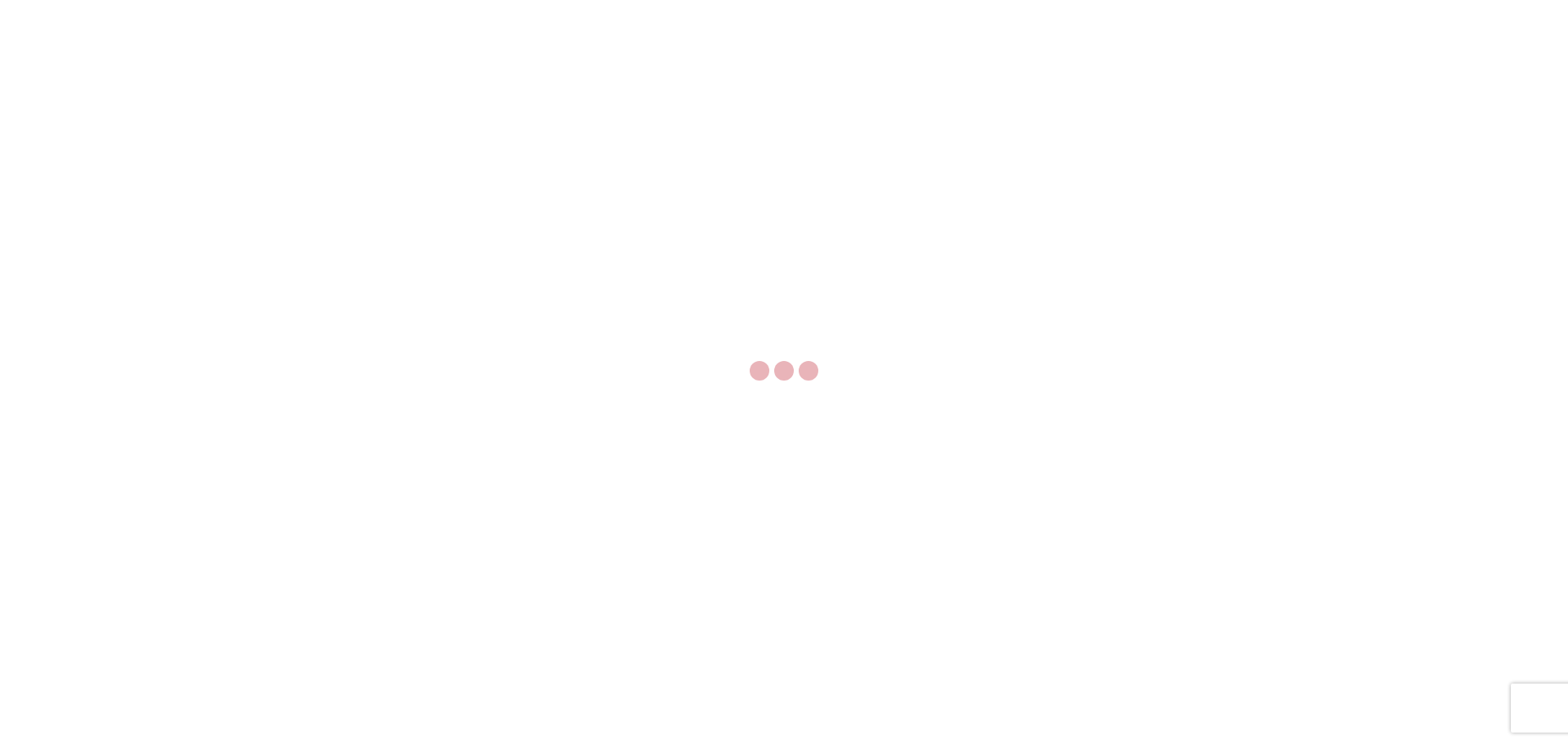
select select "FULL"
select select "LBS"
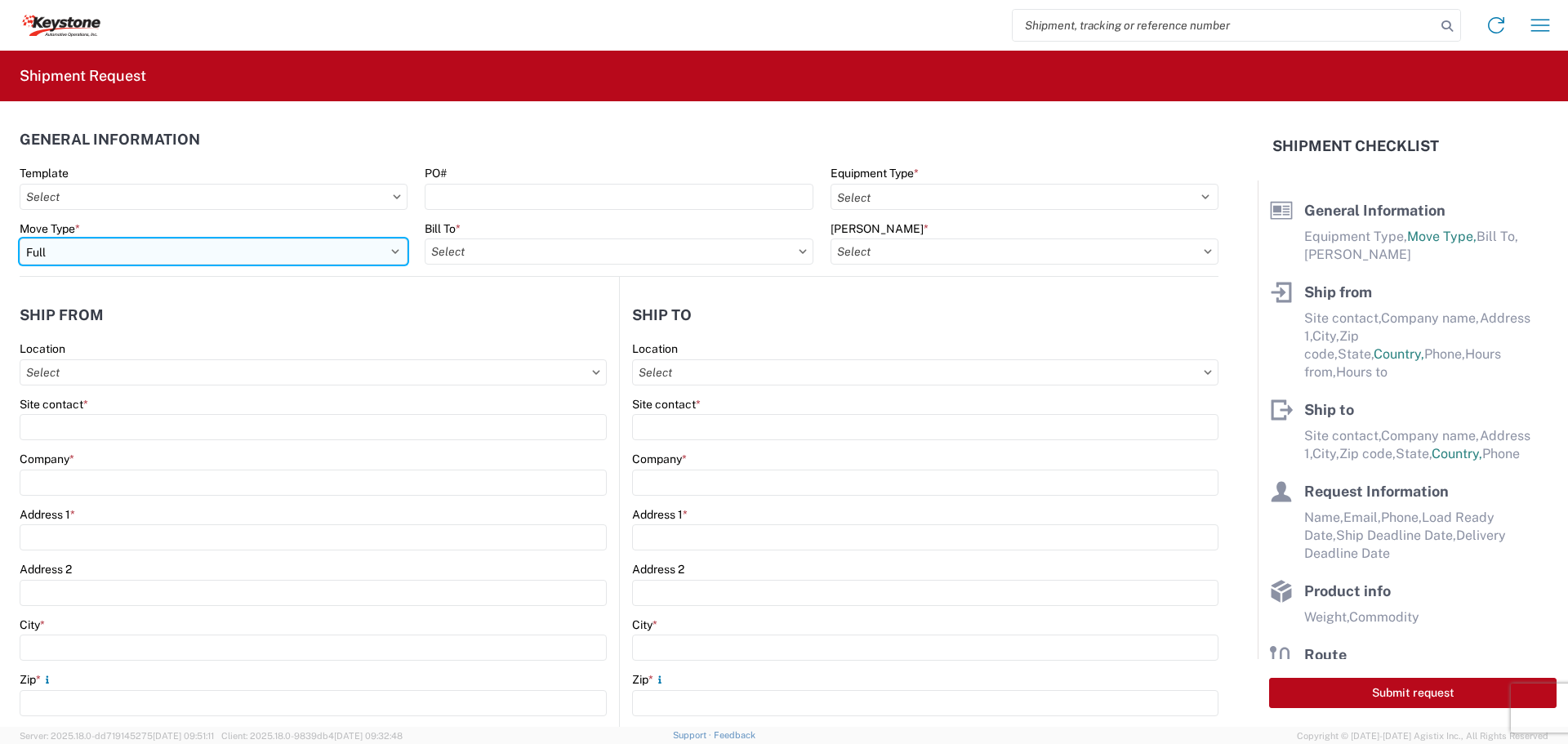
click at [382, 249] on select "Select Full Partial TL" at bounding box center [213, 252] width 388 height 26
select select "PARTIAL_TL"
click at [19, 238] on select "Select Full Partial TL" at bounding box center [213, 252] width 388 height 26
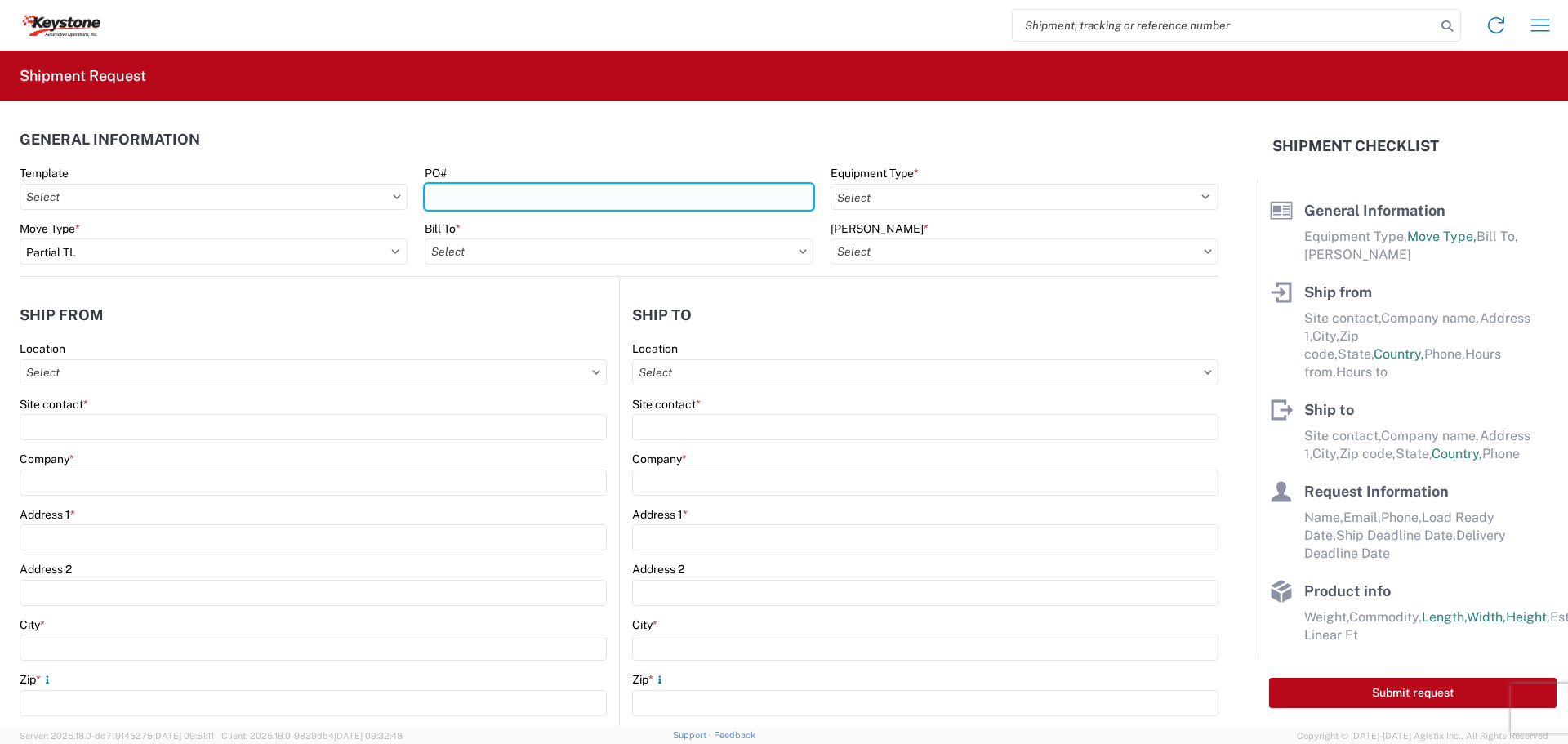
click at [462, 200] on input "PO#" at bounding box center [618, 197] width 388 height 26
type input "465755"
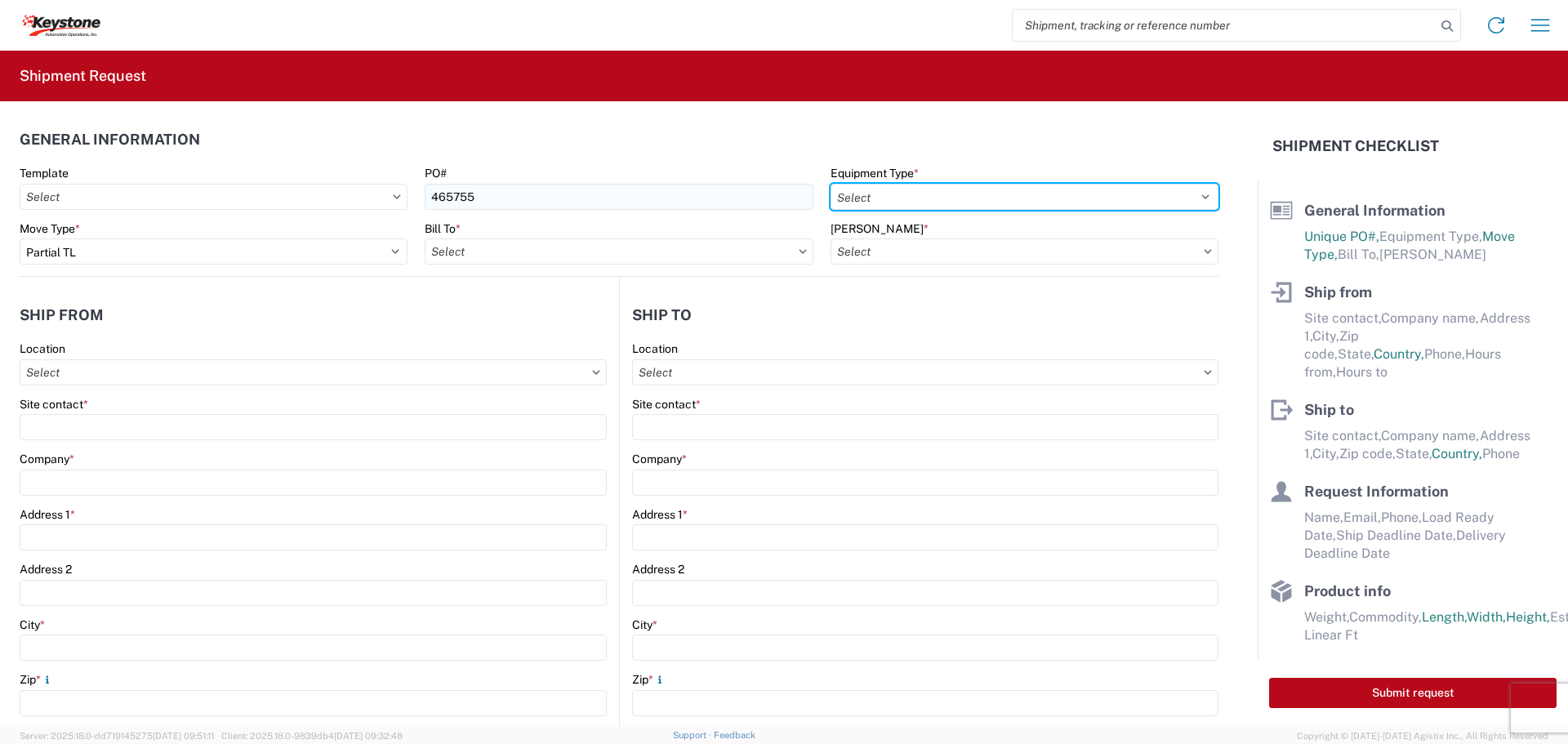
select select "STDV"
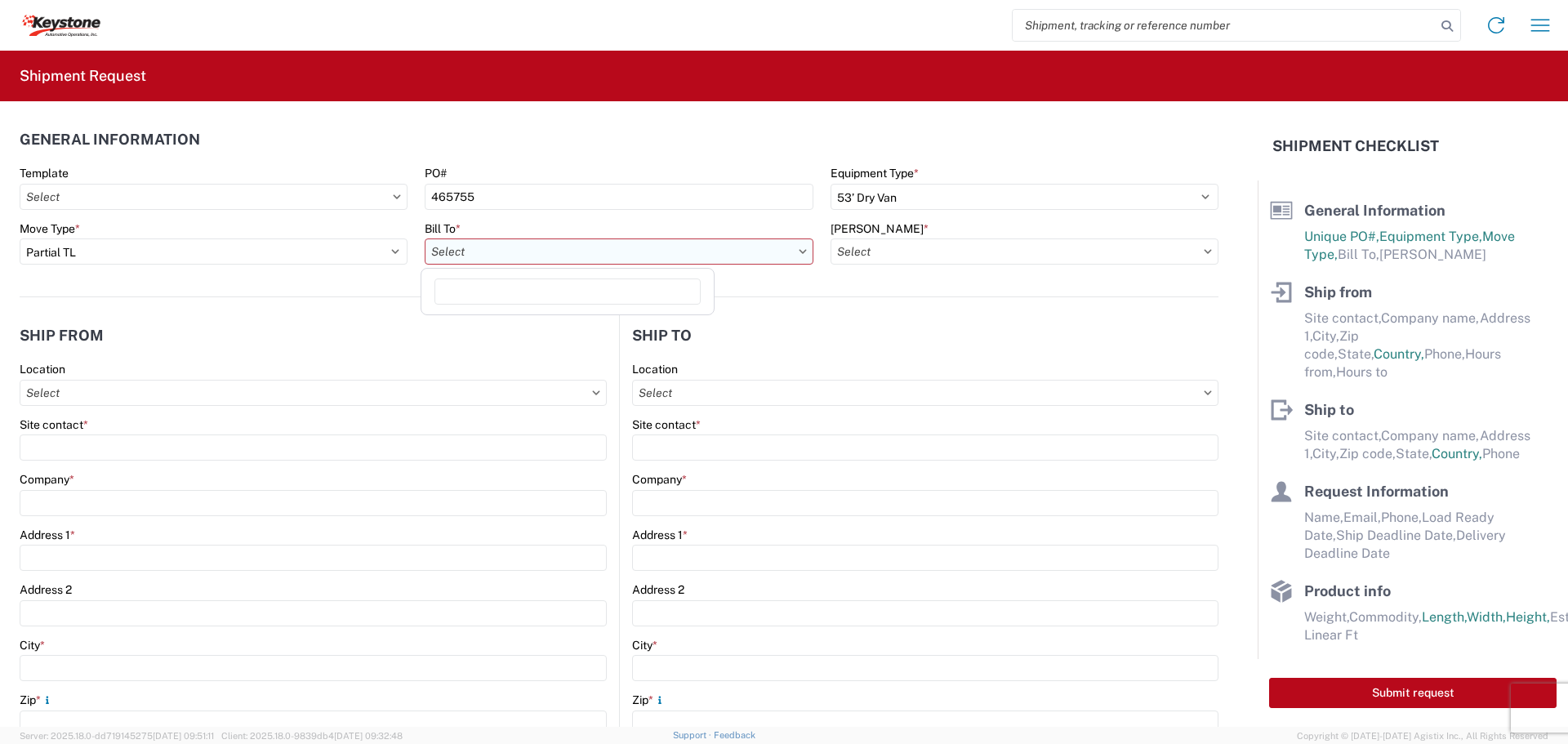
click at [793, 256] on input "Bill To *" at bounding box center [618, 252] width 388 height 26
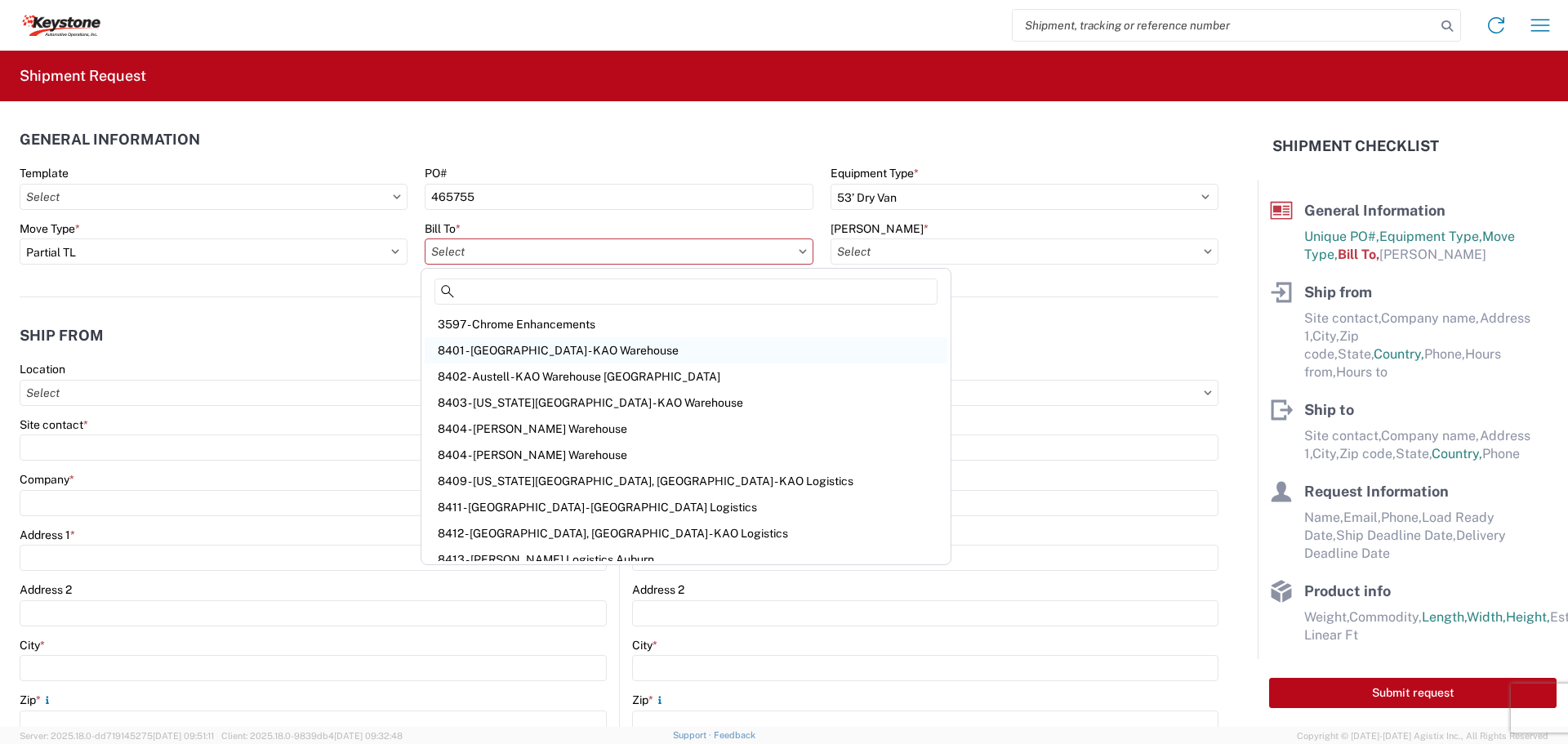
click at [563, 347] on div "8401 - [GEOGRAPHIC_DATA] - KAO Warehouse" at bounding box center [686, 351] width 523 height 26
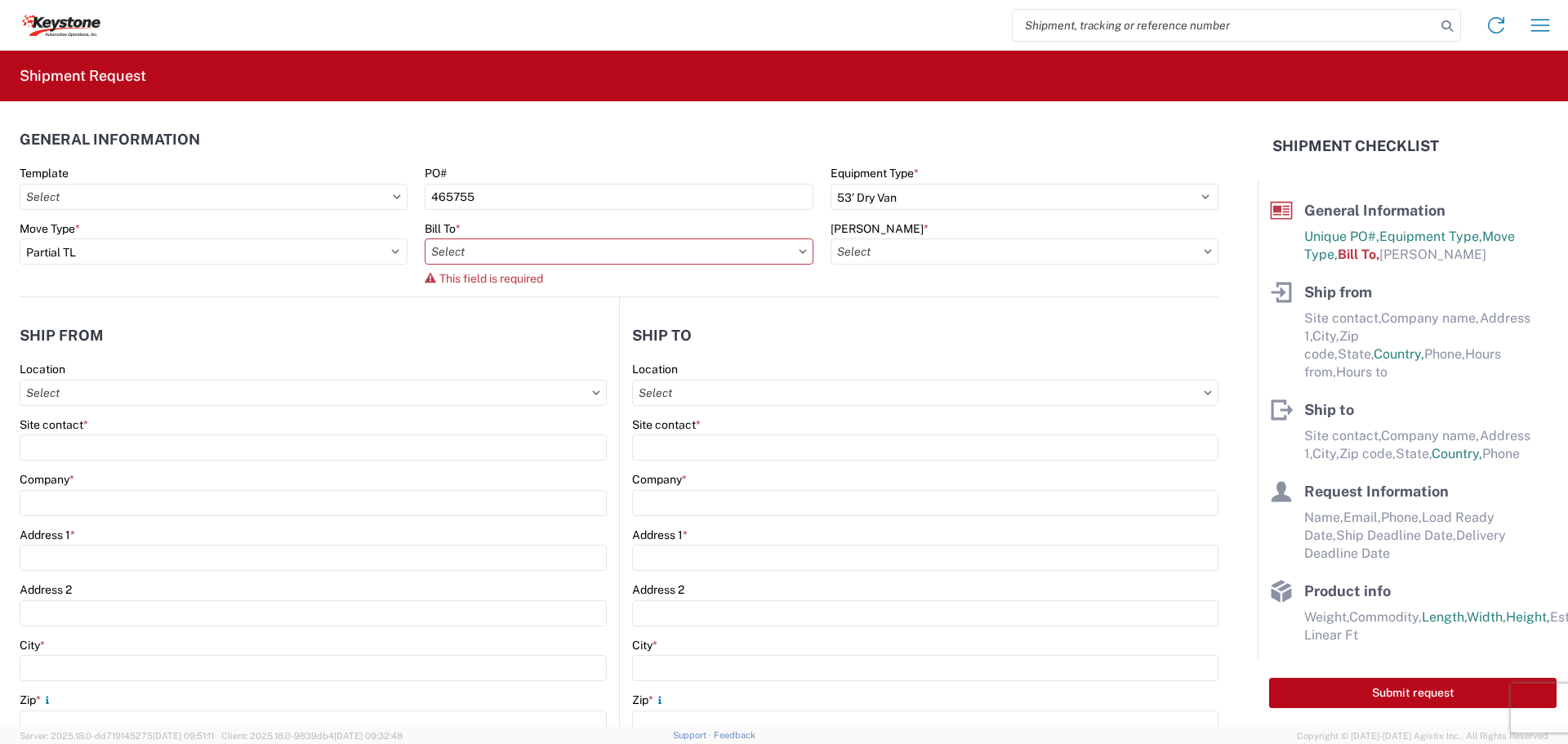
type input "8401 - [GEOGRAPHIC_DATA] - KAO Warehouse"
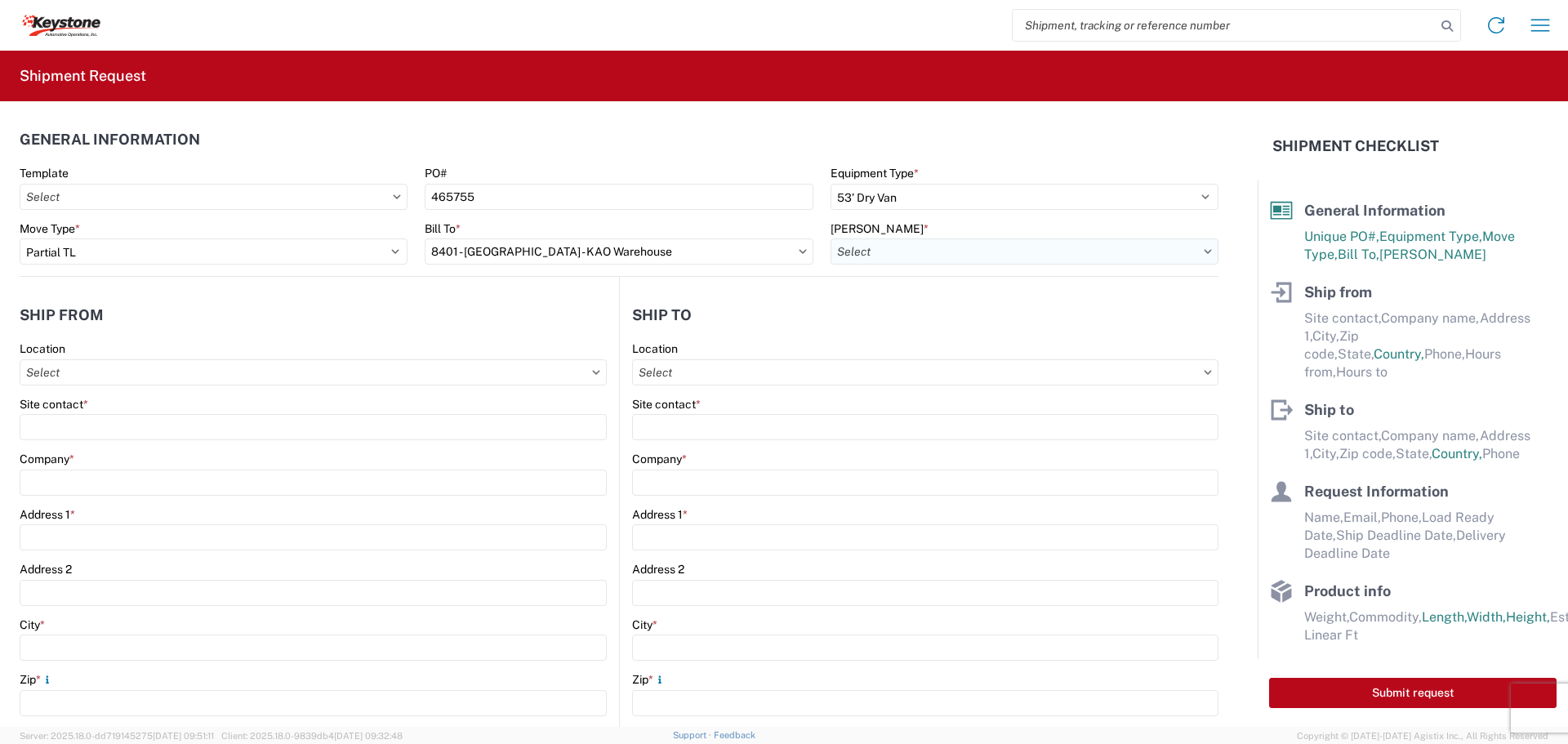
click at [869, 249] on input "[PERSON_NAME] *" at bounding box center [1024, 252] width 388 height 26
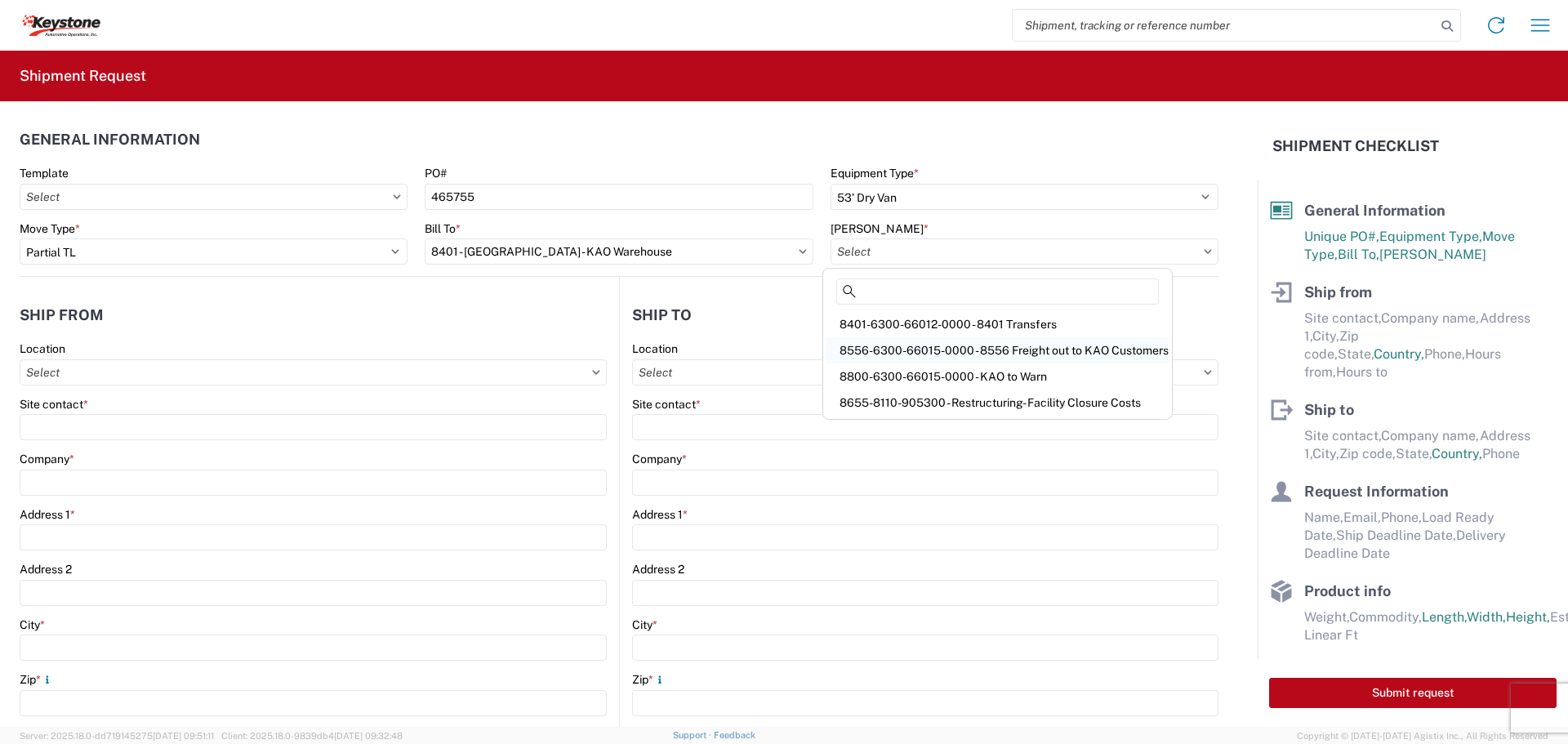
click at [893, 349] on div "8556-6300-66015-0000 - 8556 Freight out to KAO Customers" at bounding box center [997, 351] width 342 height 26
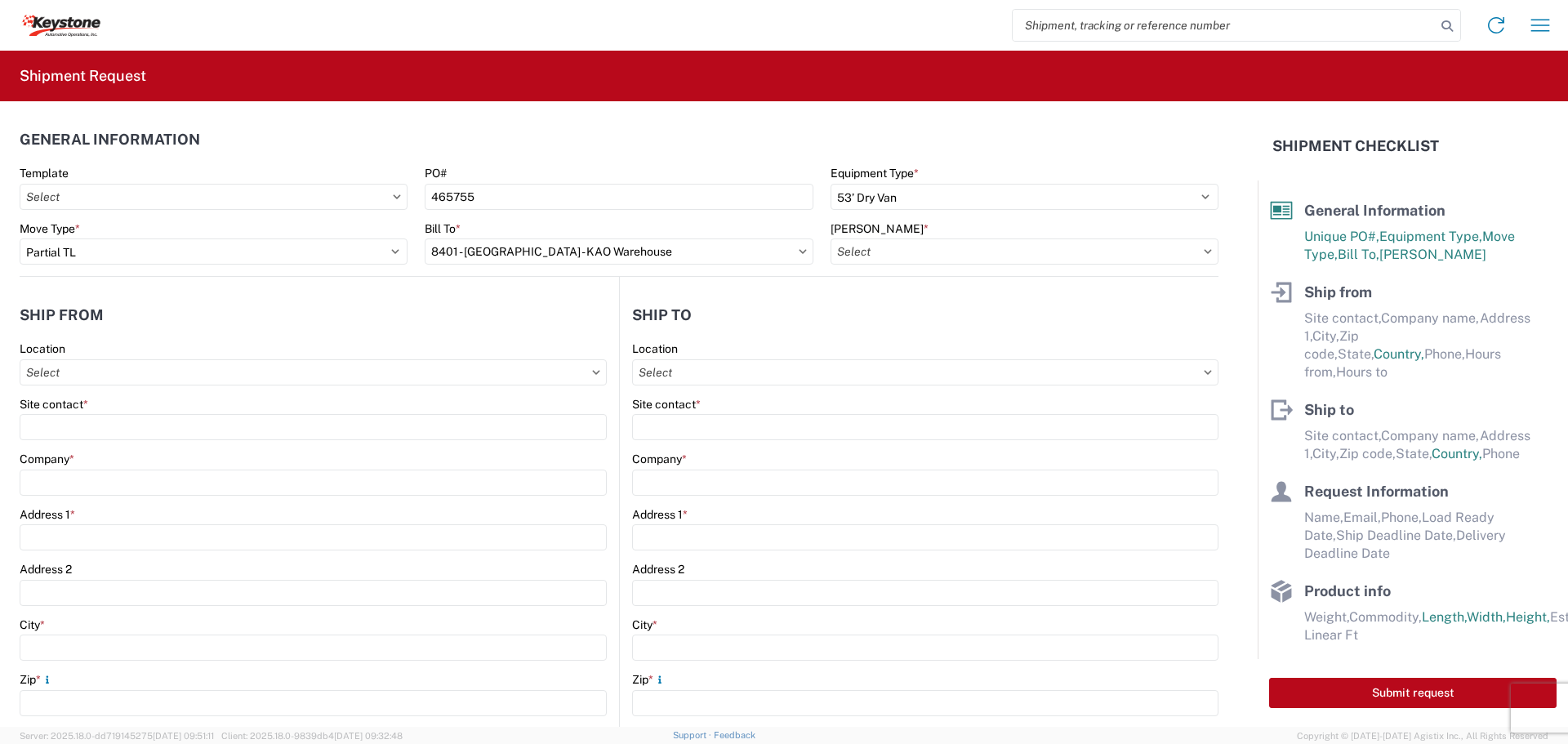
type input "8556-6300-66015-0000 - 8556 Freight out to KAO Customers"
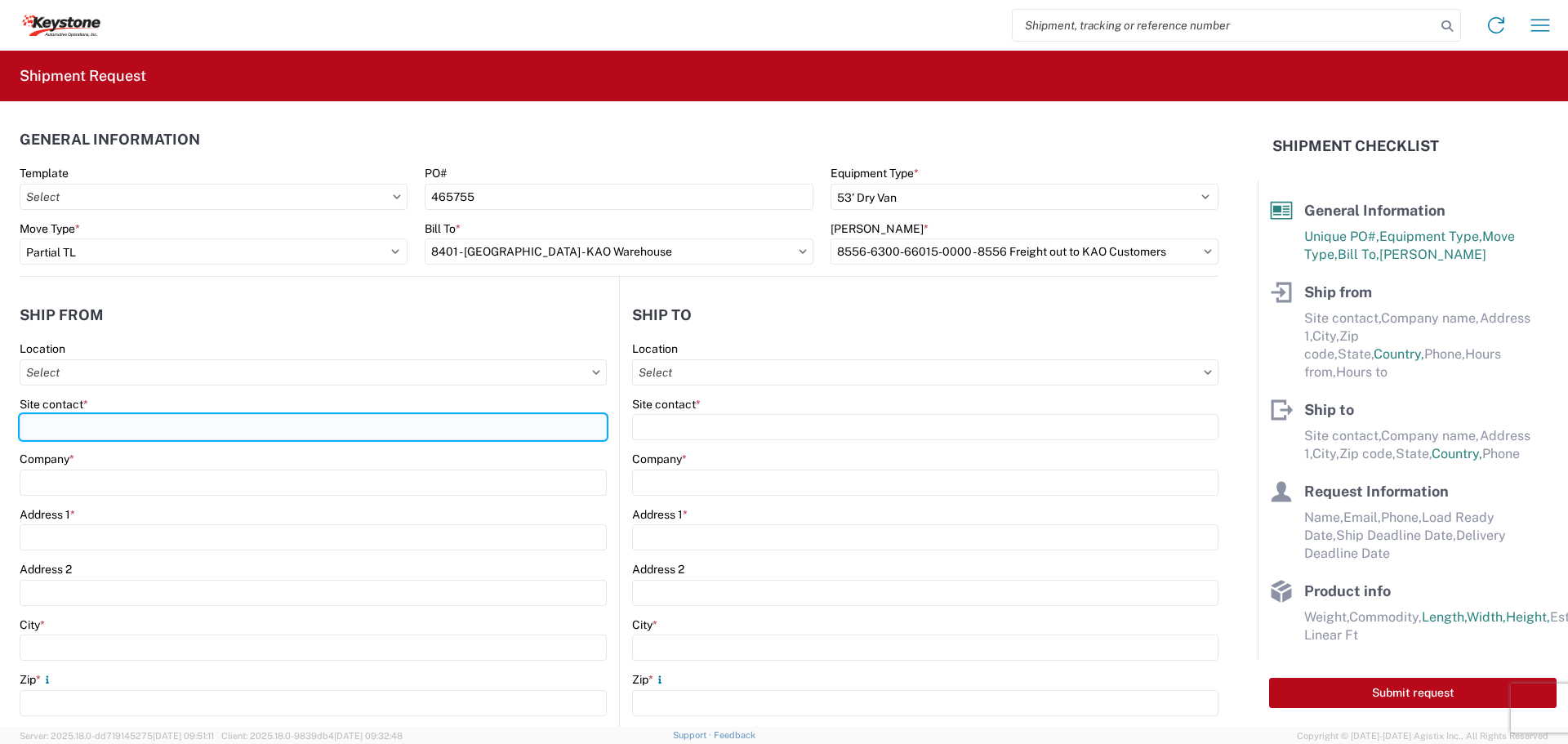
click at [158, 426] on input "Site contact *" at bounding box center [313, 427] width 587 height 26
type input "[PERSON_NAME]"
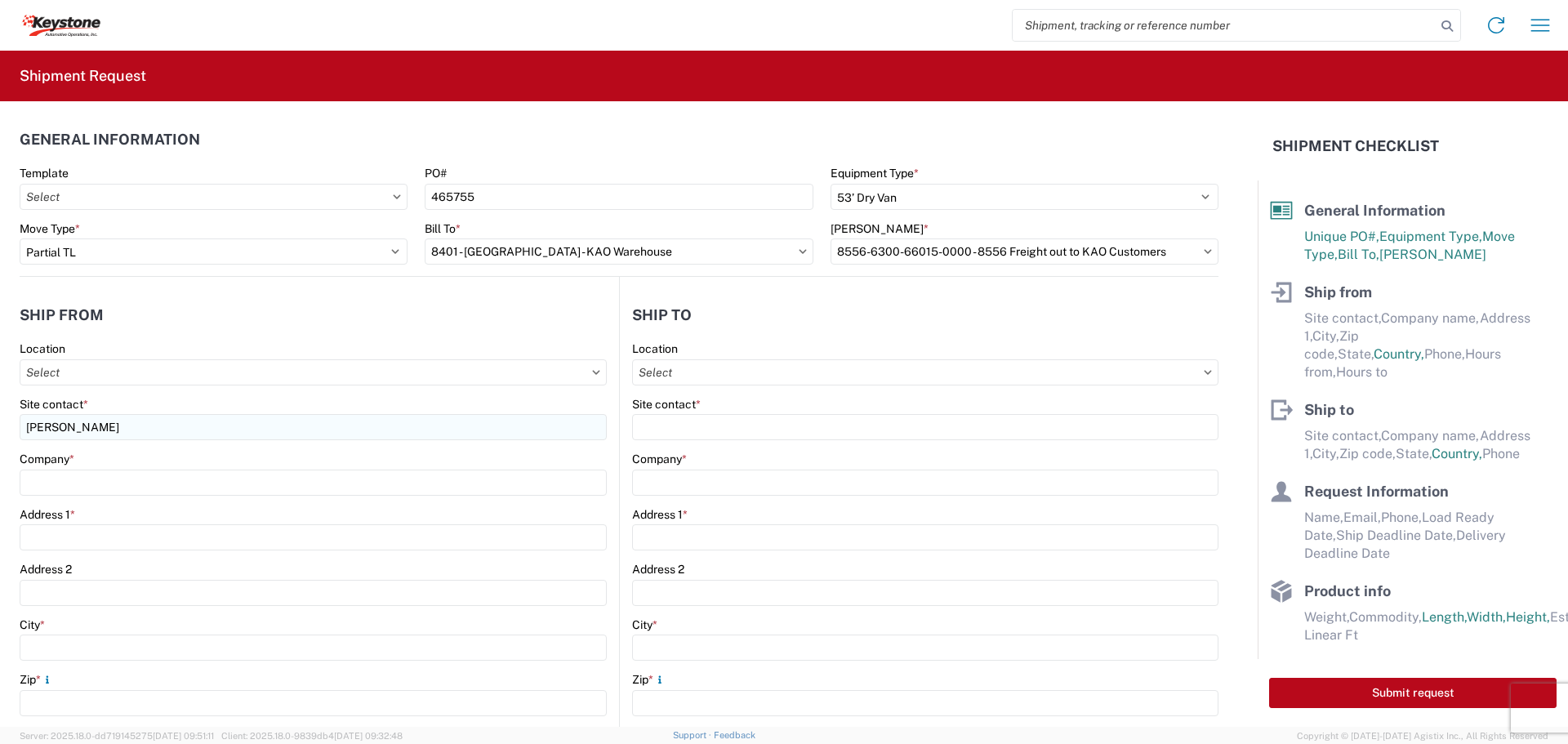
type input "RV Products Div. of Airxcel co Forte Products"
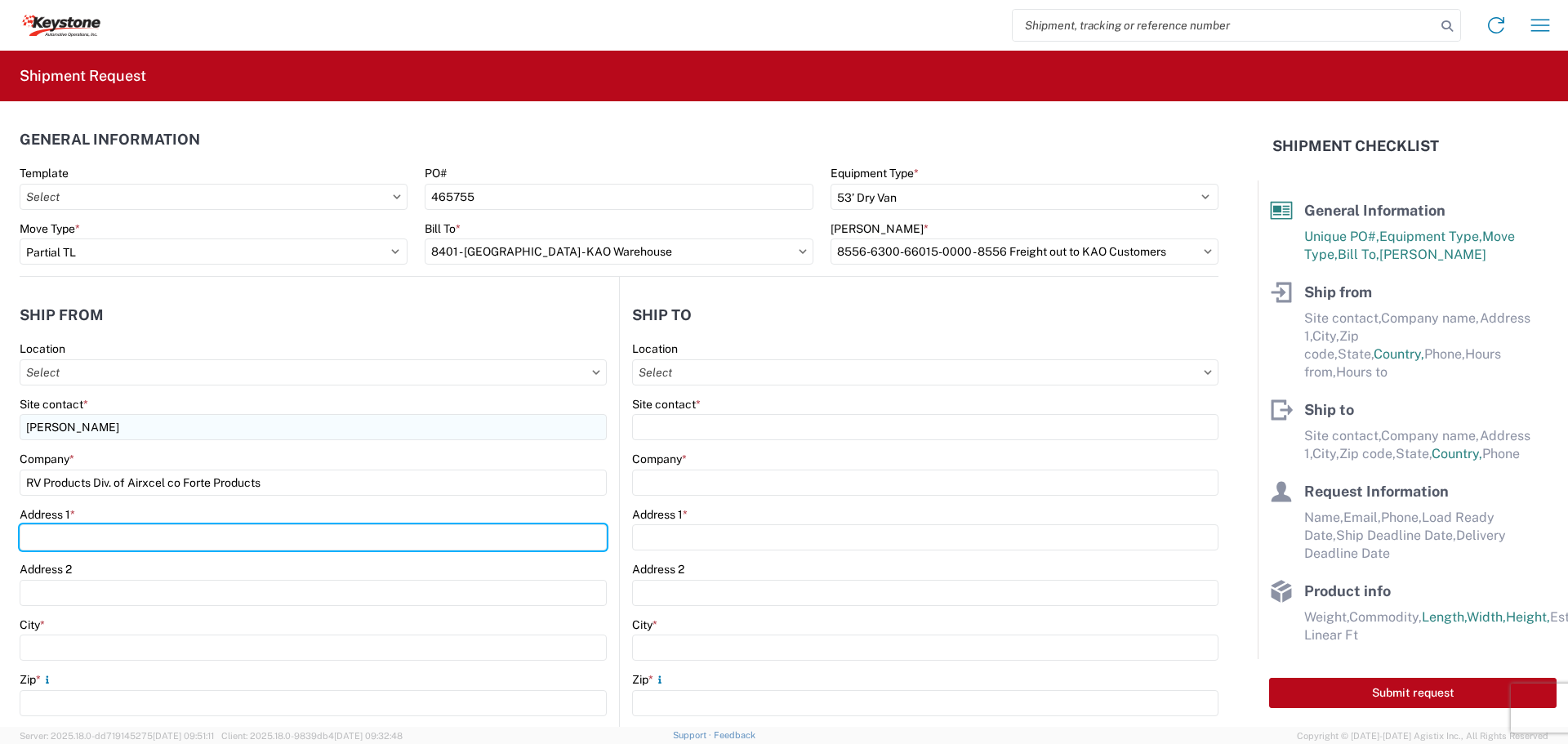
type input "[STREET_ADDRESS]"
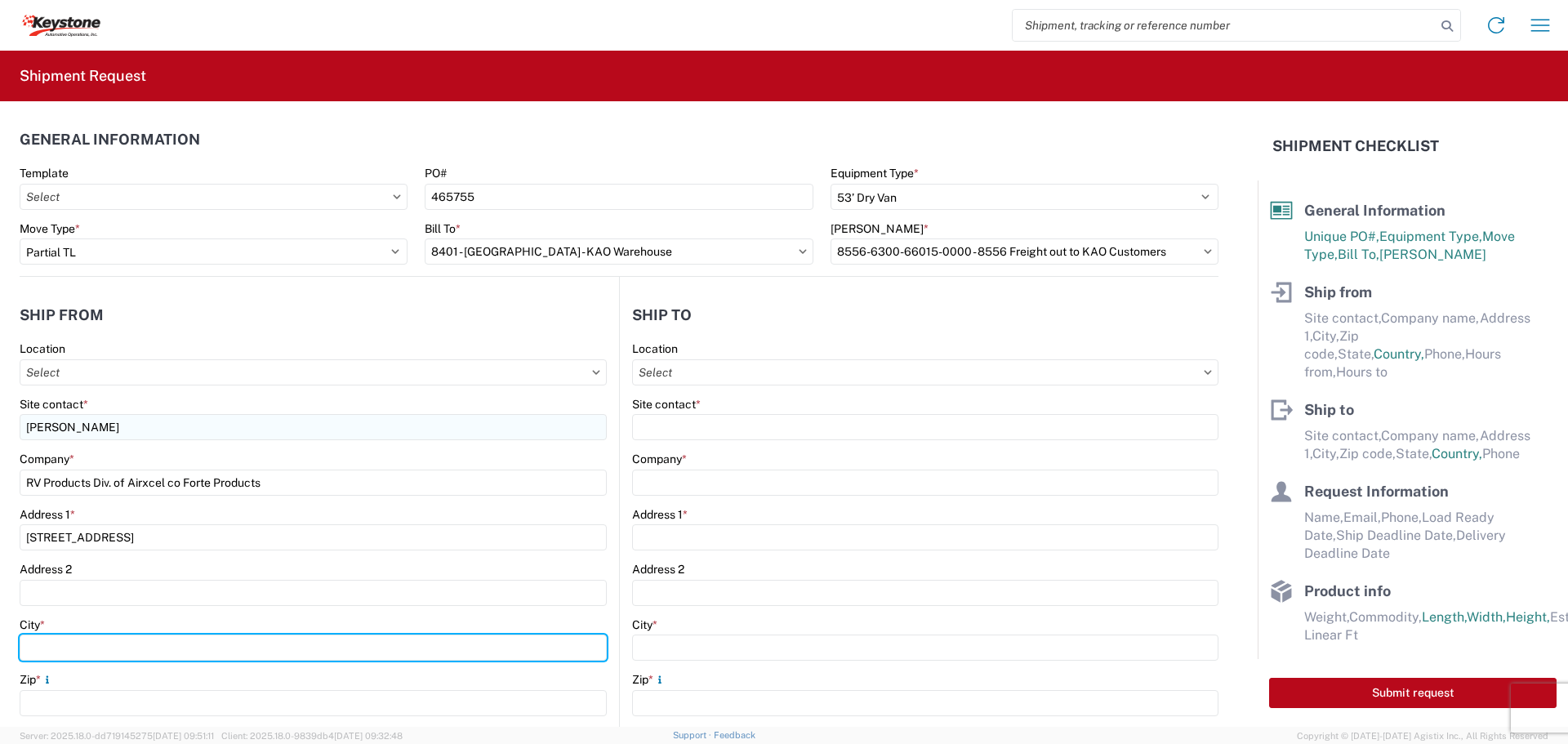
type input "[GEOGRAPHIC_DATA]"
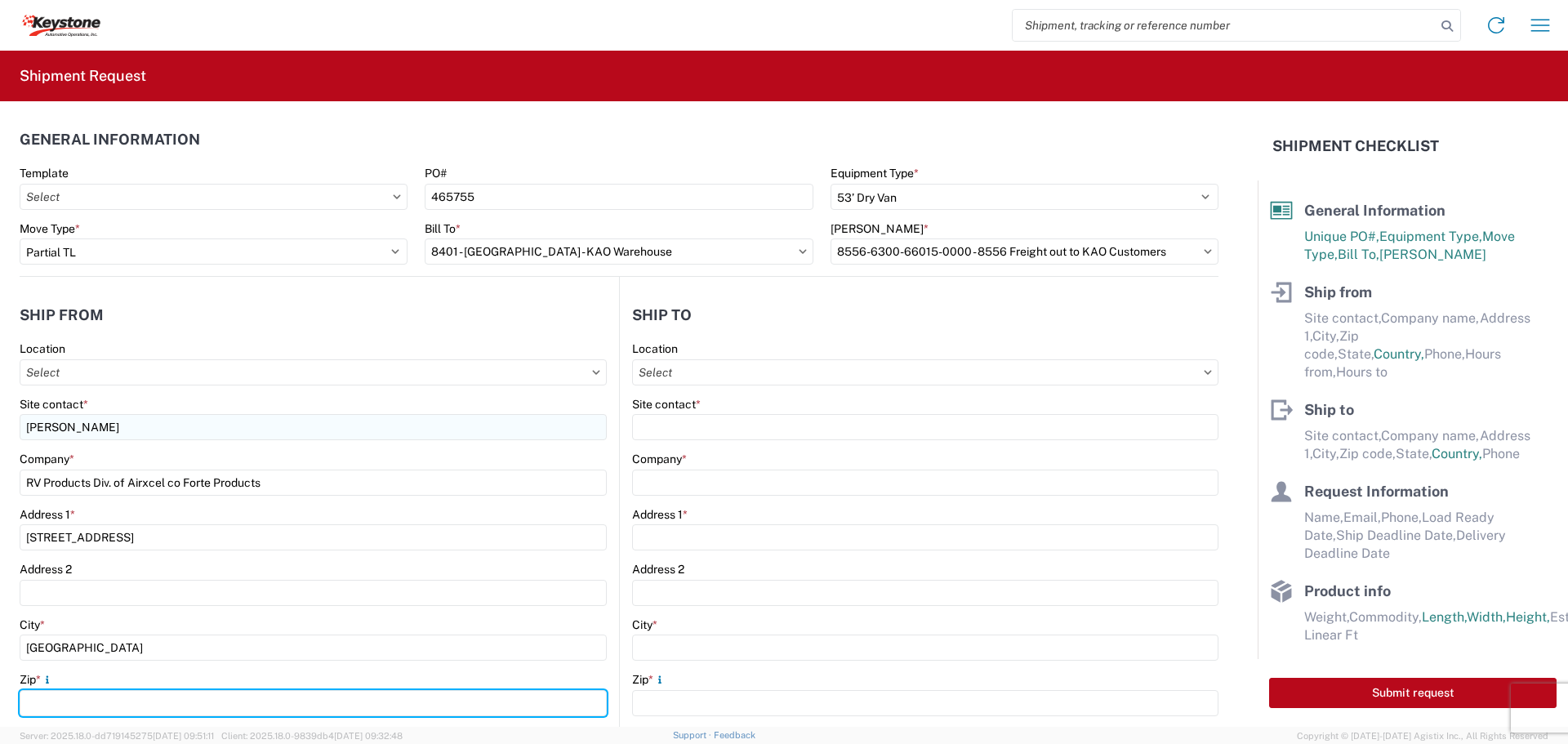
type input "66839"
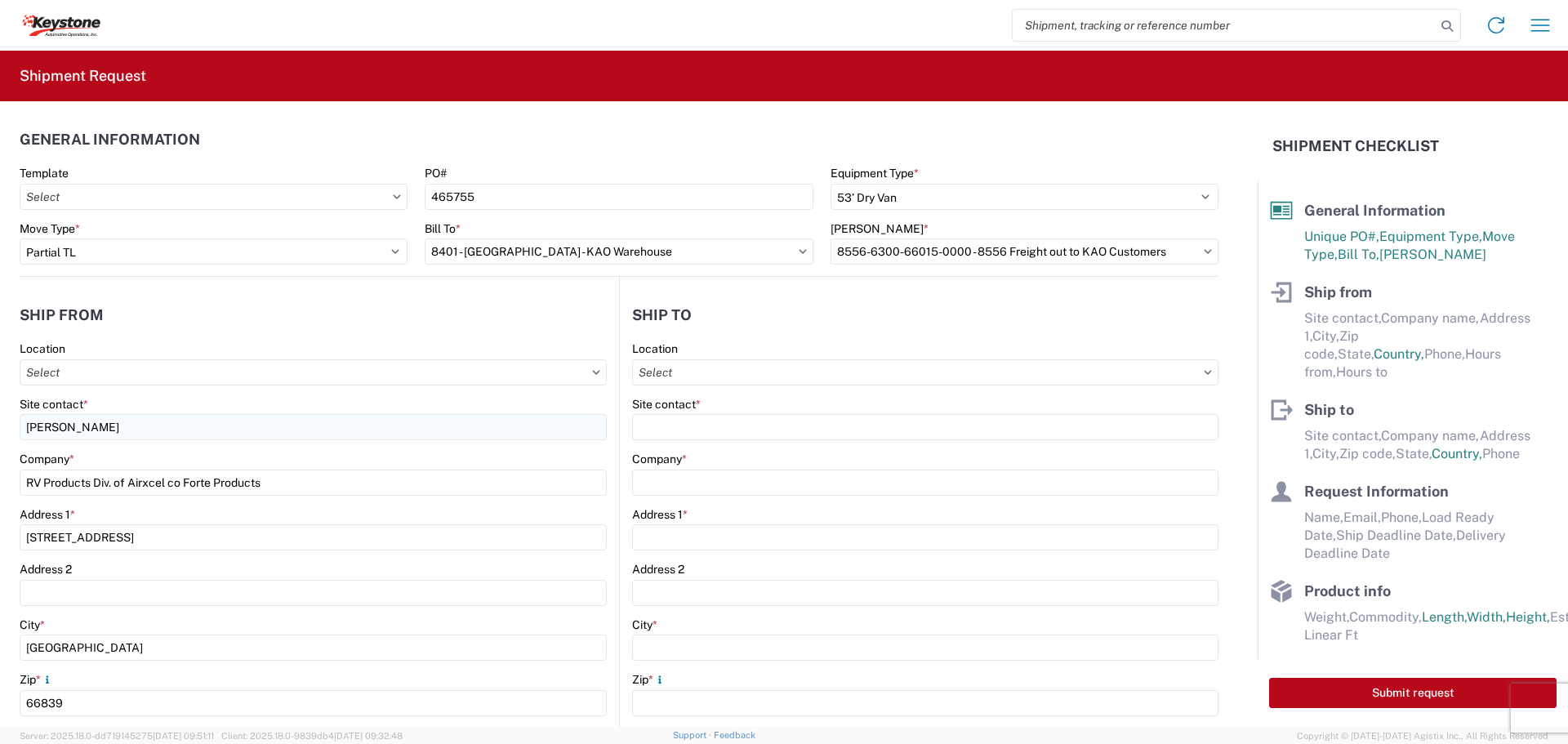
select select "KS"
type input "[EMAIL_ADDRESS][DOMAIN_NAME]"
type input "6203642701"
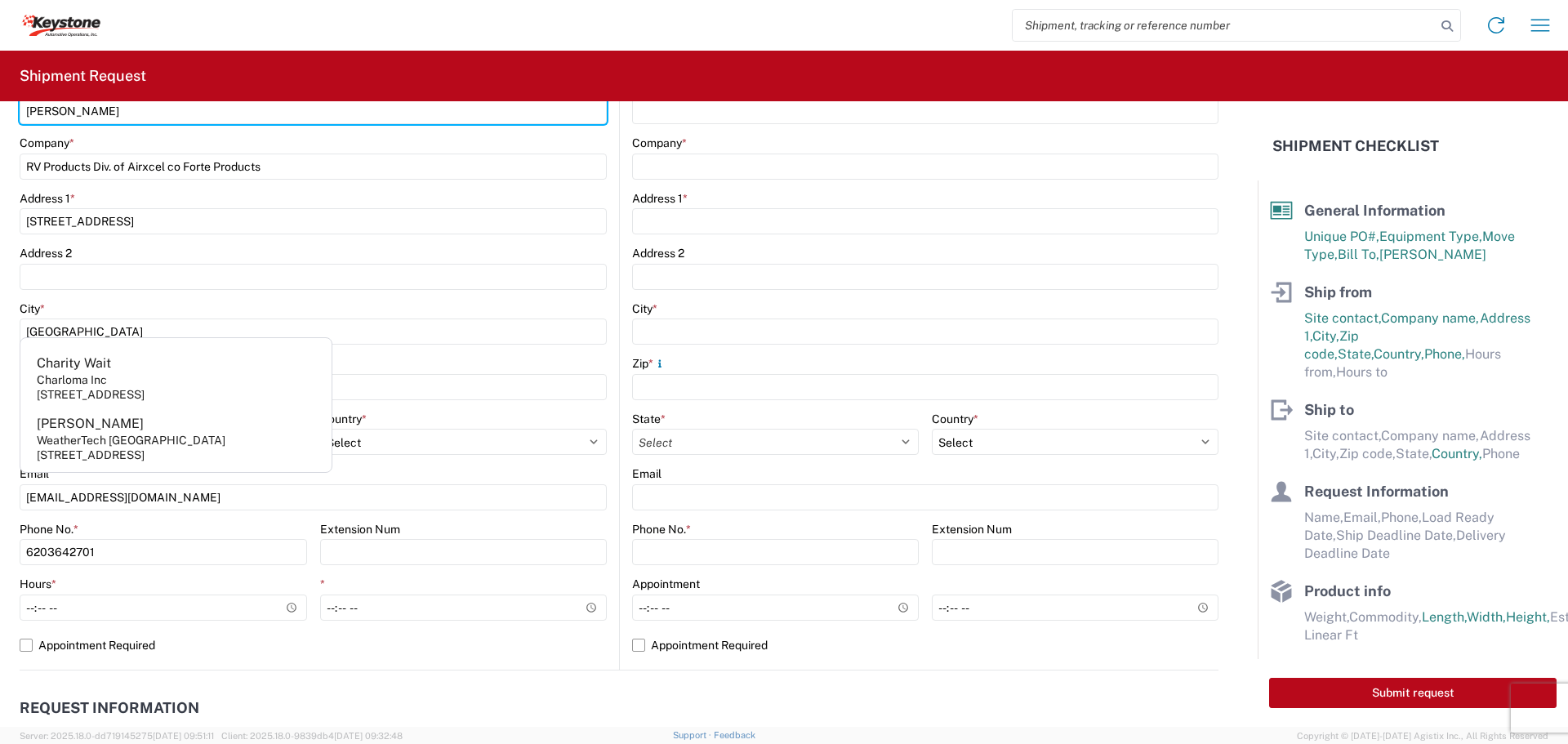
scroll to position [327, 0]
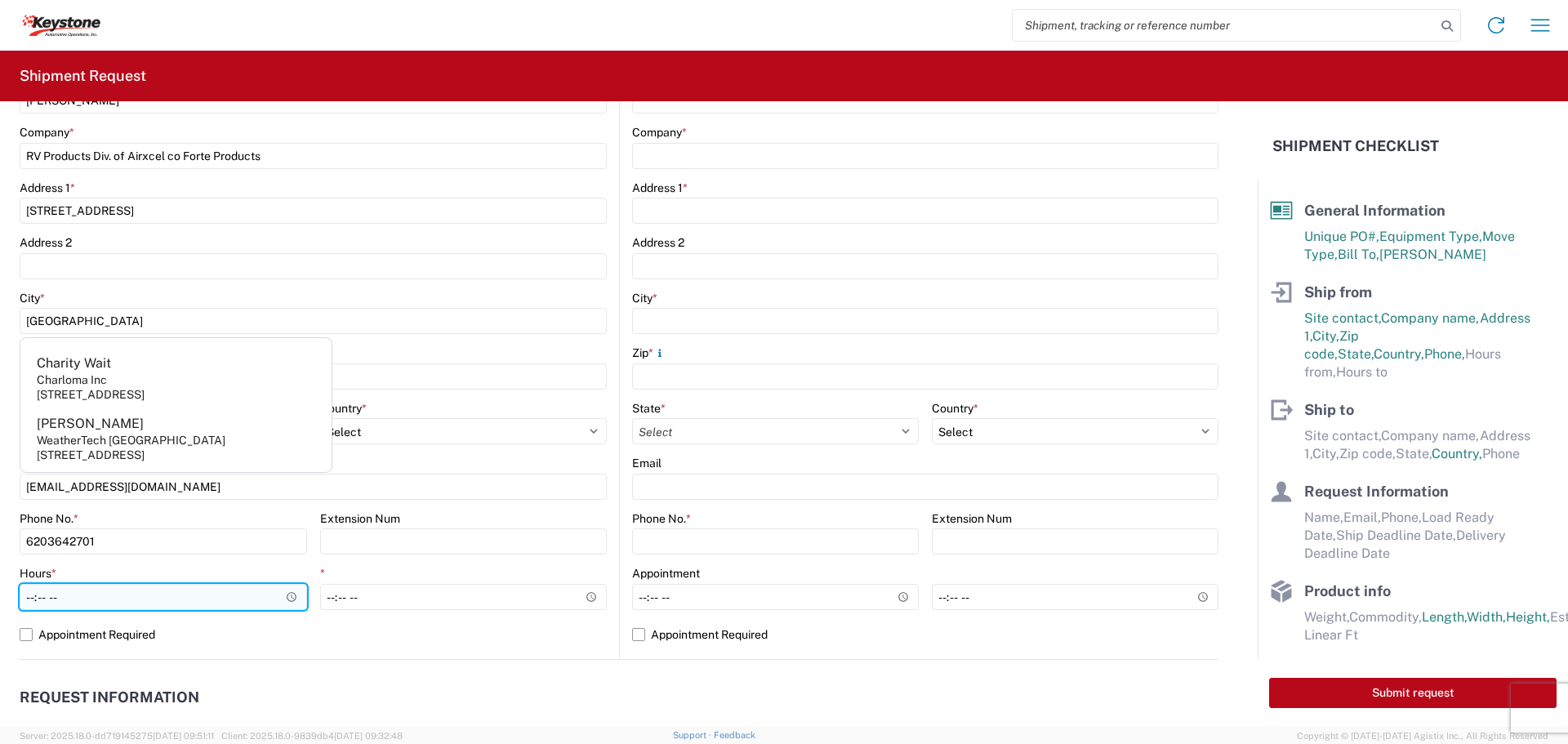
click at [26, 594] on input "Hours *" at bounding box center [163, 597] width 287 height 26
type input "08:00"
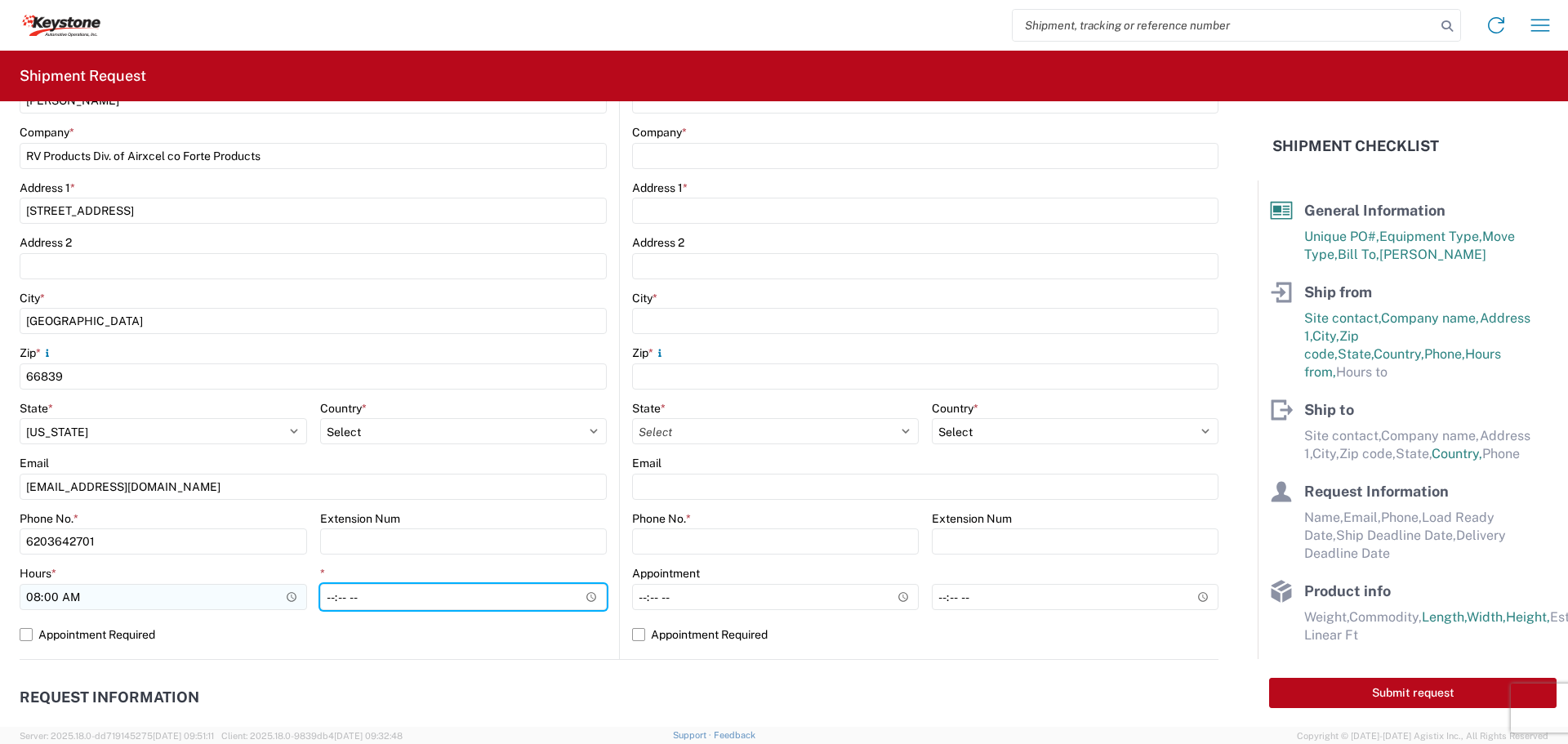
type input "16:00"
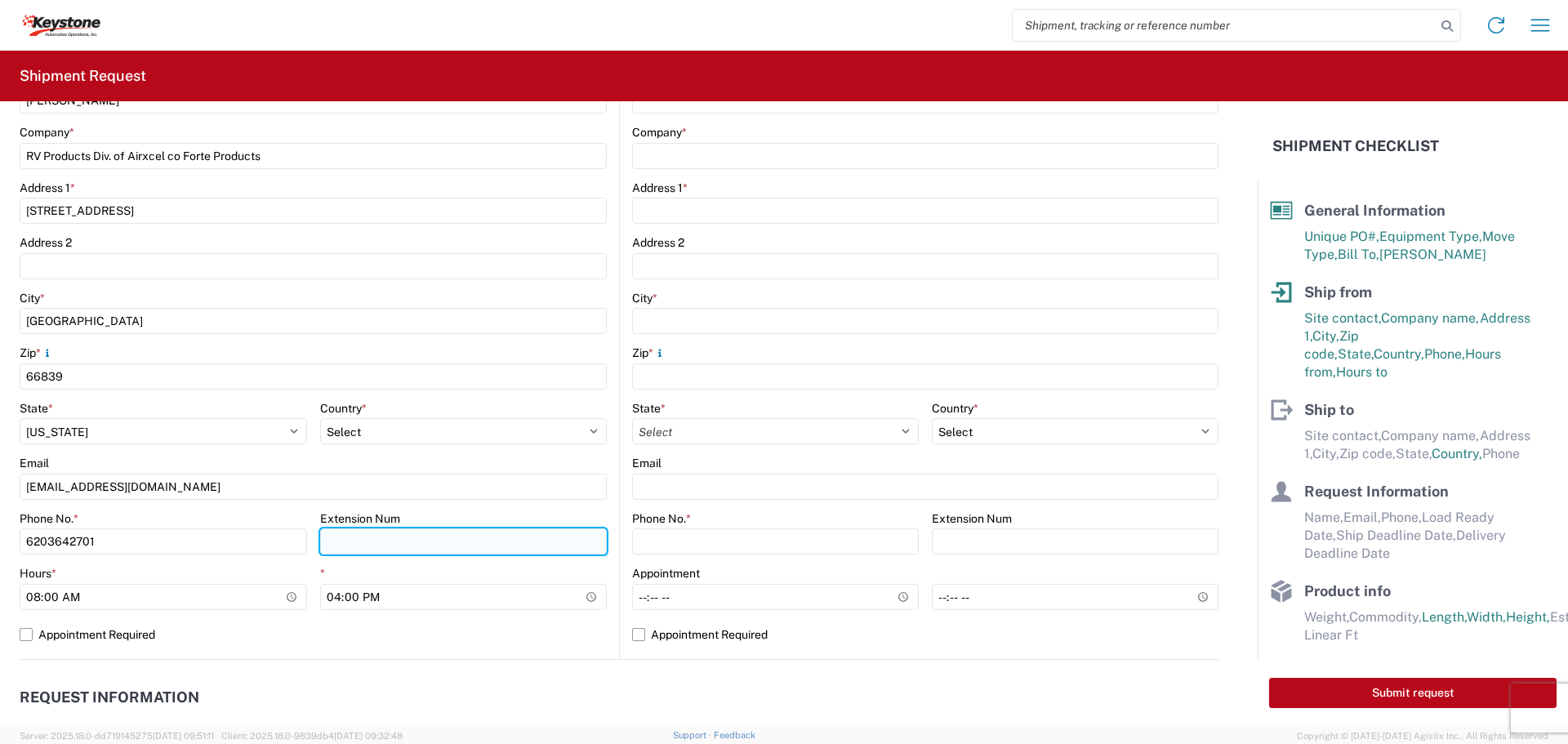
click at [355, 547] on input "Extension Num" at bounding box center [463, 542] width 287 height 26
type input "2704"
click at [632, 633] on label "Appointment Required" at bounding box center [925, 635] width 586 height 26
click at [0, 0] on input "Appointment Required" at bounding box center [0, 0] width 0 height 0
select select "US"
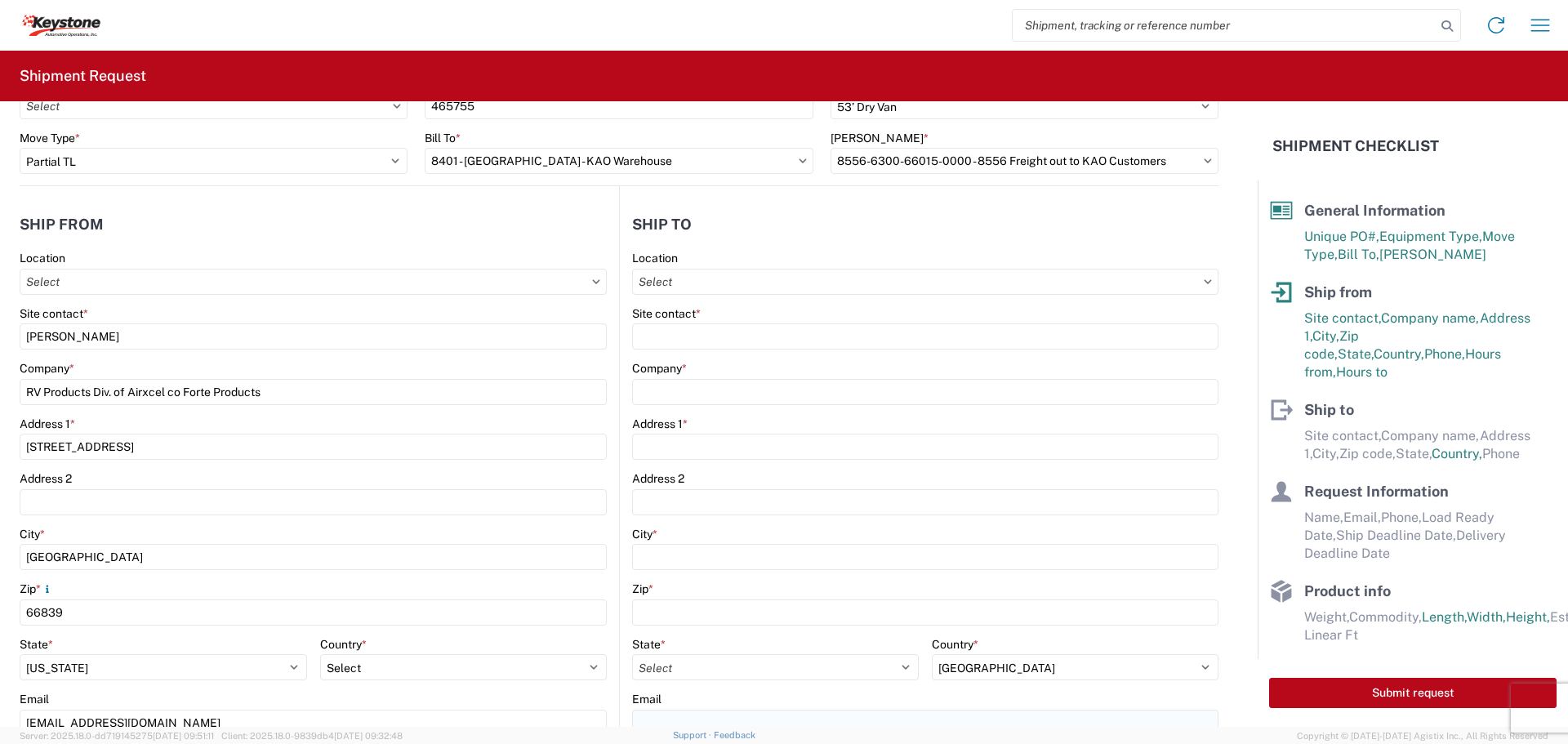
scroll to position [82, 0]
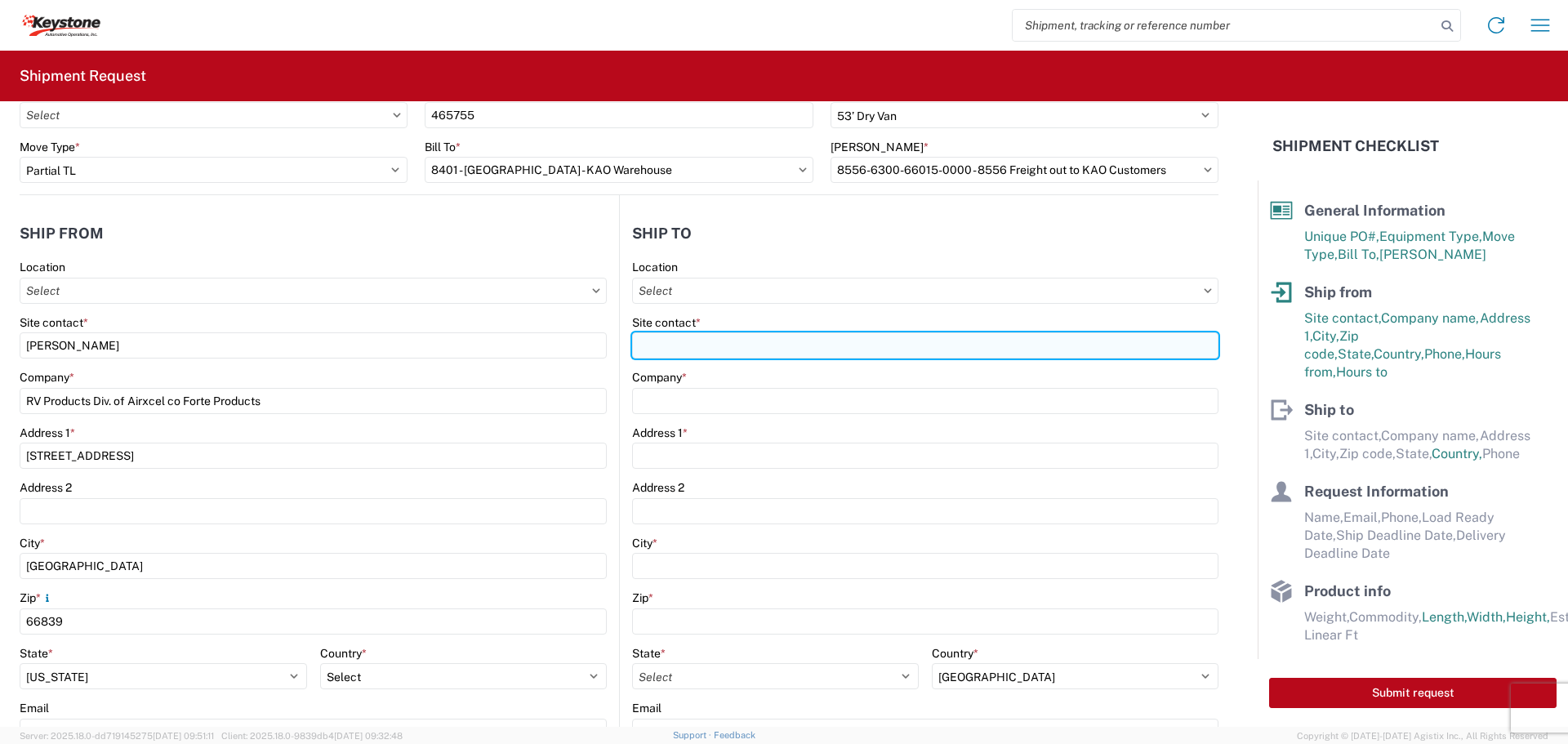
click at [678, 337] on input "Site contact *" at bounding box center [925, 346] width 586 height 26
type input "Voicemail Del Appt"
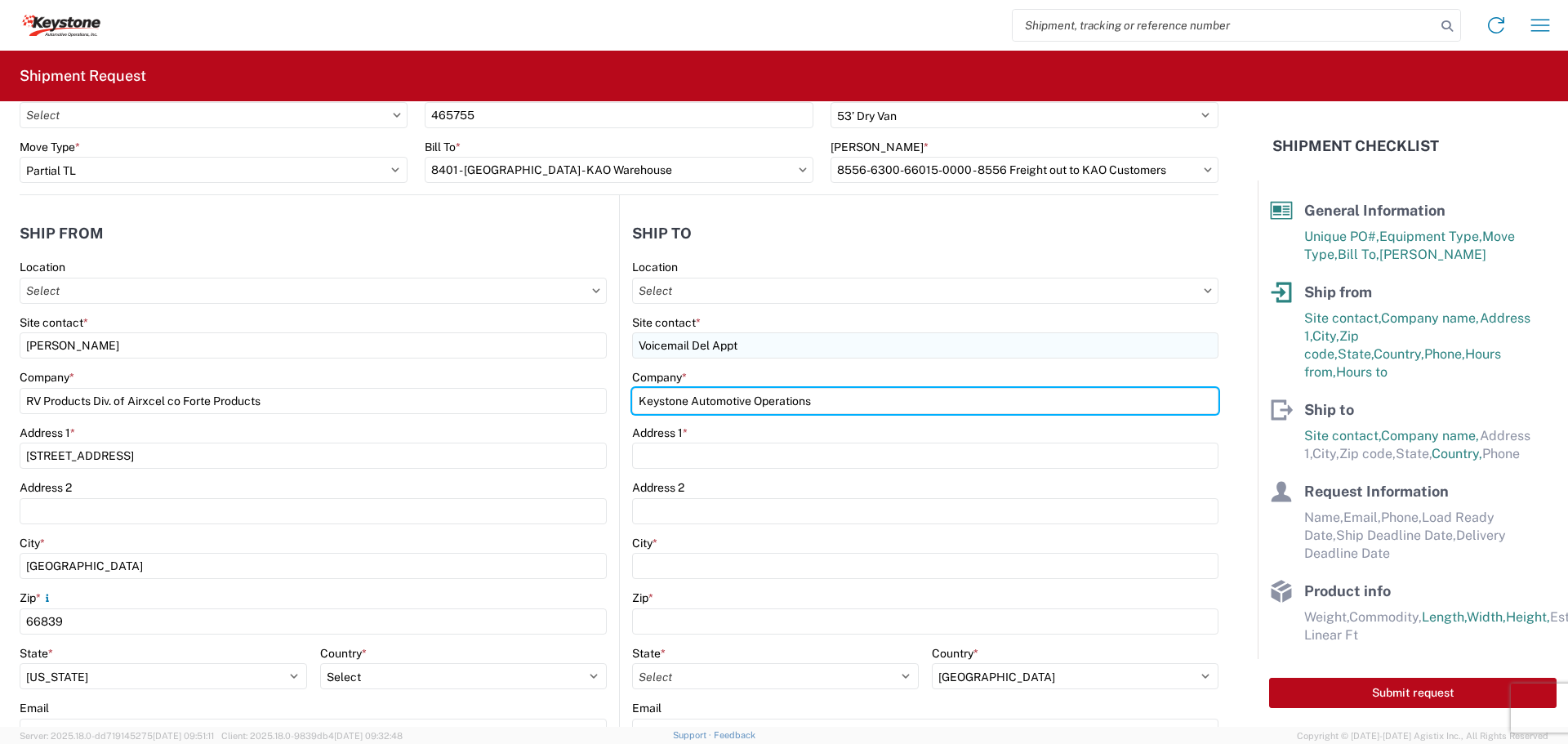
type input "Keystone Automotive Operations"
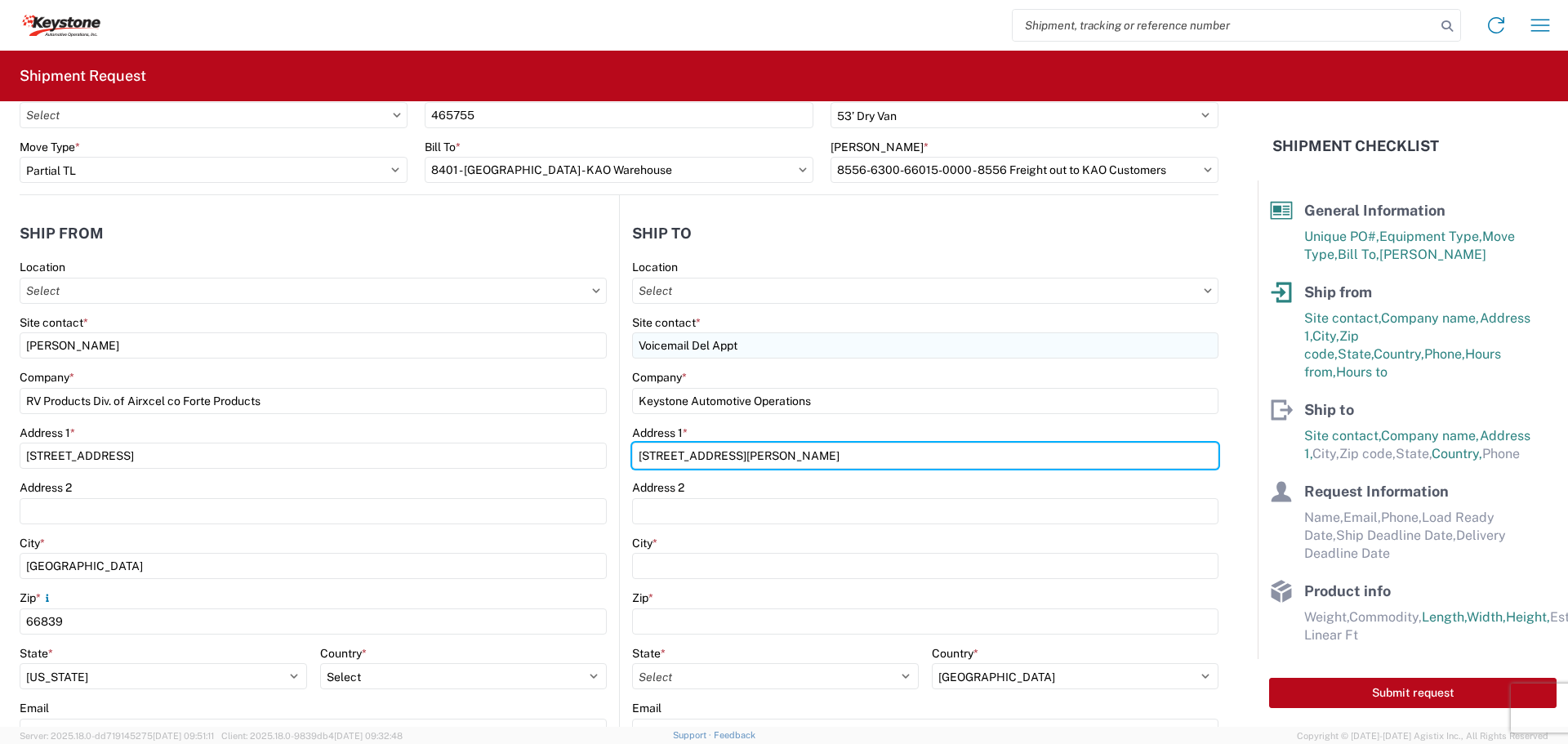
type input "68 Slocum Ave"
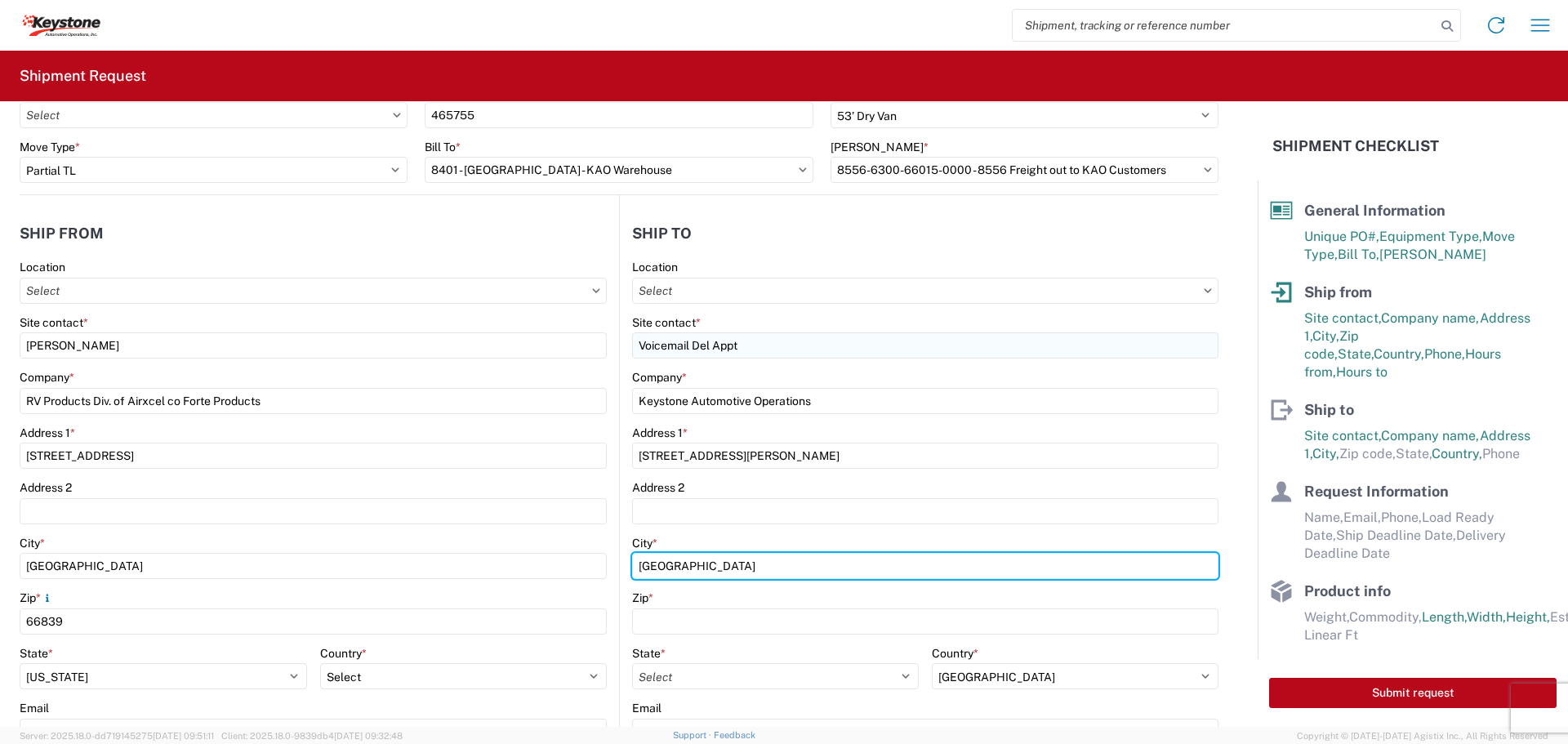
type input "[GEOGRAPHIC_DATA]"
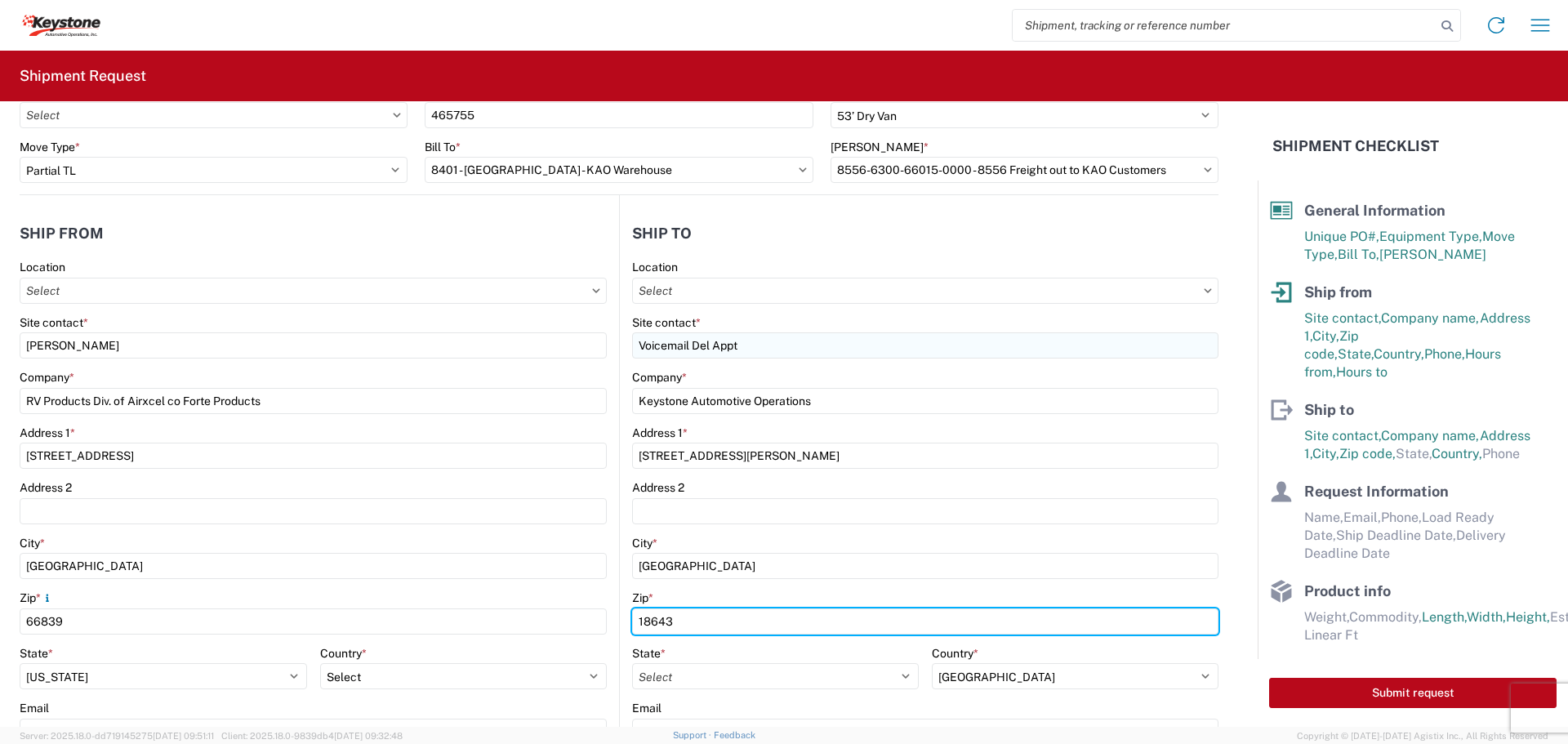
type input "18643"
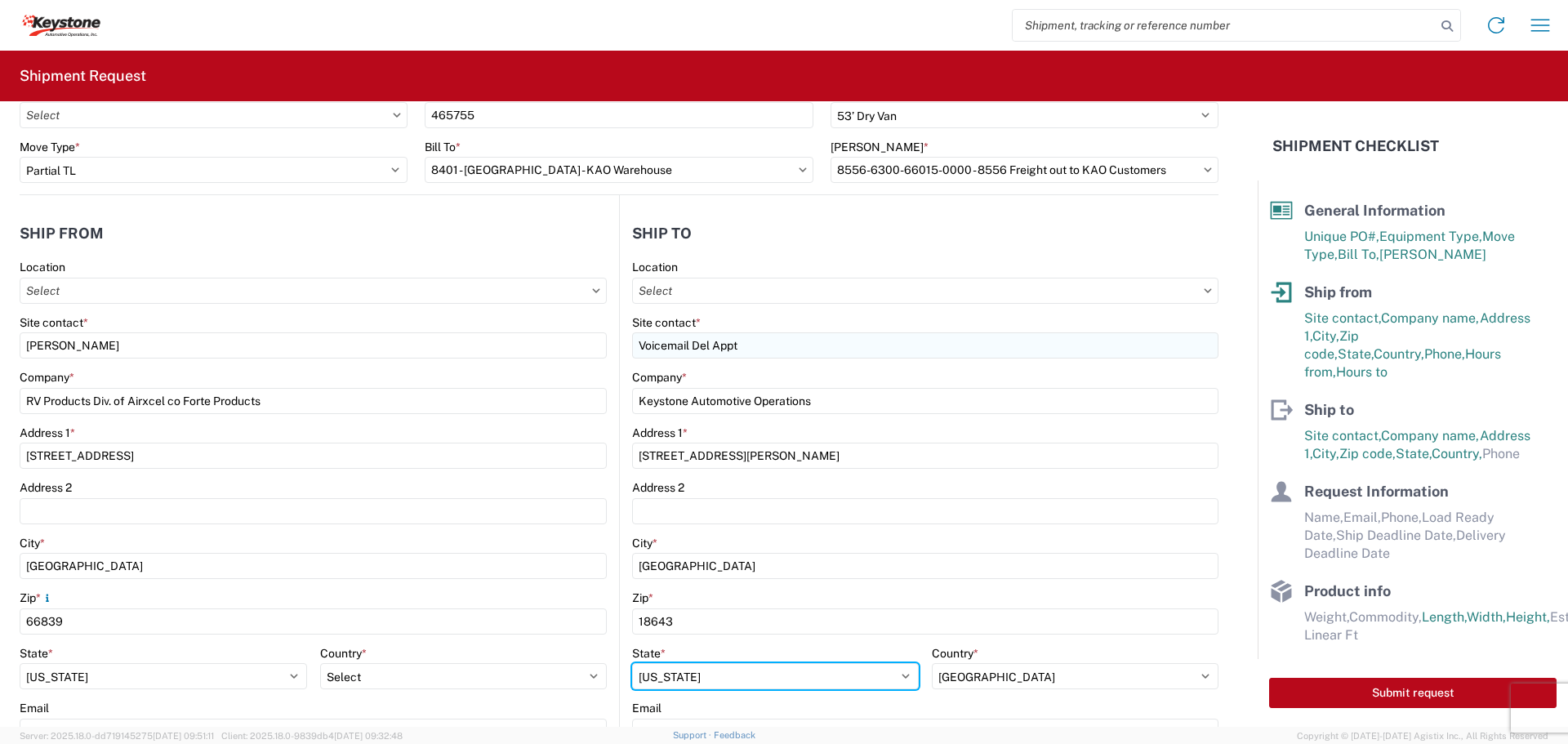
select select "PA"
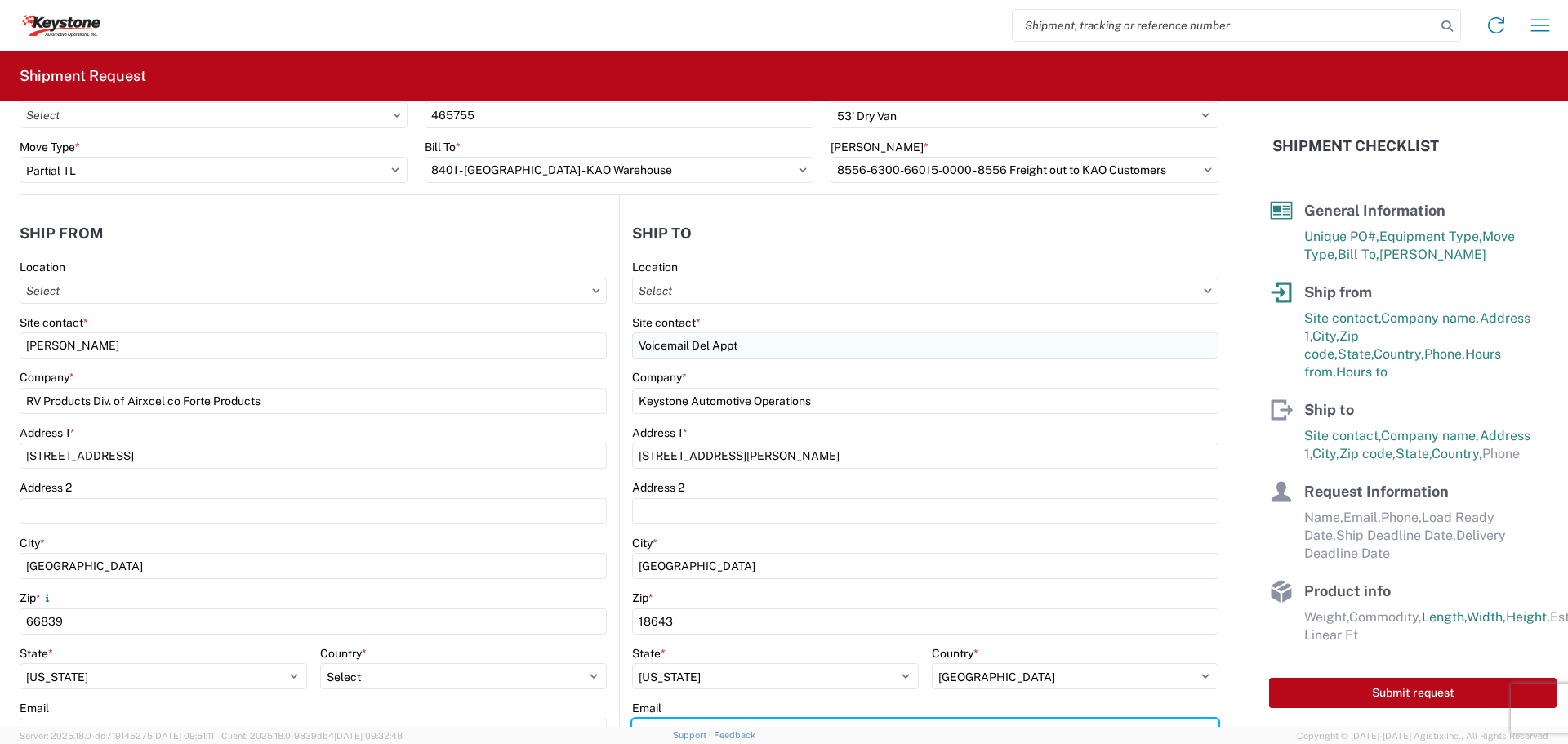
scroll to position [99, 0]
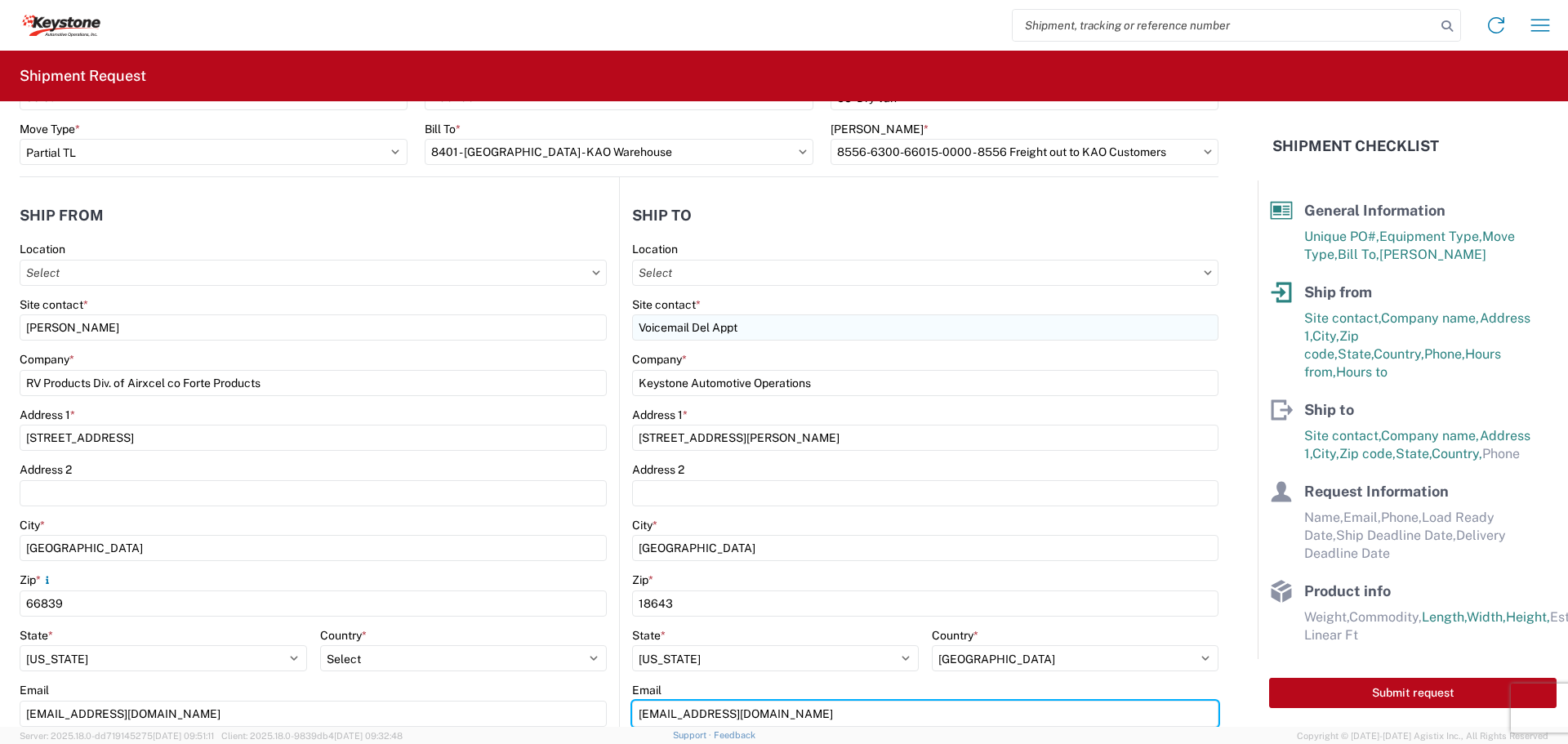
type input "keyex-appt@key-stone.com"
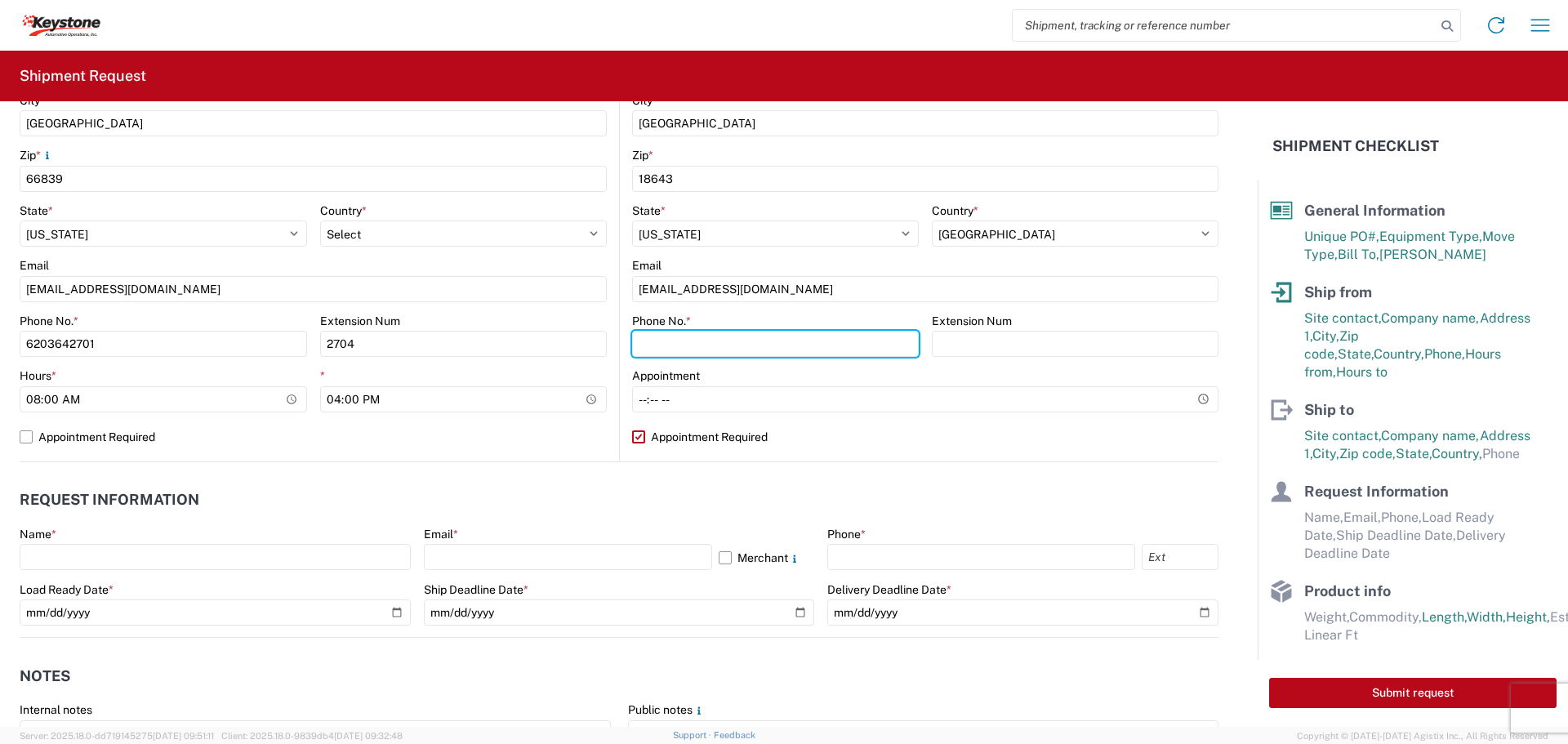
scroll to position [617, 0]
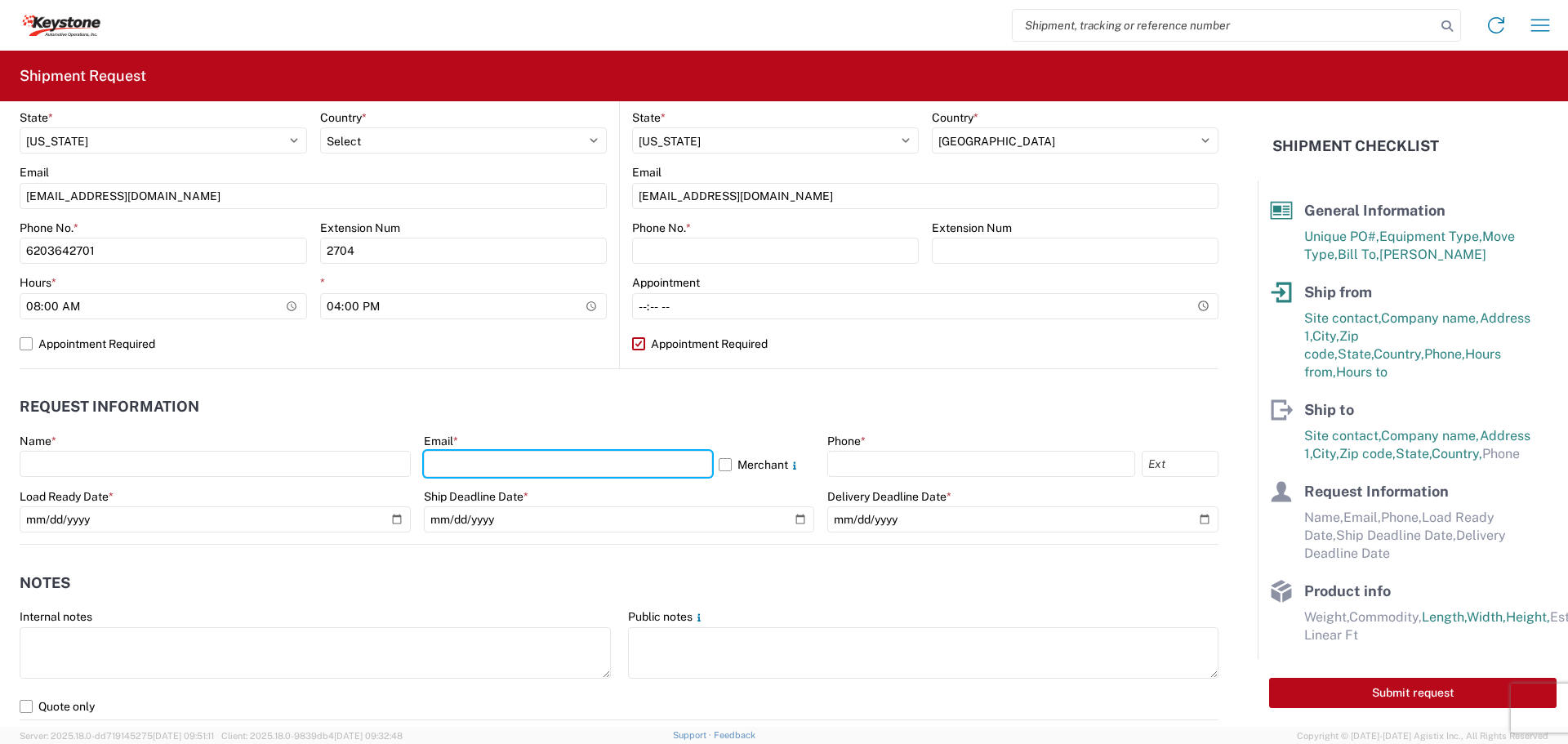
click at [447, 468] on div "Email * Merchant" at bounding box center [619, 456] width 391 height 44
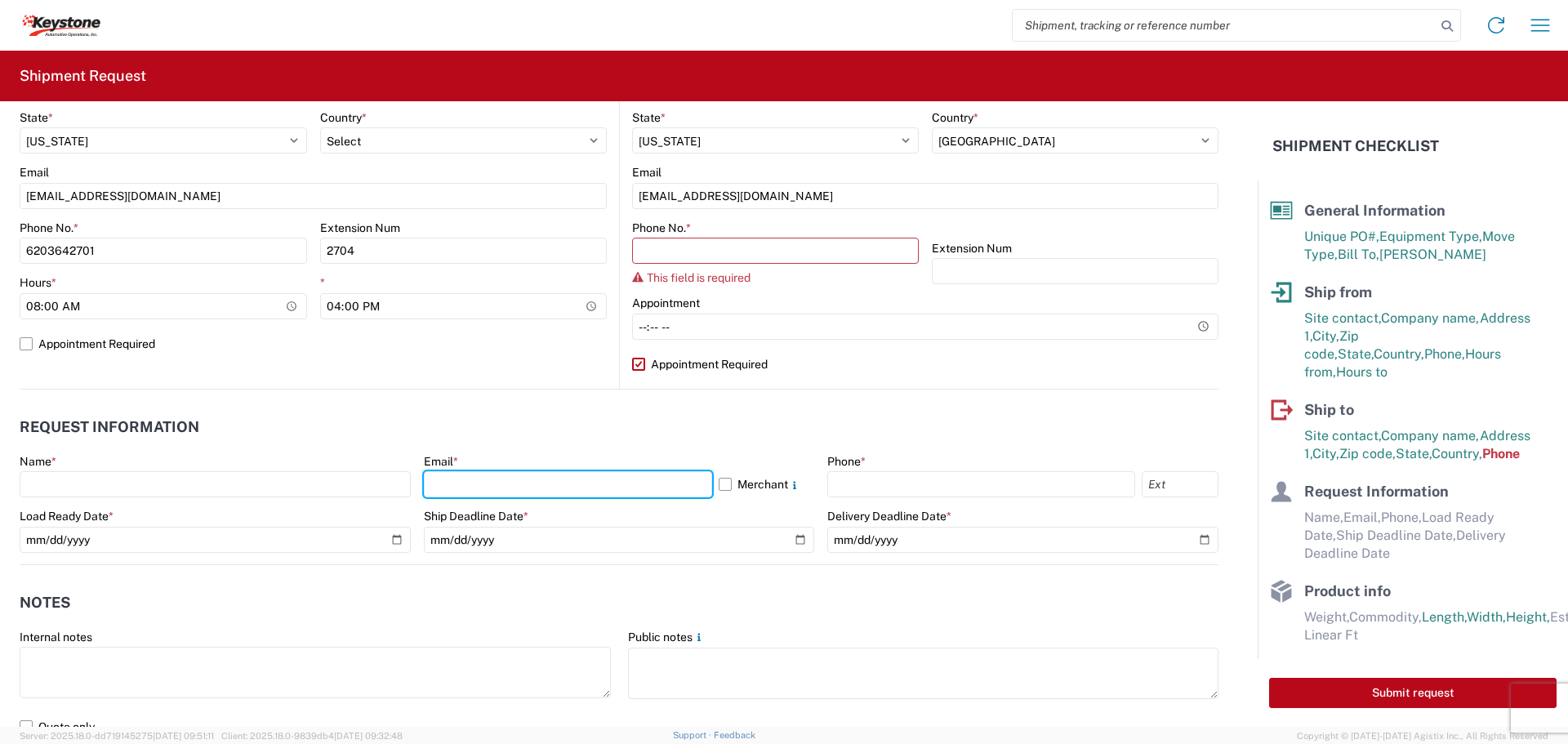
type input "[EMAIL_ADDRESS][DOMAIN_NAME]"
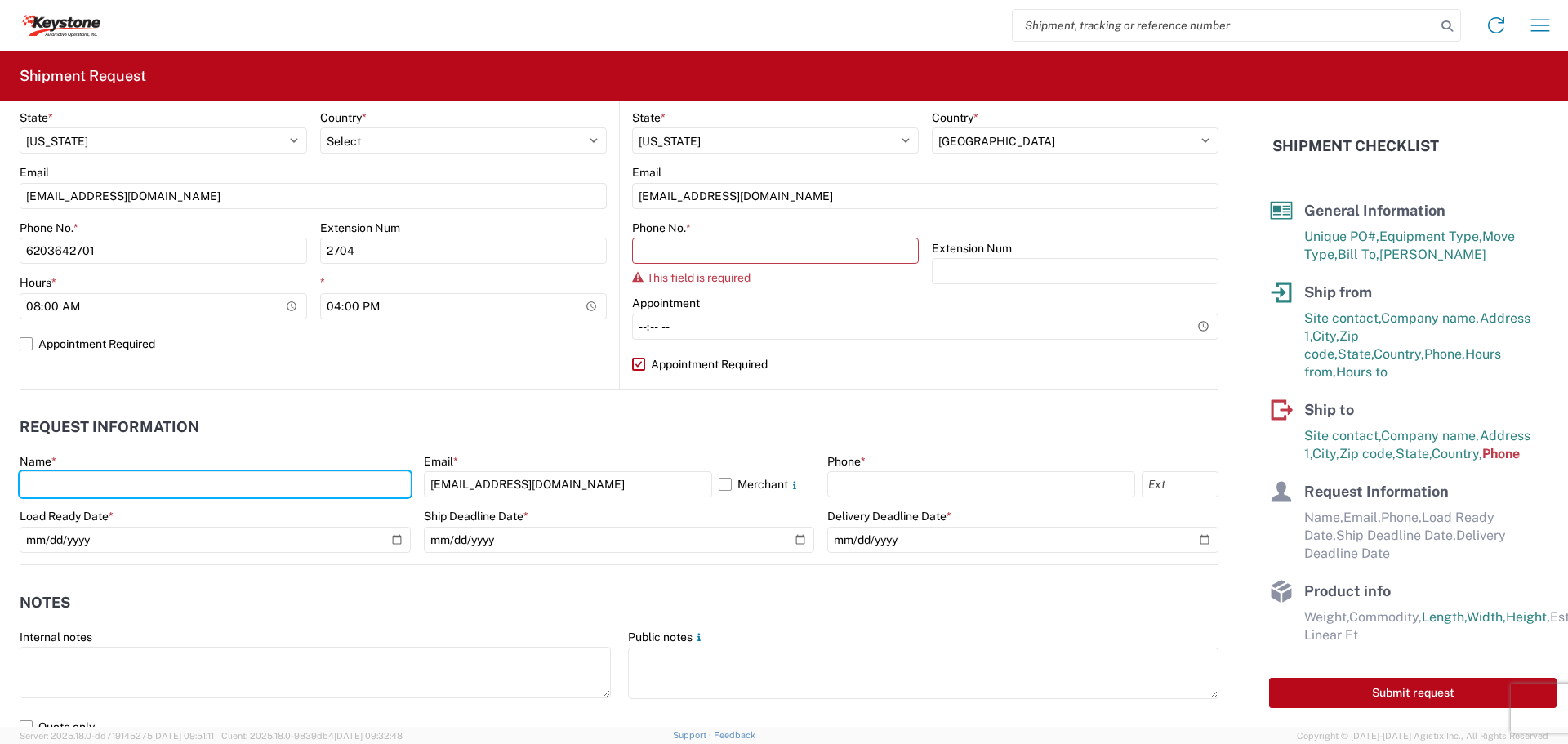
type input "[PERSON_NAME]"
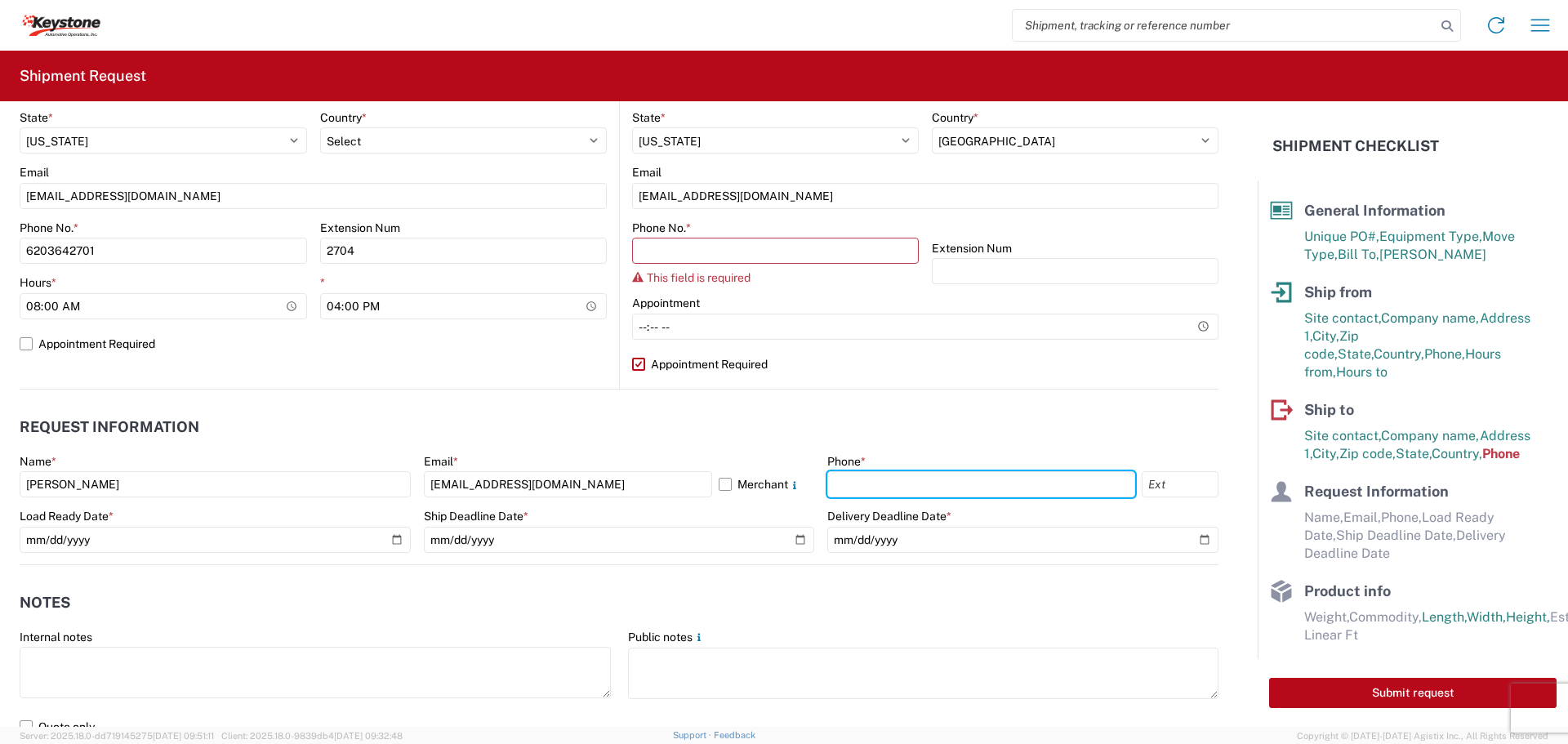
type input "6203642701"
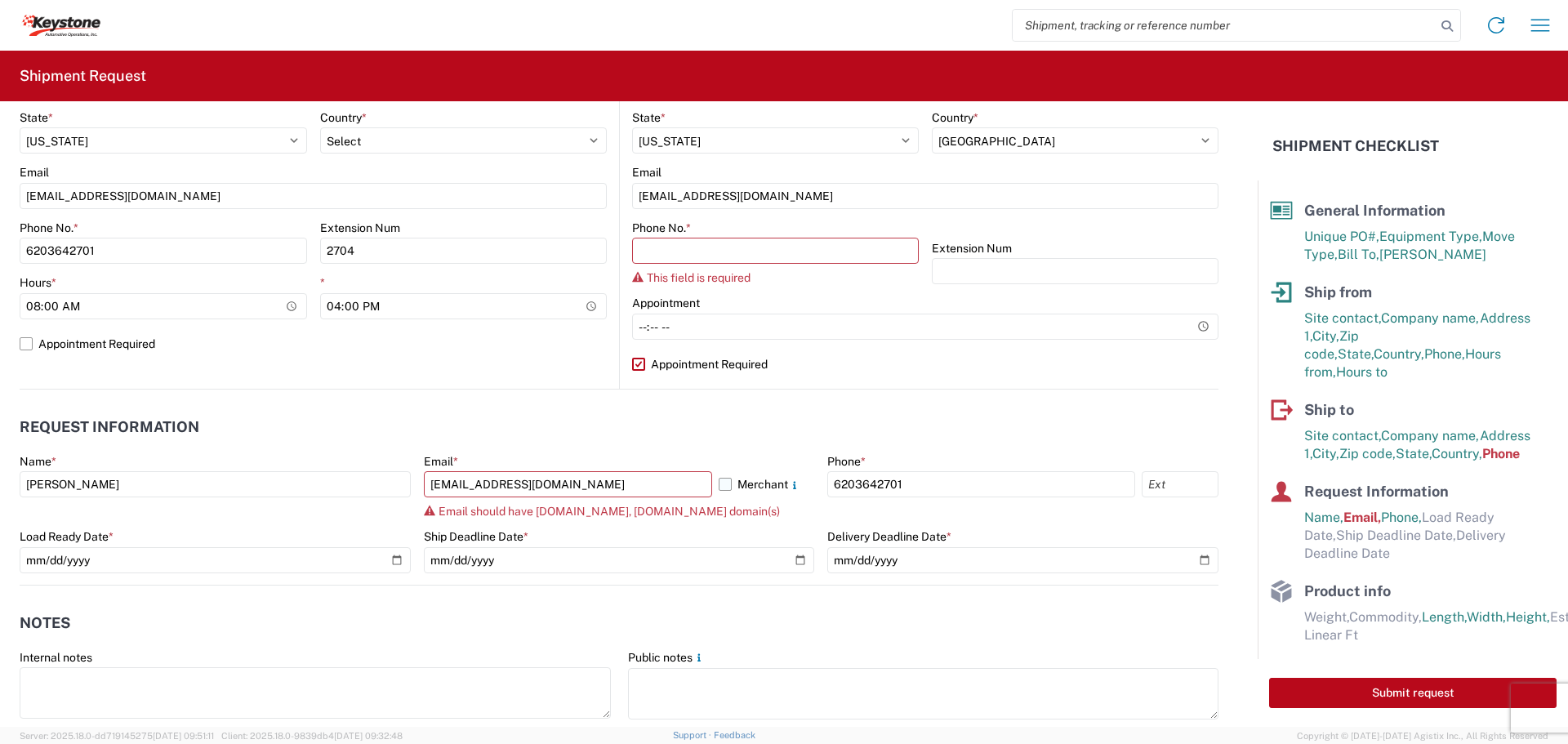
click at [723, 484] on label "Merchant" at bounding box center [767, 485] width 97 height 26
click at [0, 0] on input "Merchant" at bounding box center [0, 0] width 0 height 0
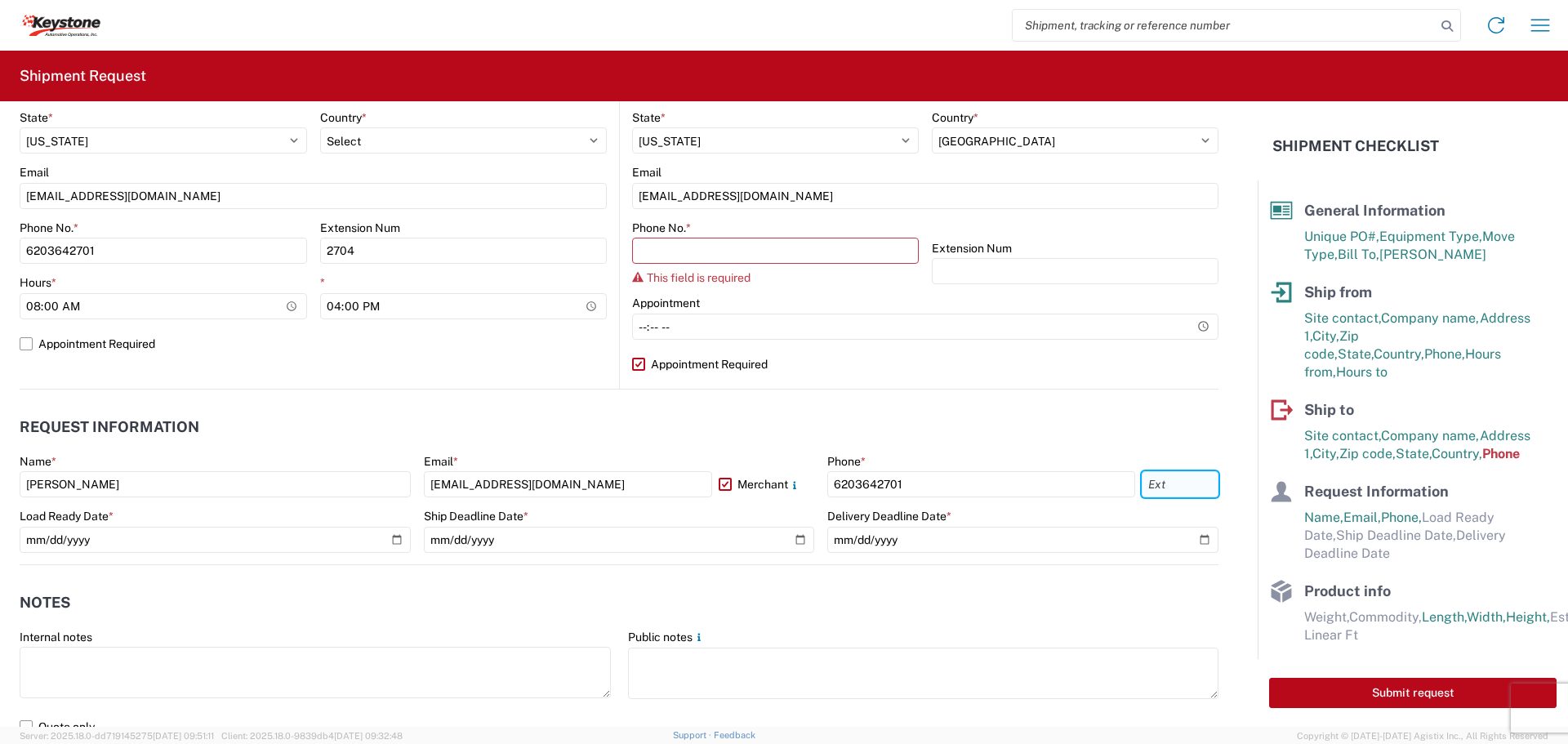
click at [1161, 484] on input "text" at bounding box center [1180, 485] width 76 height 26
type input "2704"
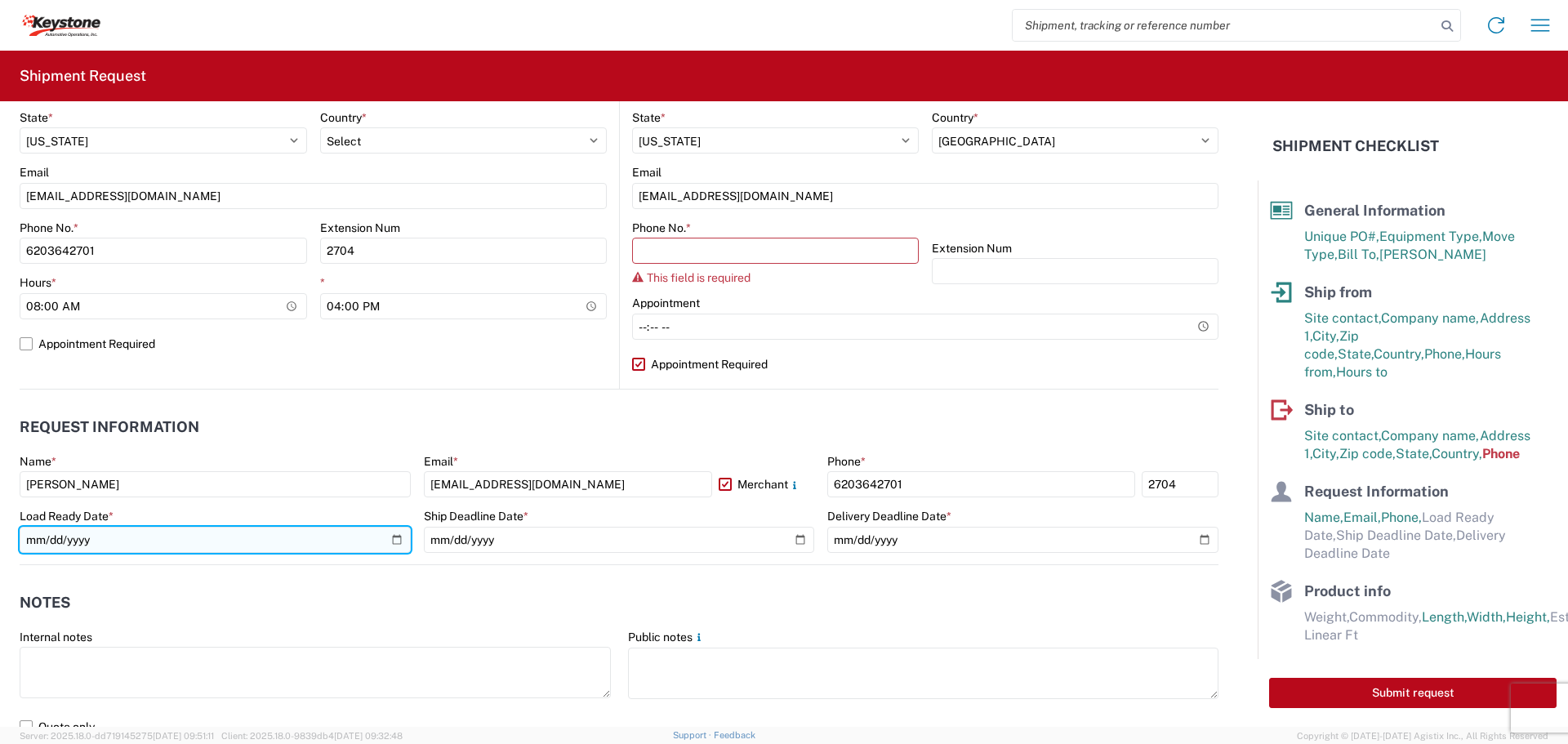
click at [389, 543] on input "date" at bounding box center [214, 540] width 391 height 26
type input "[DATE]"
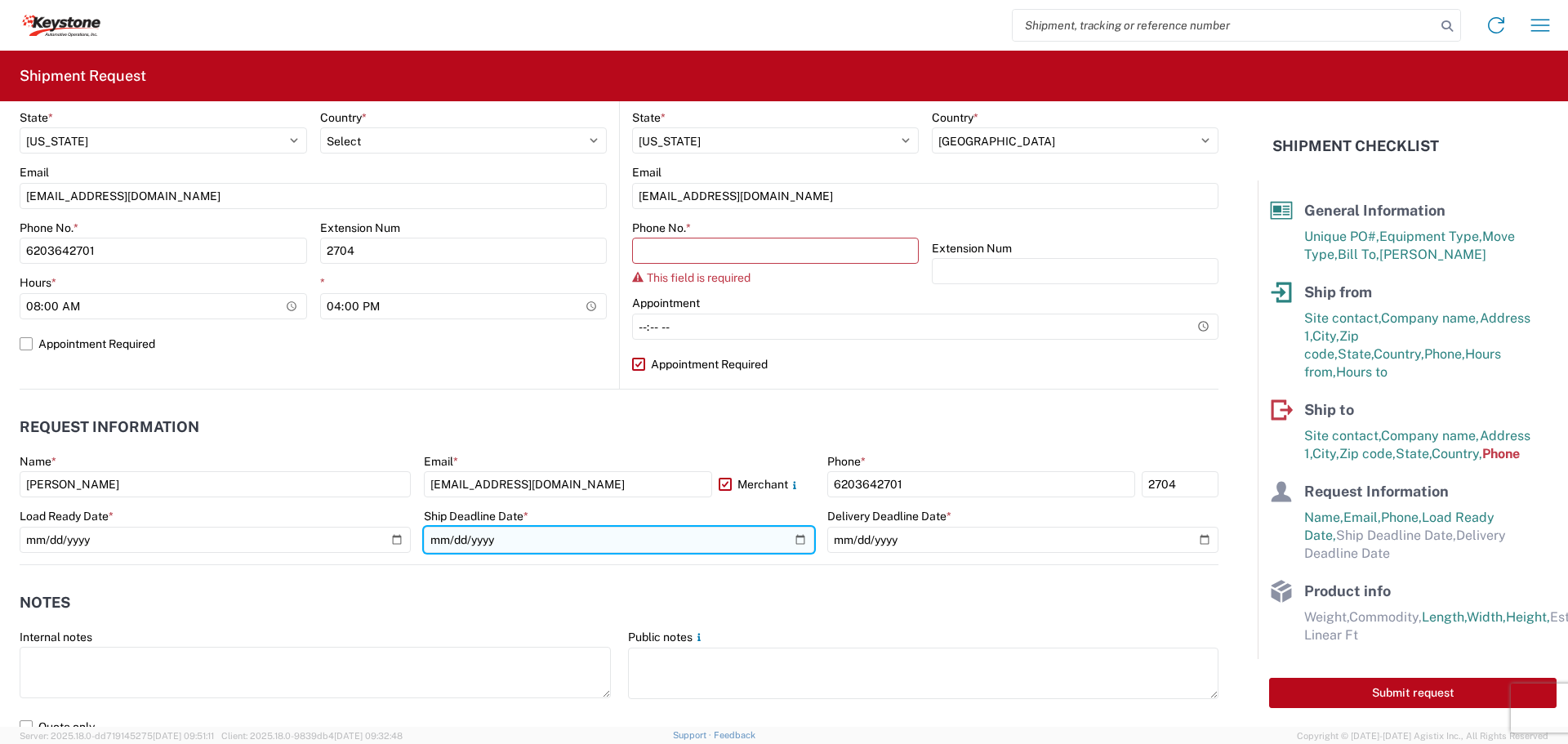
click at [792, 537] on input "date" at bounding box center [619, 540] width 391 height 26
type input "[DATE]"
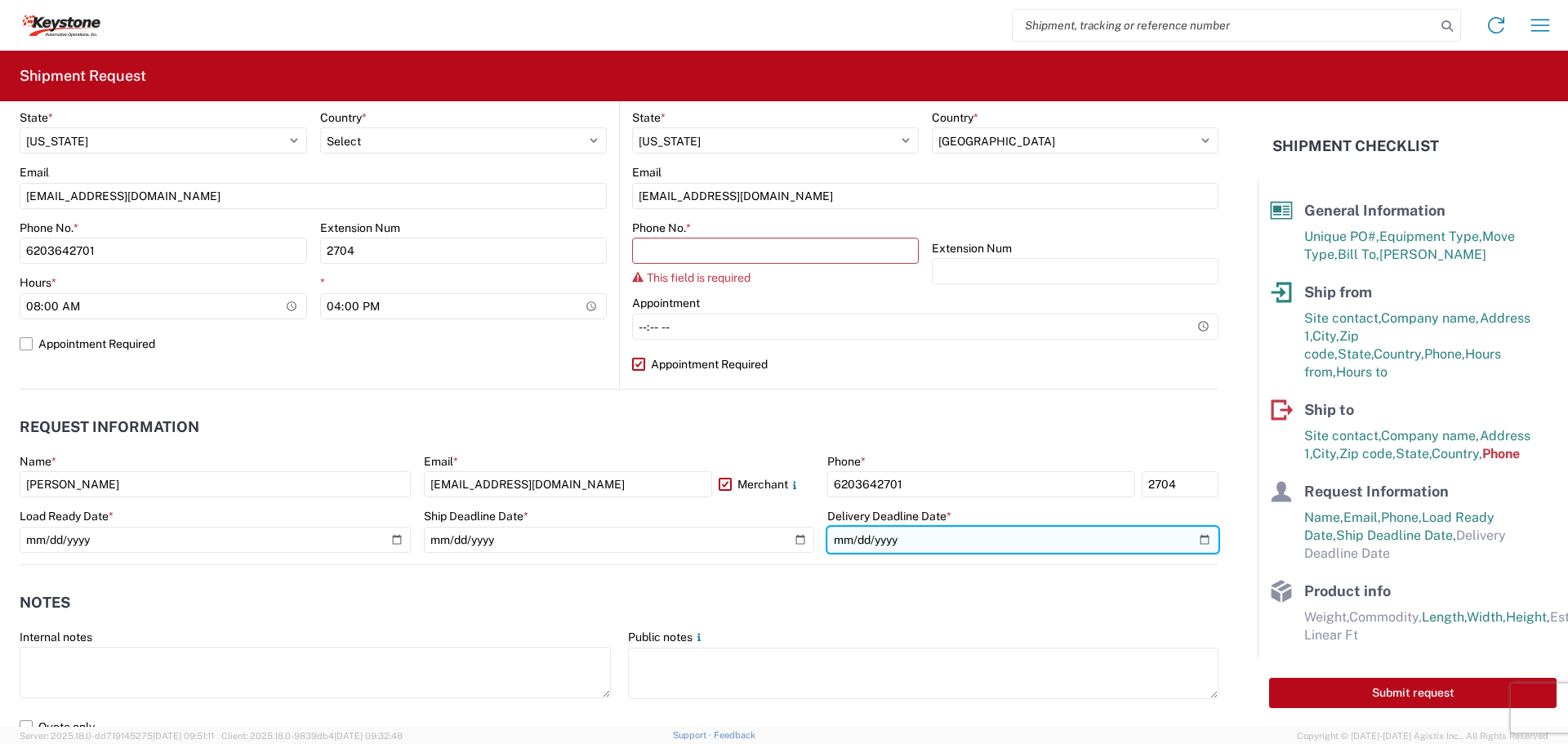
click at [1190, 541] on input "date" at bounding box center [1022, 540] width 391 height 26
type input "[DATE]"
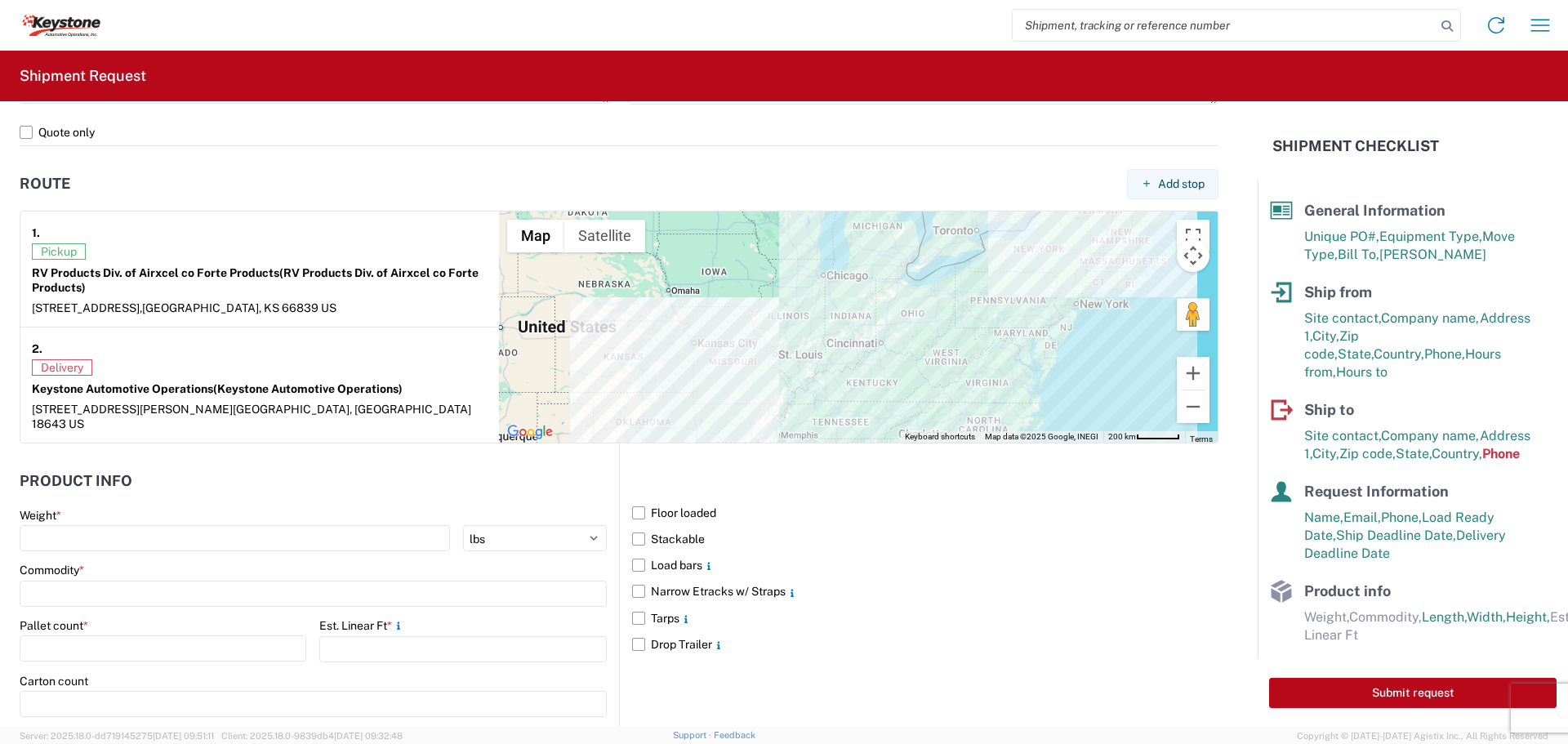
scroll to position [1353, 0]
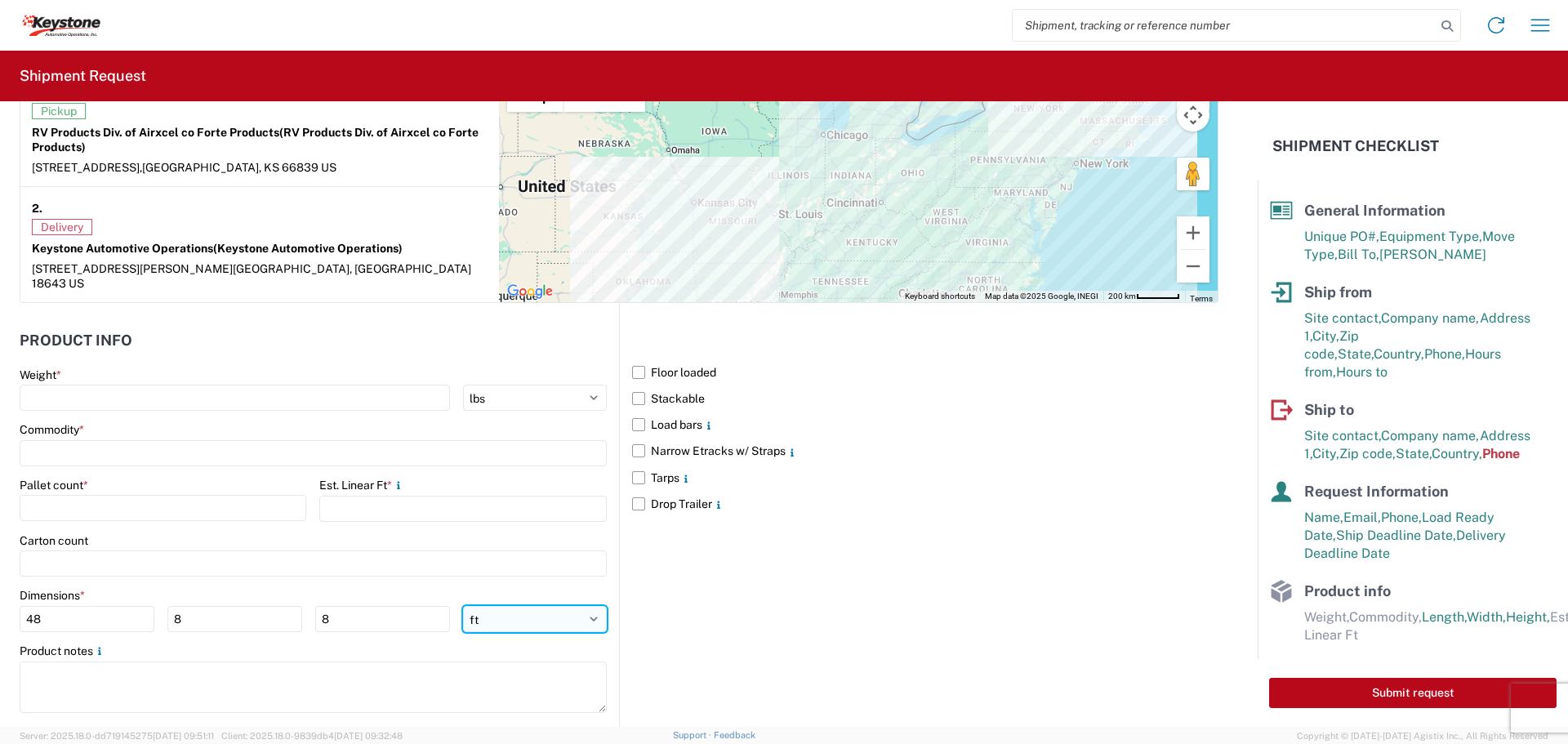
click at [509, 606] on select "ft in cm" at bounding box center [535, 619] width 144 height 26
select select "IN"
click at [463, 606] on select "ft in cm" at bounding box center [535, 619] width 144 height 26
type input "576"
type input "96"
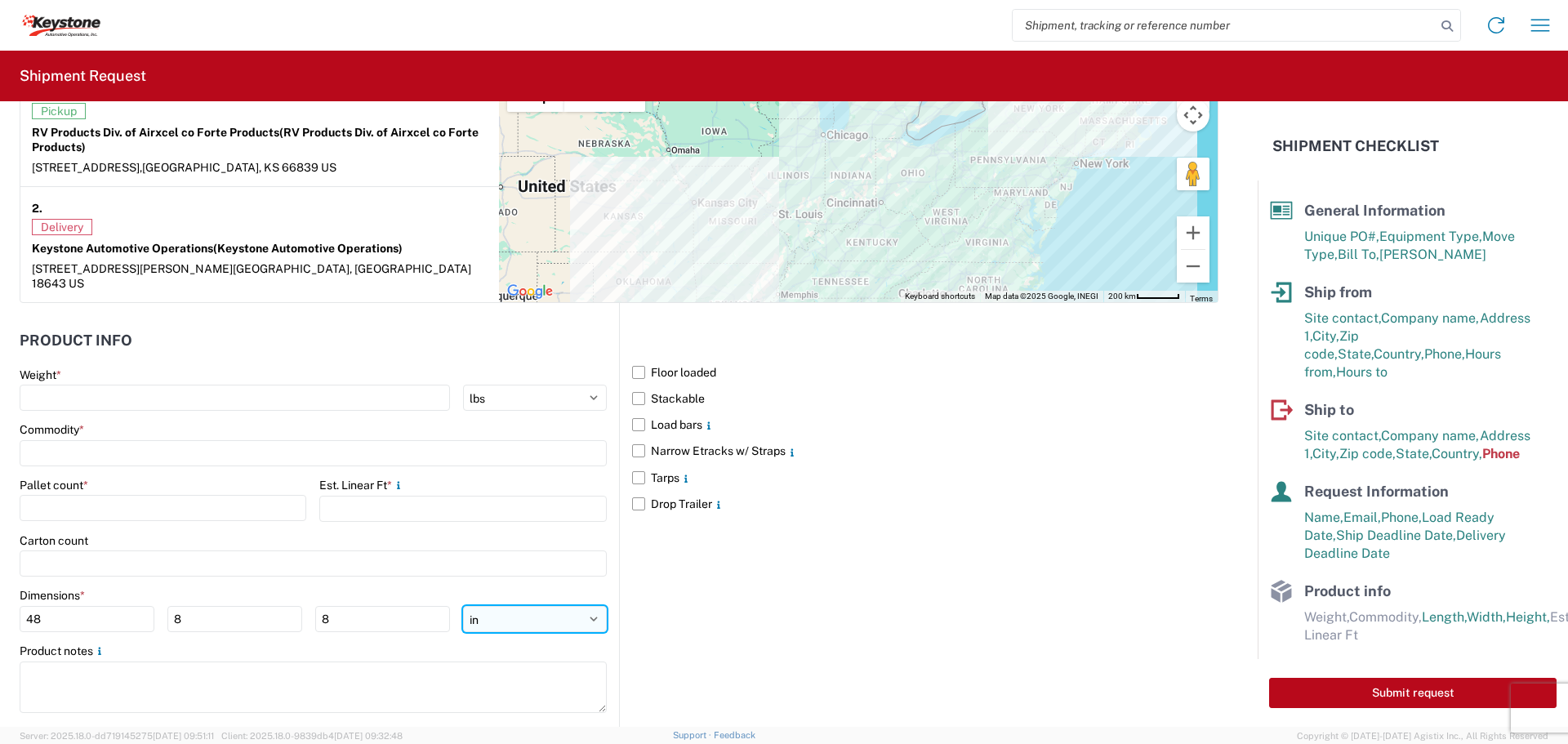
type input "96"
drag, startPoint x: 59, startPoint y: 599, endPoint x: 13, endPoint y: 604, distance: 46.3
click at [13, 604] on form "General Information Template PO# 465755 Equipment Type * Select 53’ Dry Van Fla…" at bounding box center [628, 414] width 1258 height 626
type input "52"
type input "40"
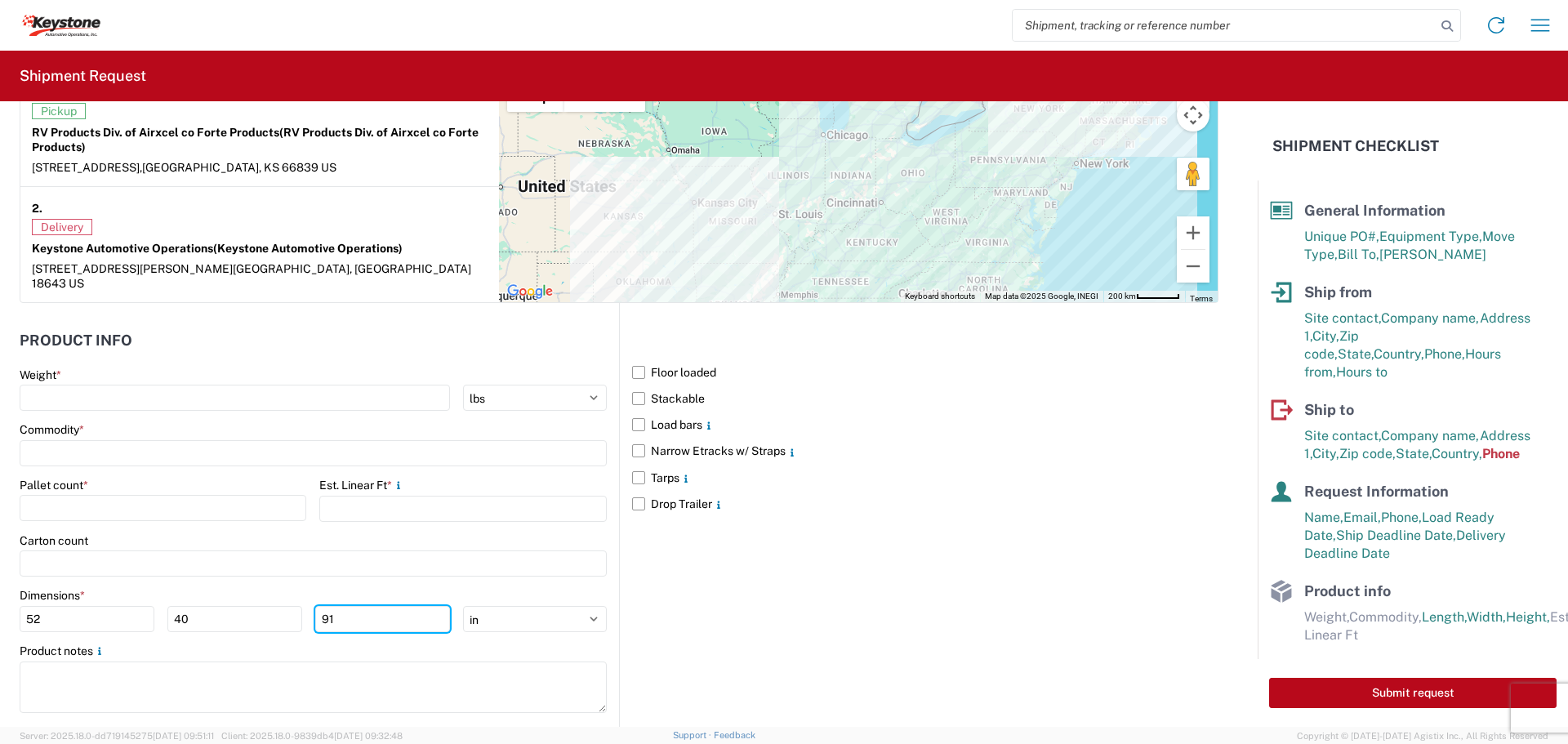
type input "91"
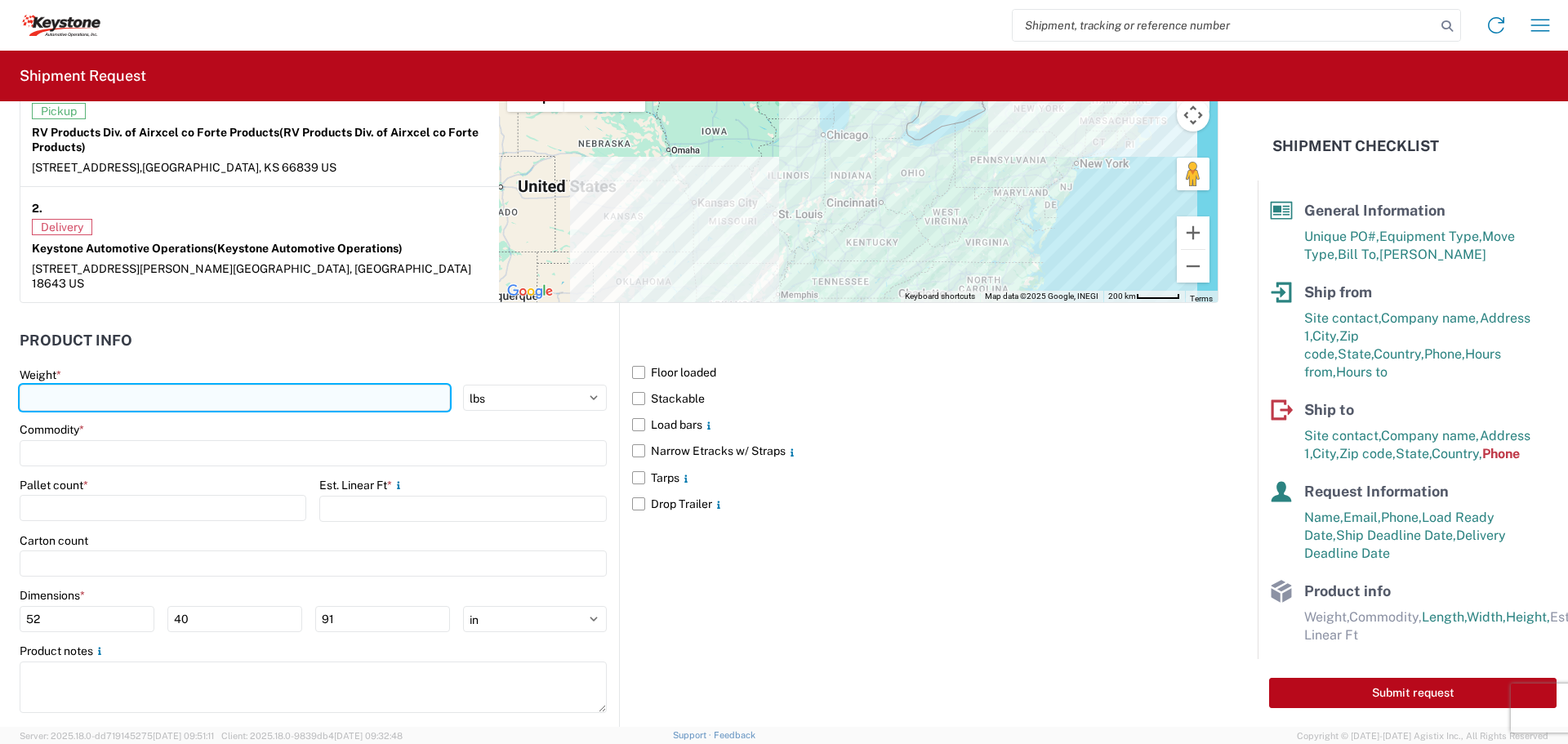
click at [44, 385] on input "number" at bounding box center [235, 398] width 431 height 26
type input "5902"
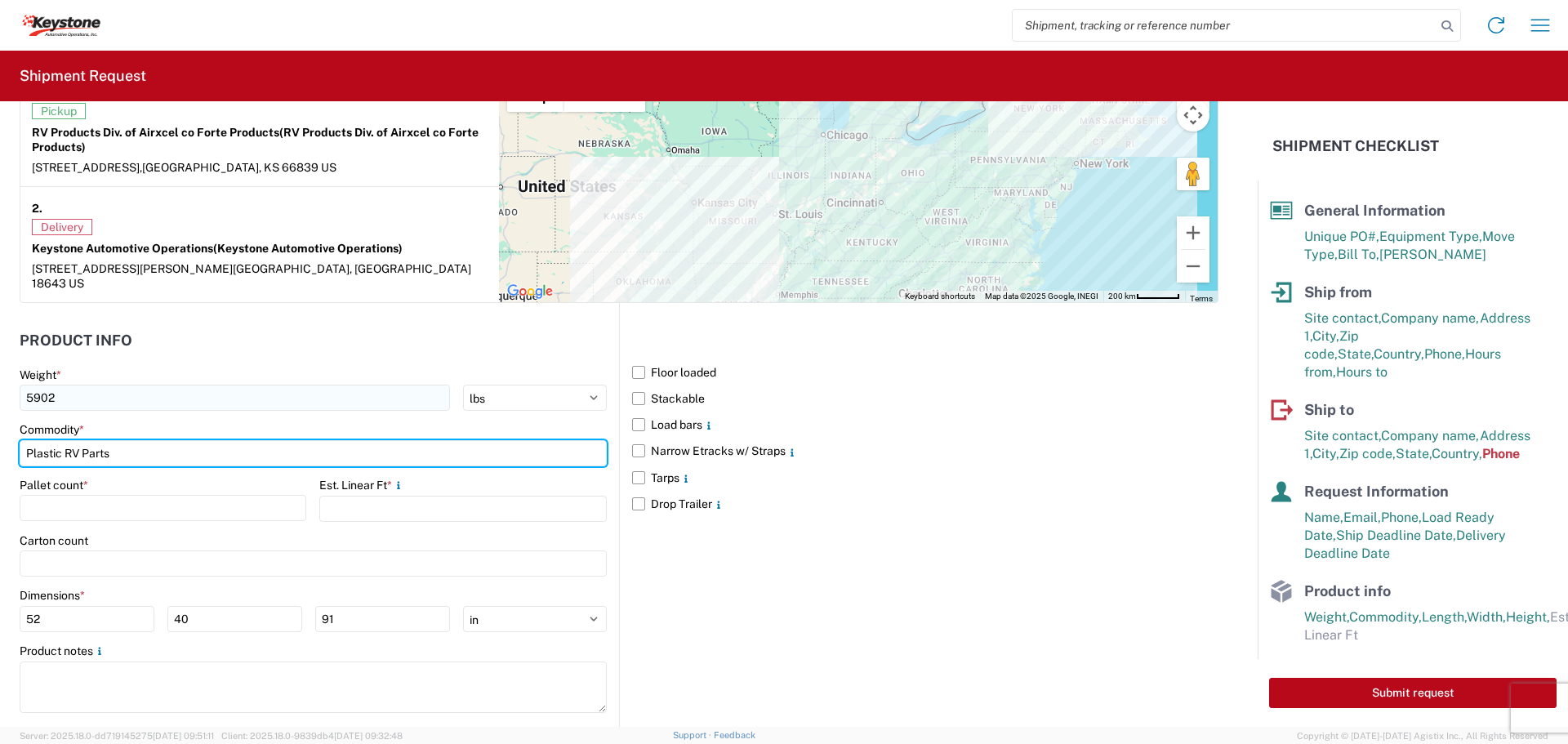
type input "Plastic RV Parts"
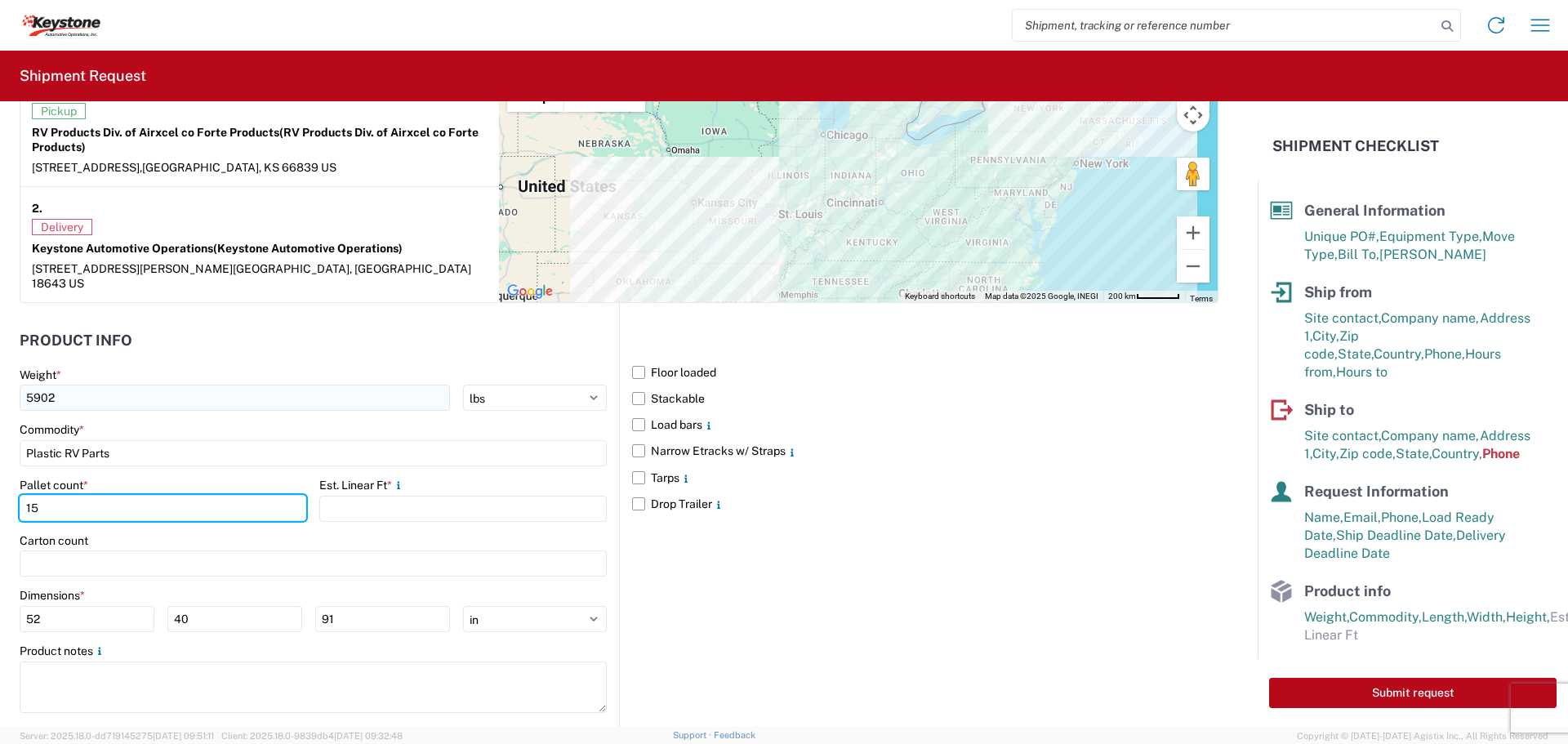
type input "15"
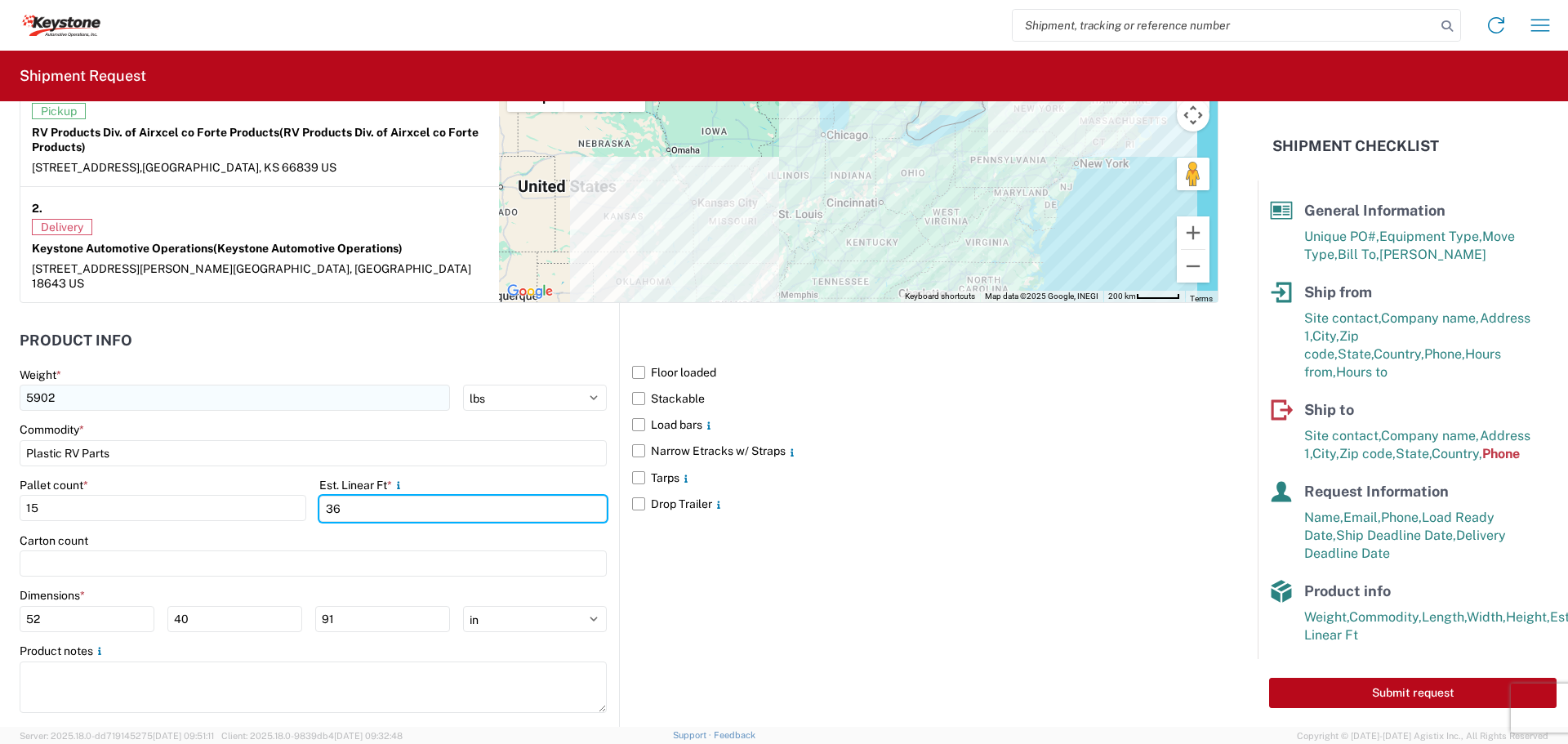
type input "36"
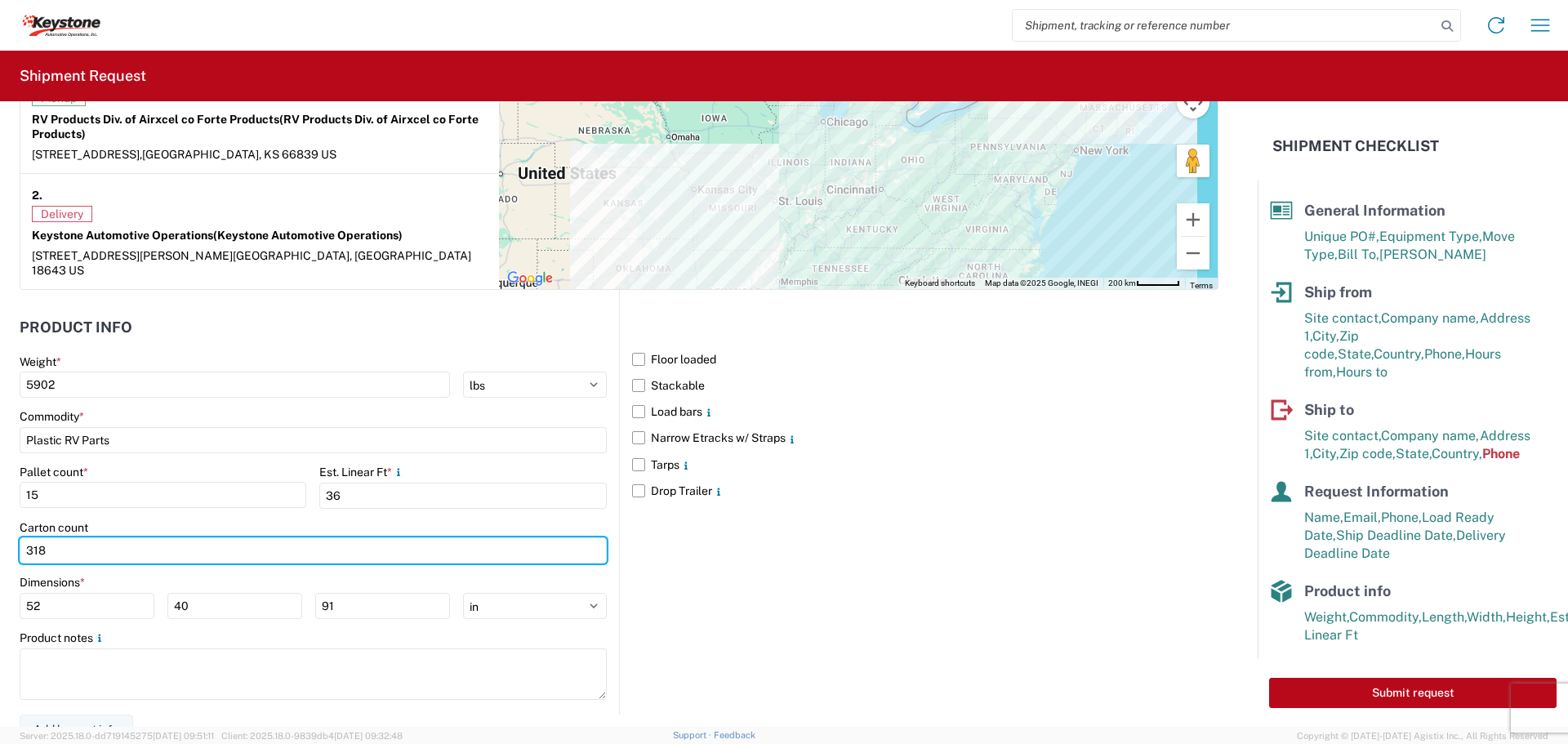
scroll to position [1369, 0]
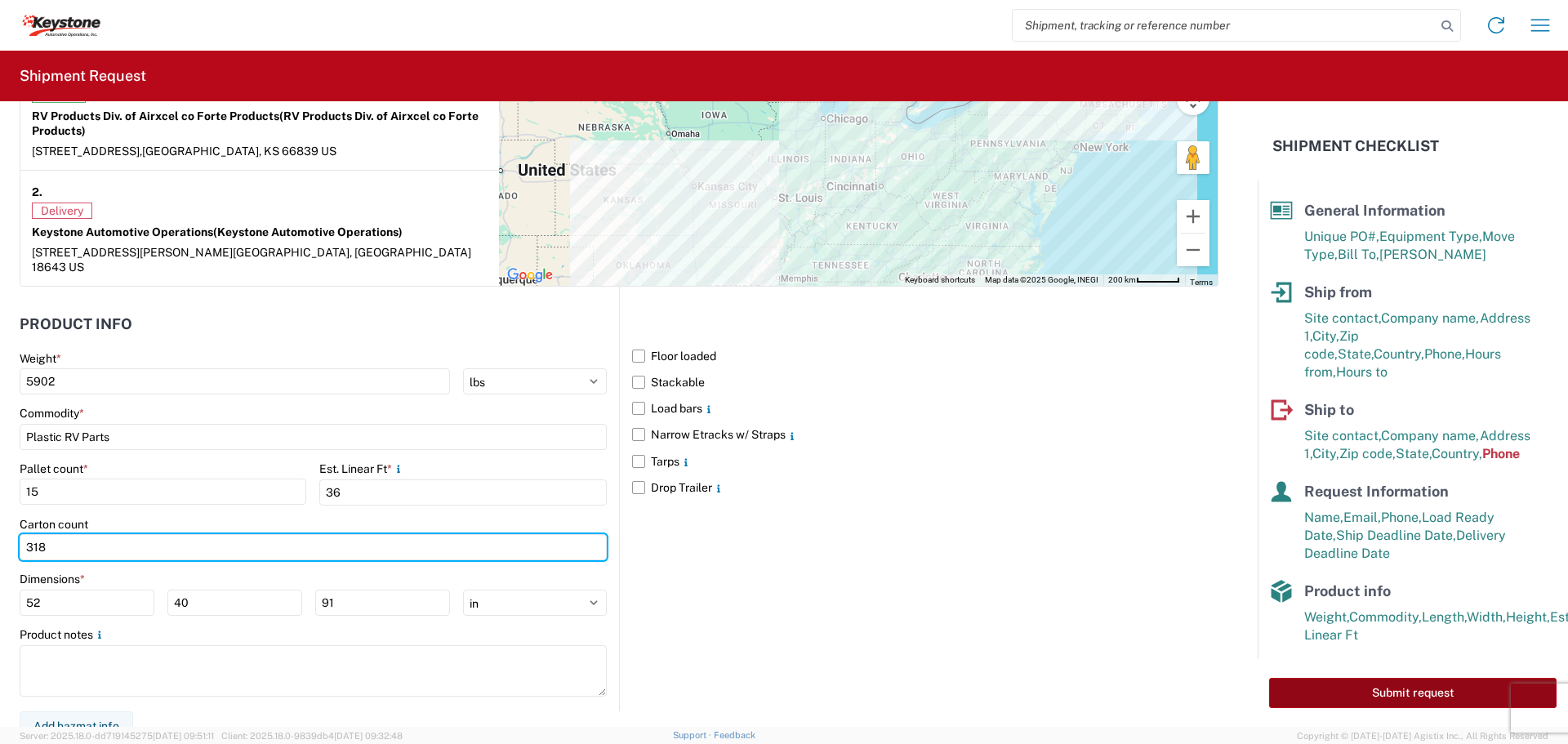
type input "318"
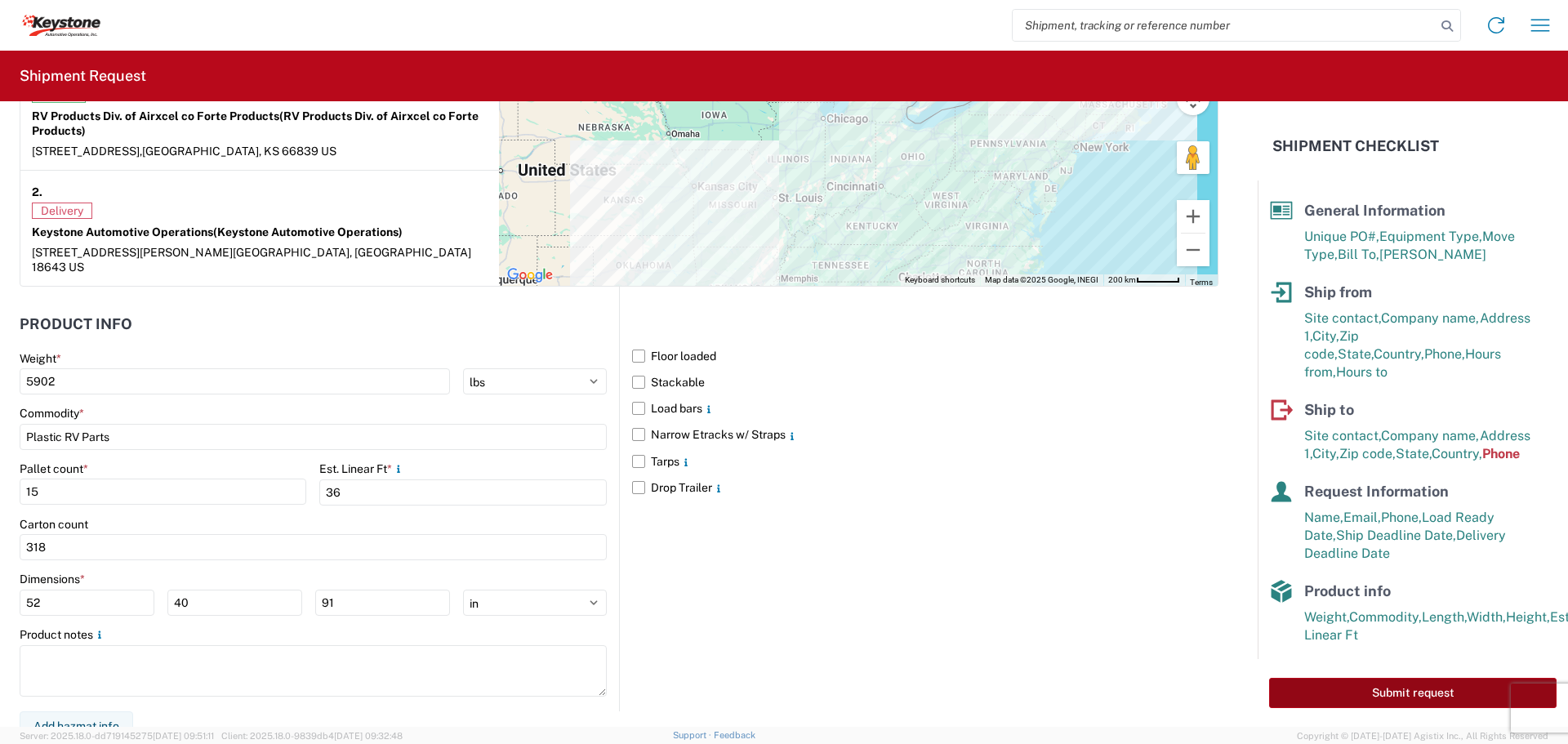
click at [1327, 685] on button "Submit request" at bounding box center [1412, 693] width 287 height 30
select select "US"
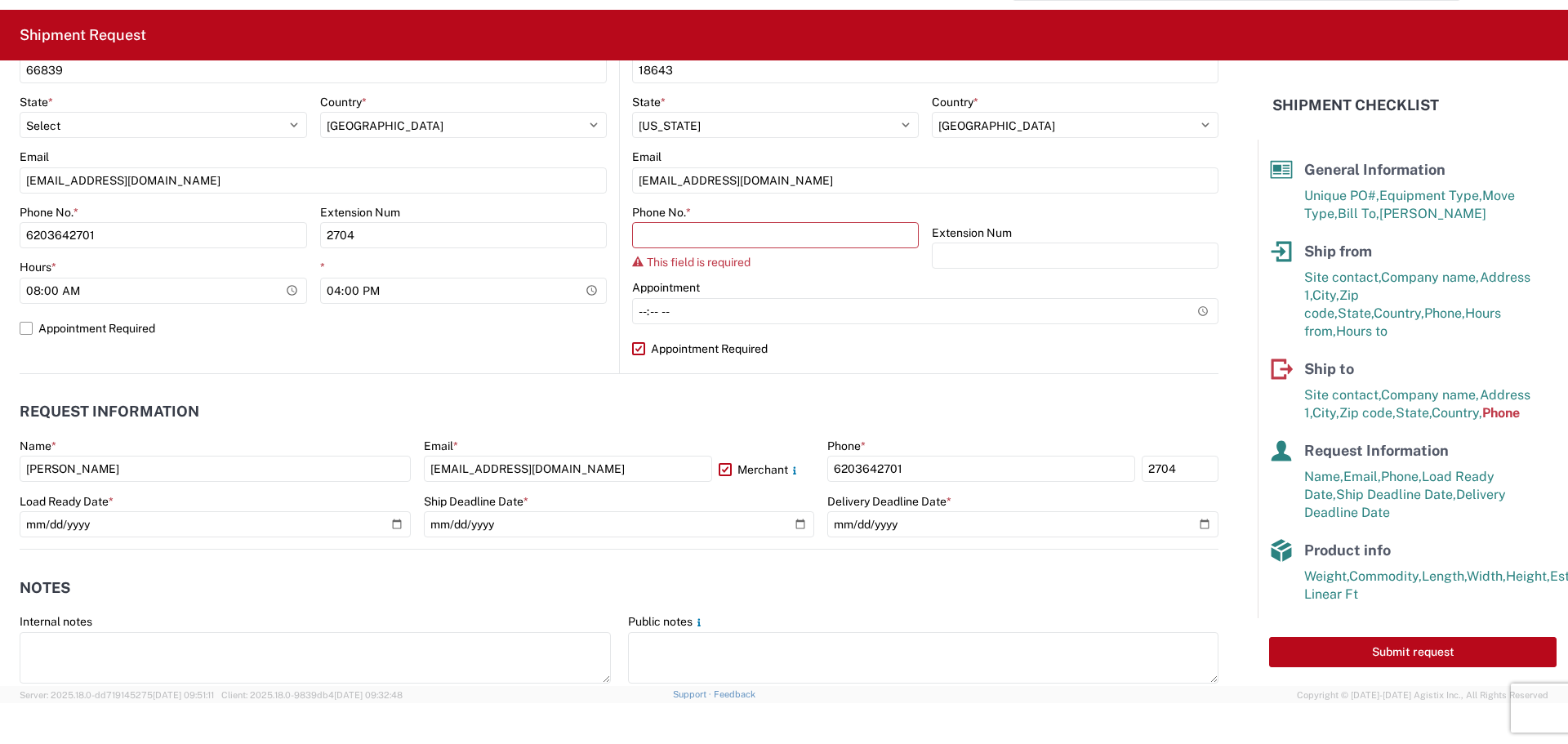
scroll to position [552, 0]
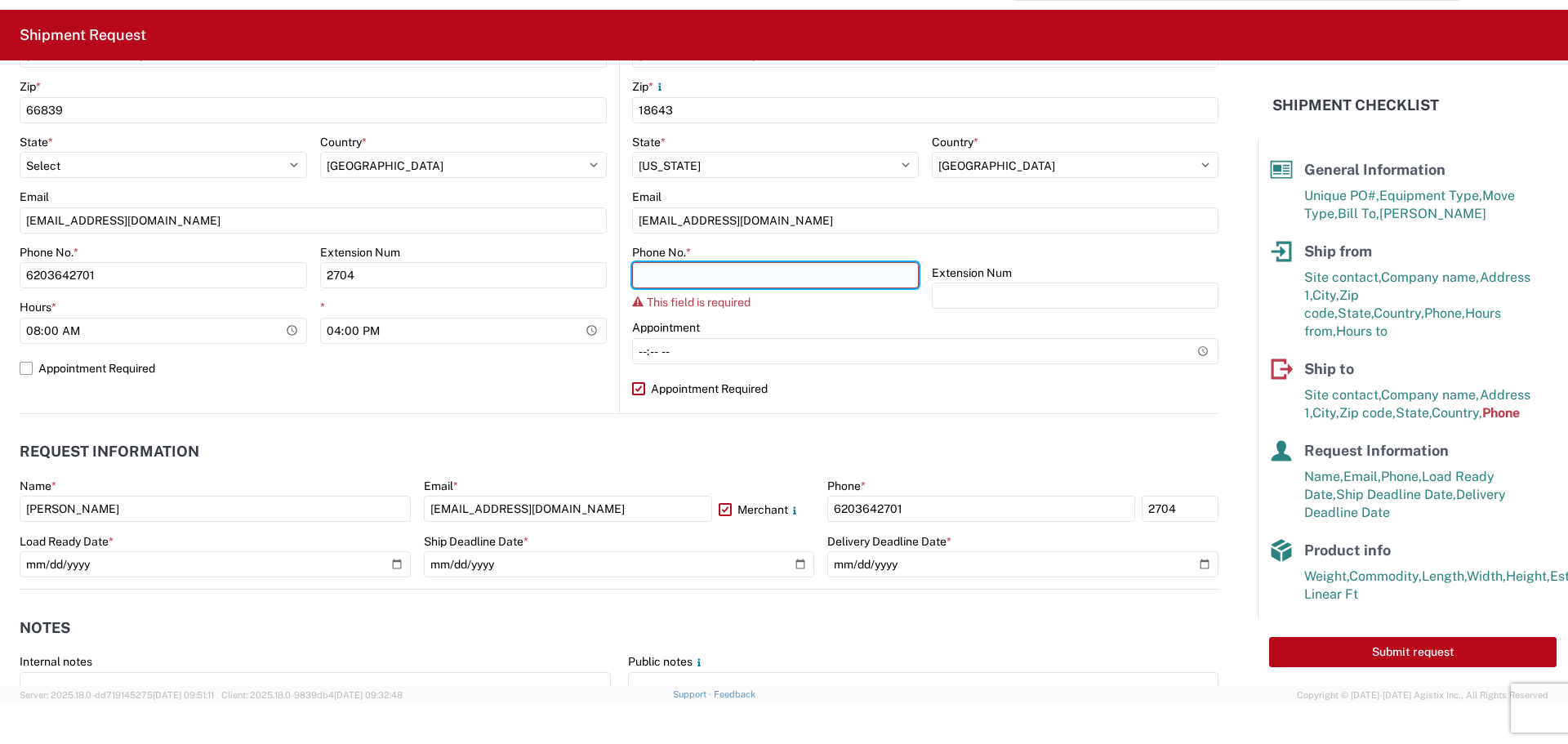
click at [679, 278] on input "Phone No. *" at bounding box center [775, 275] width 287 height 26
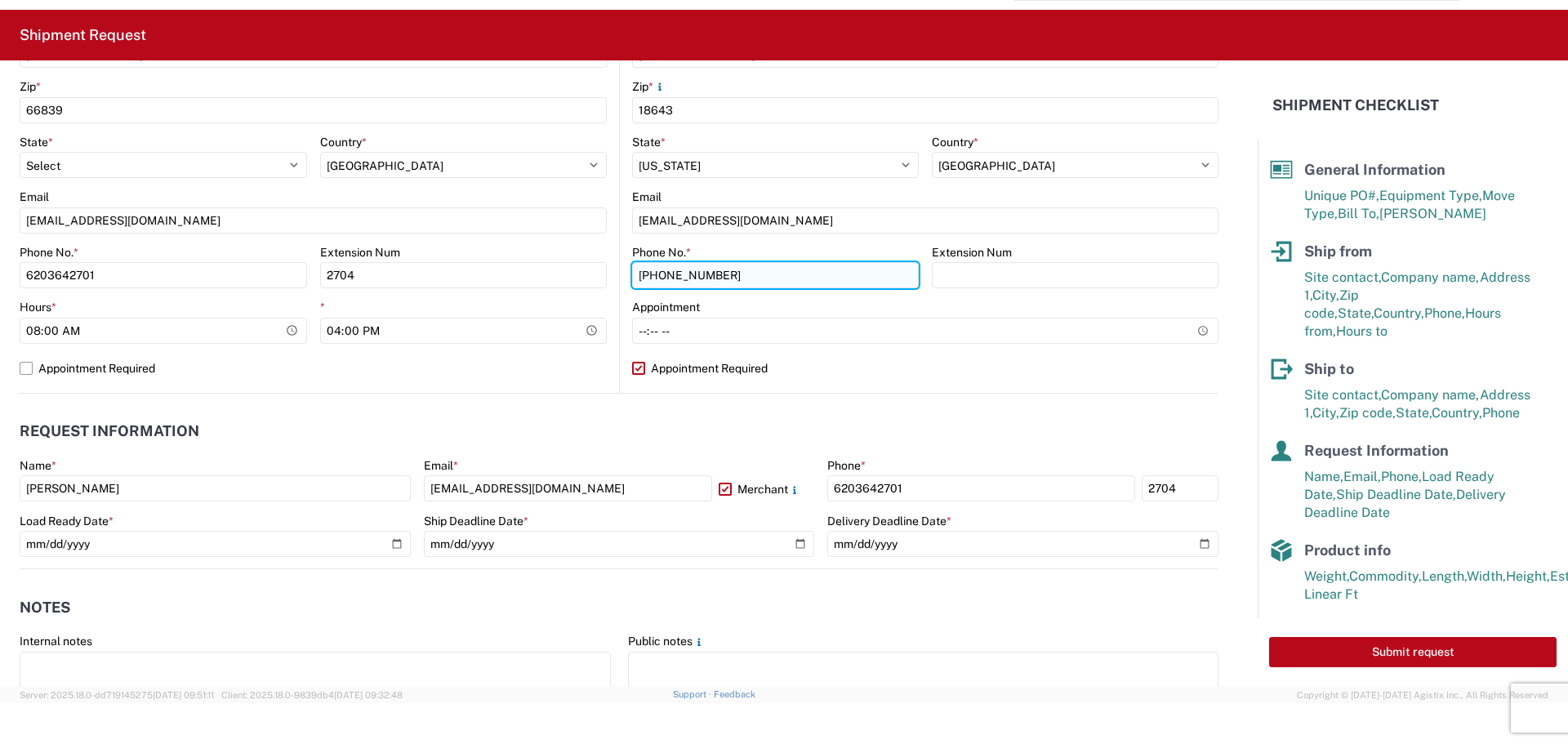
type input "570-655-4514"
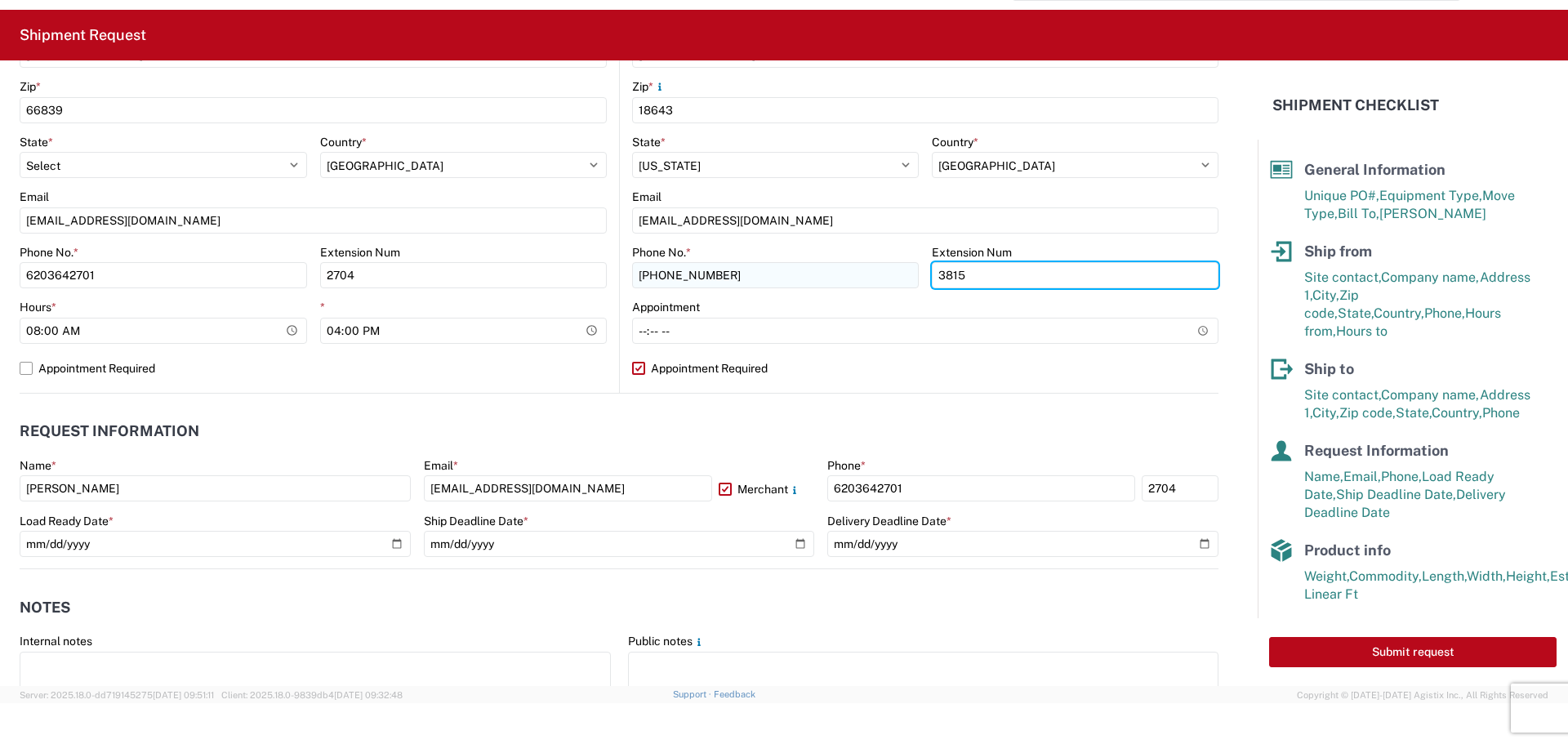
type input "3815"
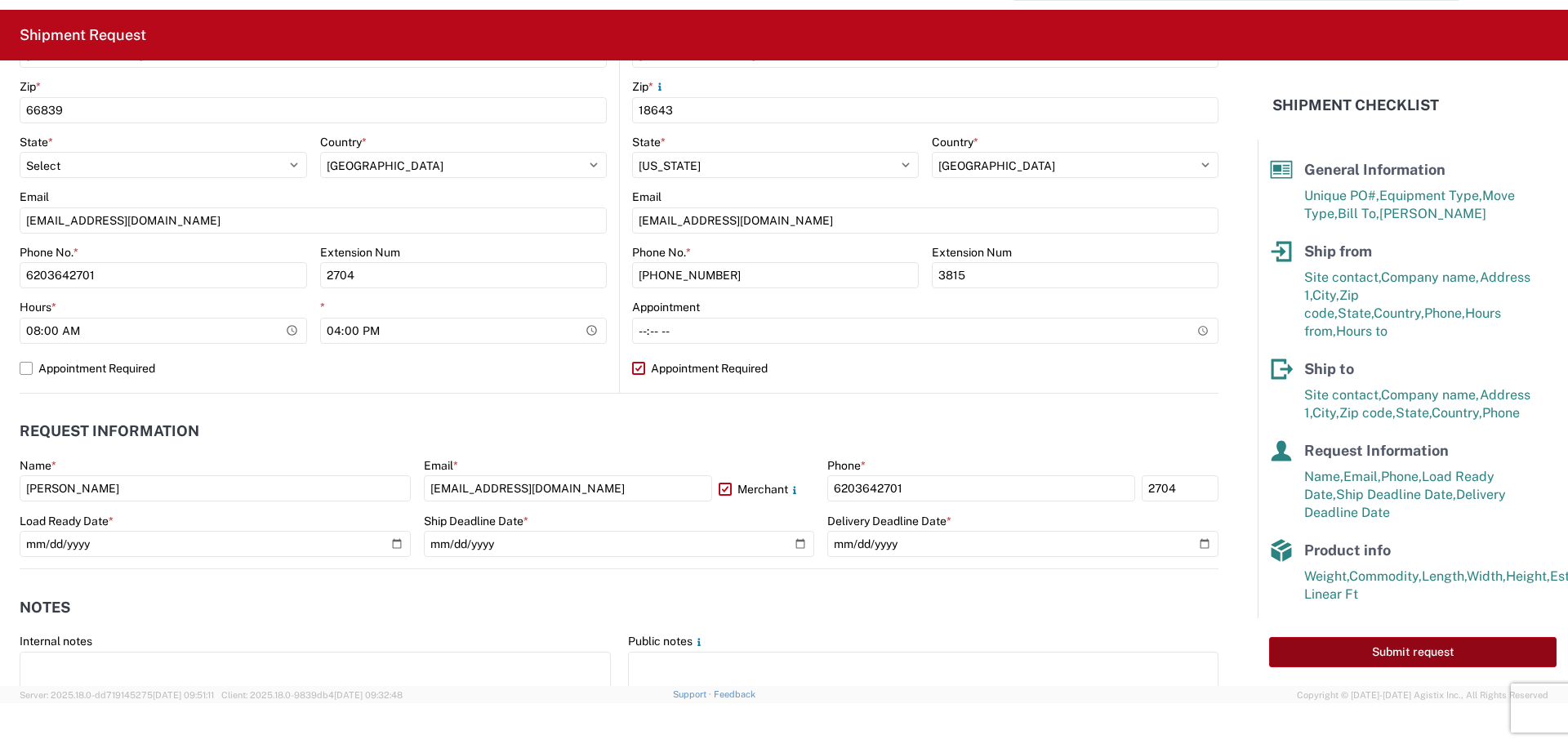
click at [1298, 657] on button "Submit request" at bounding box center [1412, 653] width 287 height 30
